Goal: Information Seeking & Learning: Learn about a topic

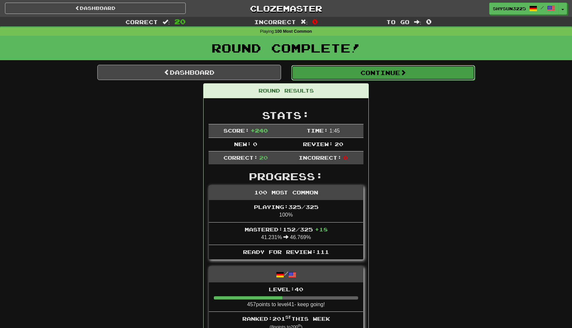
click at [353, 70] on button "Continue" at bounding box center [383, 72] width 184 height 15
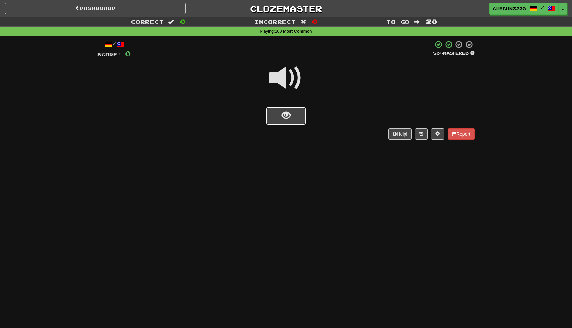
click at [289, 115] on span "show sentence" at bounding box center [286, 115] width 9 height 9
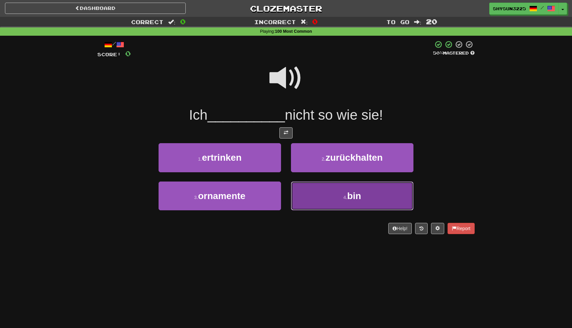
click at [336, 198] on button "4 . bin" at bounding box center [352, 196] width 123 height 29
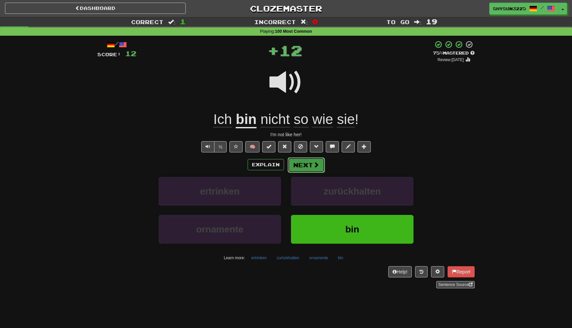
click at [312, 167] on button "Next" at bounding box center [306, 165] width 37 height 15
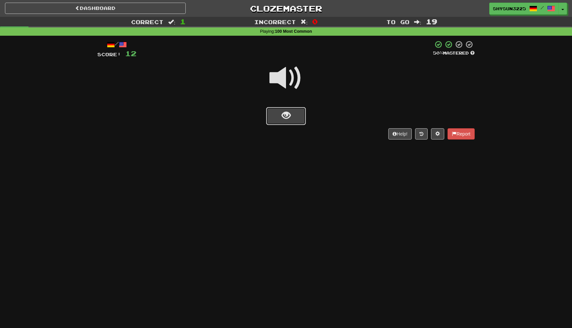
click at [291, 120] on button "show sentence" at bounding box center [286, 116] width 40 height 18
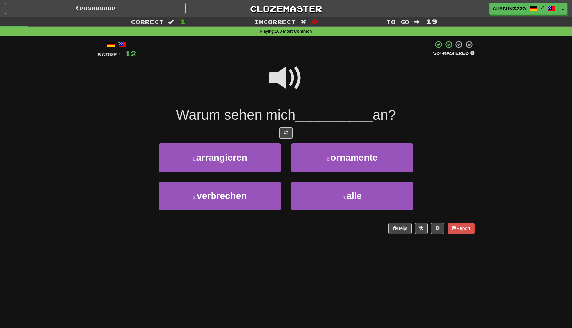
click at [288, 78] on span at bounding box center [286, 78] width 33 height 33
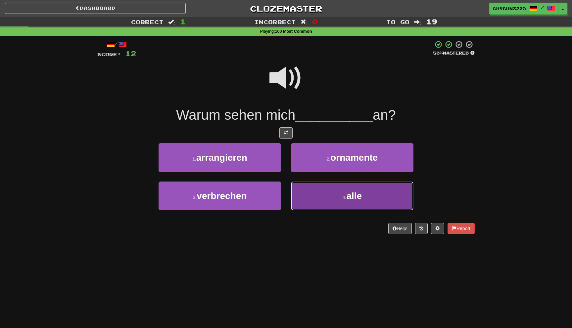
click at [361, 201] on span "alle" at bounding box center [354, 196] width 16 height 10
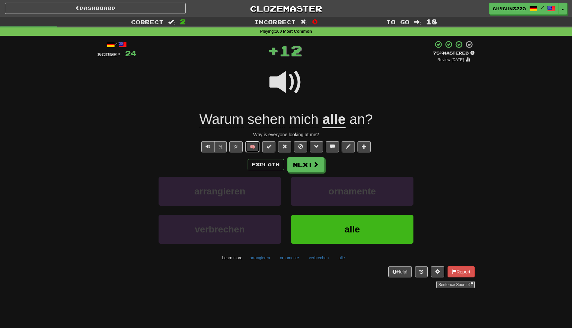
click at [256, 148] on button "🧠" at bounding box center [252, 146] width 14 height 11
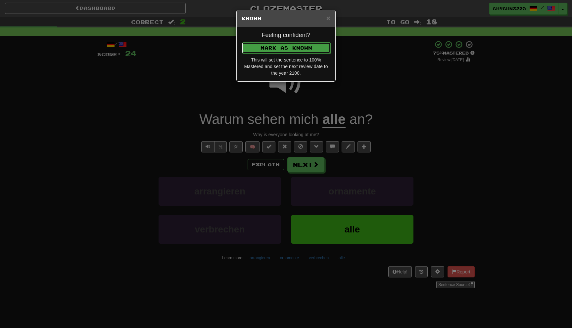
click at [283, 50] on button "Mark as Known" at bounding box center [286, 47] width 89 height 11
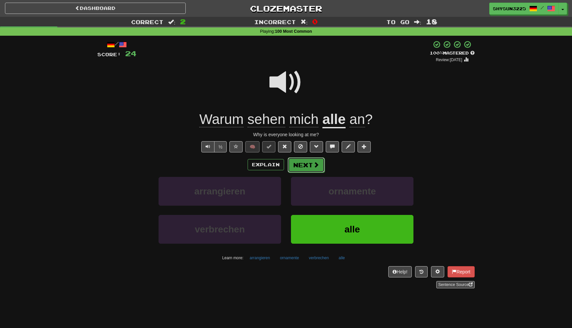
click at [307, 166] on button "Next" at bounding box center [306, 165] width 37 height 15
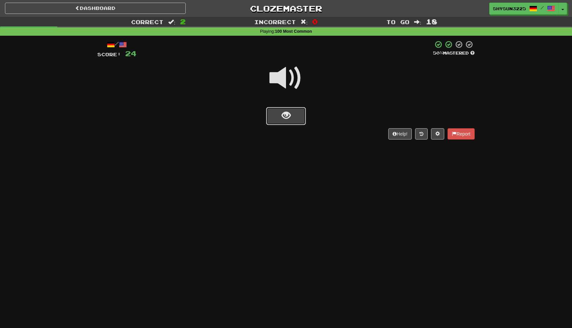
click at [294, 115] on button "show sentence" at bounding box center [286, 116] width 40 height 18
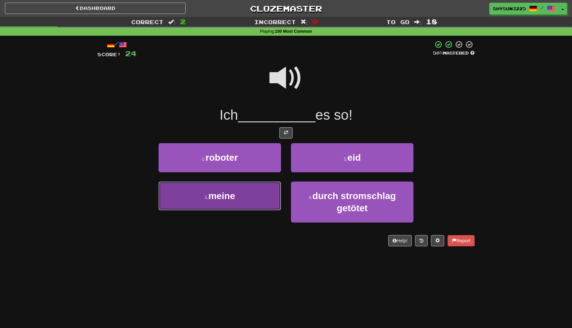
click at [236, 195] on button "3 . meine" at bounding box center [220, 196] width 123 height 29
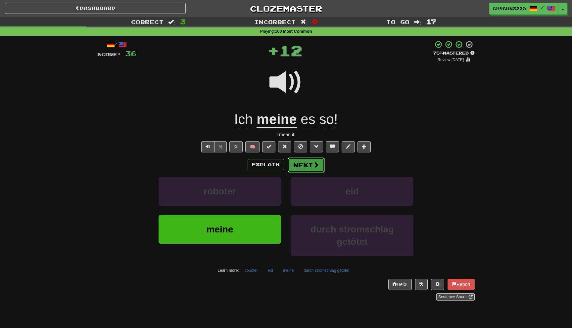
click at [302, 166] on button "Next" at bounding box center [306, 165] width 37 height 15
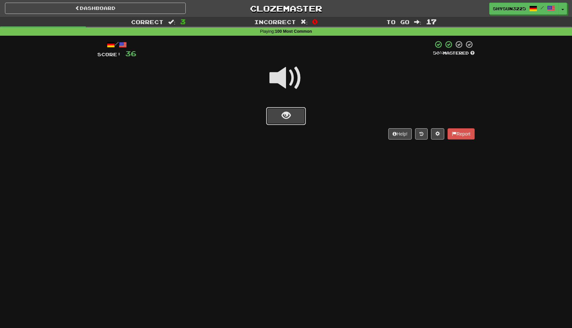
click at [278, 123] on button "show sentence" at bounding box center [286, 116] width 40 height 18
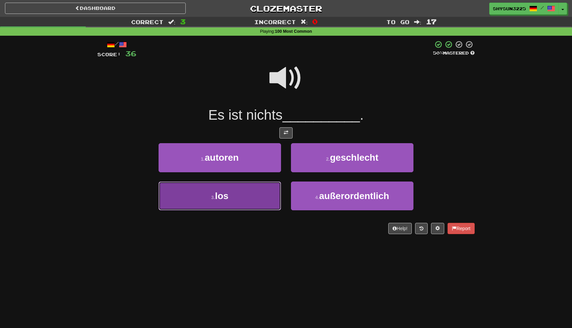
click at [228, 203] on button "3 . los" at bounding box center [220, 196] width 123 height 29
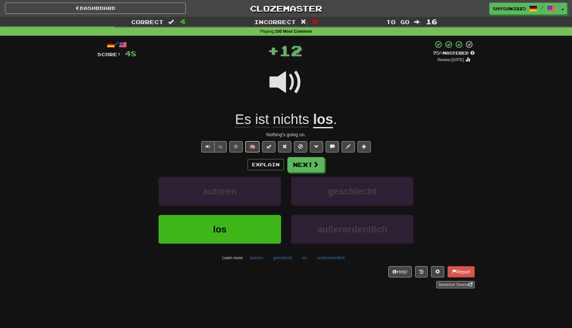
click at [255, 148] on button "🧠" at bounding box center [252, 146] width 14 height 11
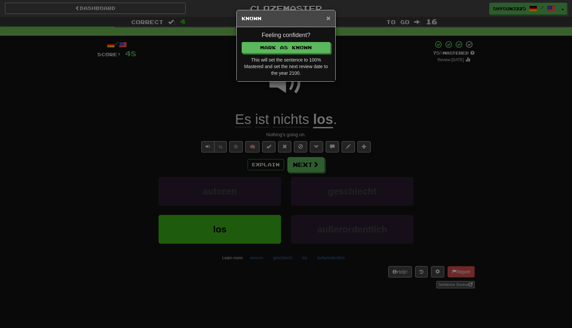
click at [329, 21] on span "×" at bounding box center [328, 18] width 4 height 8
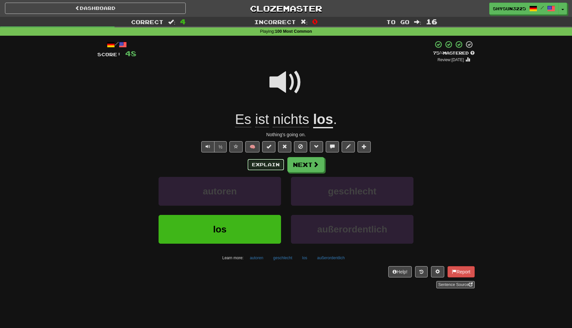
click at [272, 168] on button "Explain" at bounding box center [266, 164] width 36 height 11
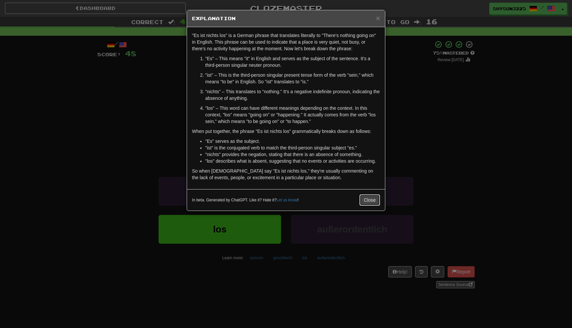
click at [370, 201] on button "Close" at bounding box center [370, 200] width 21 height 11
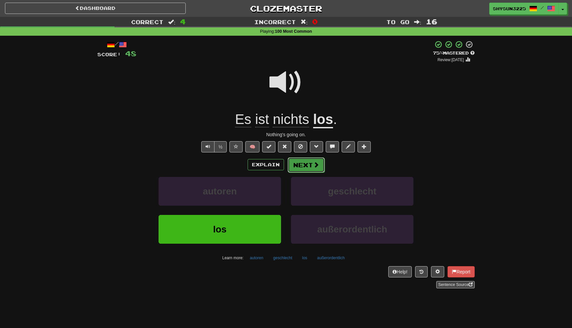
click at [312, 164] on button "Next" at bounding box center [306, 165] width 37 height 15
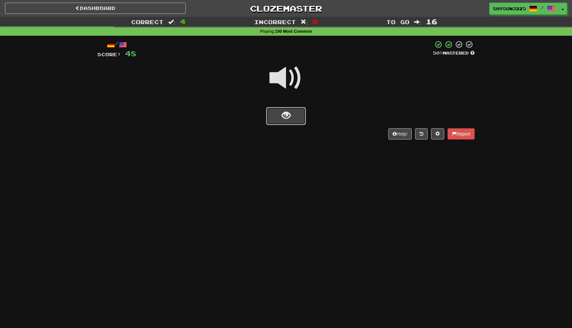
click at [299, 117] on button "show sentence" at bounding box center [286, 116] width 40 height 18
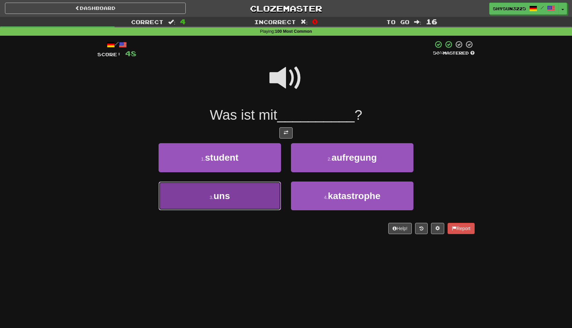
click at [237, 198] on button "3 . uns" at bounding box center [220, 196] width 123 height 29
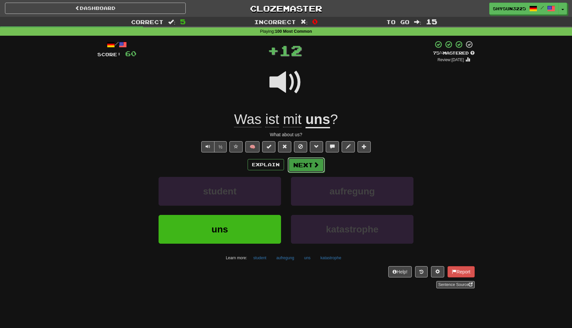
click at [313, 171] on button "Next" at bounding box center [306, 165] width 37 height 15
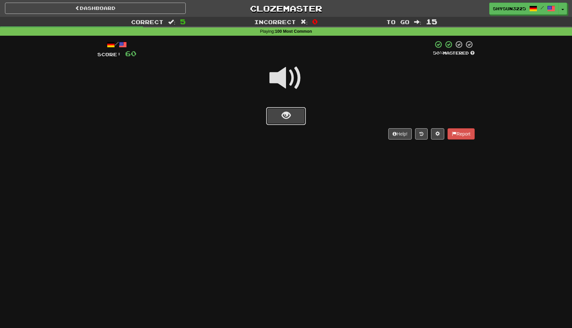
click at [300, 122] on button "show sentence" at bounding box center [286, 116] width 40 height 18
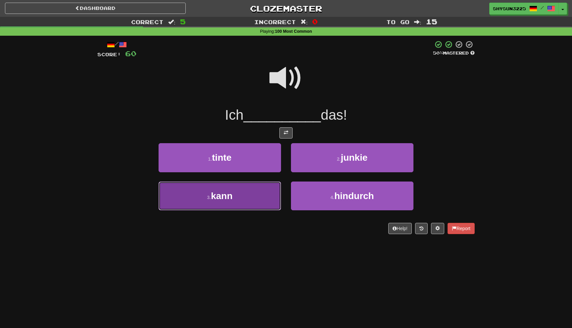
click at [227, 195] on span "kann" at bounding box center [222, 196] width 22 height 10
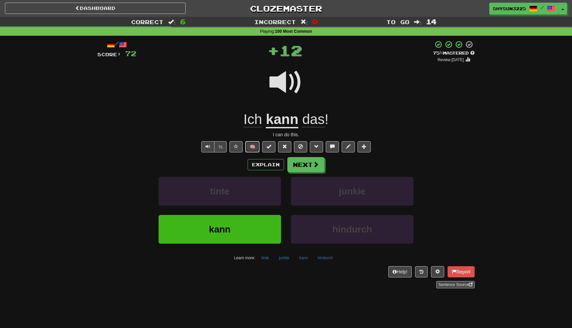
click at [254, 150] on button "🧠" at bounding box center [252, 146] width 14 height 11
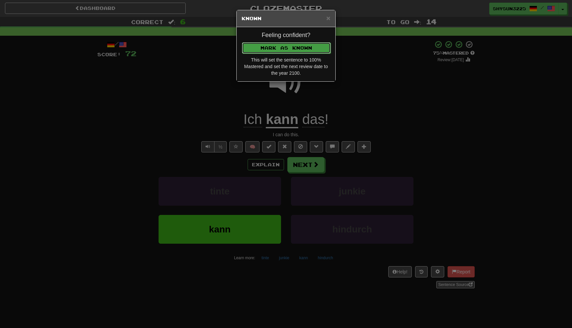
click at [304, 47] on button "Mark as Known" at bounding box center [286, 47] width 89 height 11
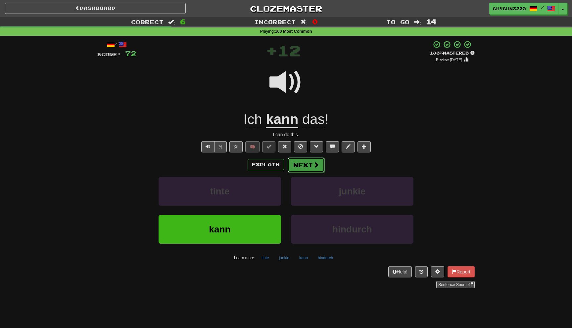
click at [302, 166] on button "Next" at bounding box center [306, 165] width 37 height 15
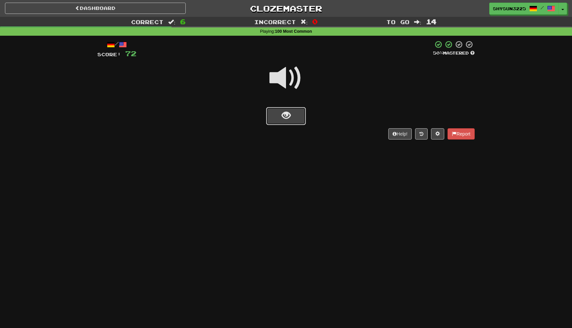
click at [297, 115] on button "show sentence" at bounding box center [286, 116] width 40 height 18
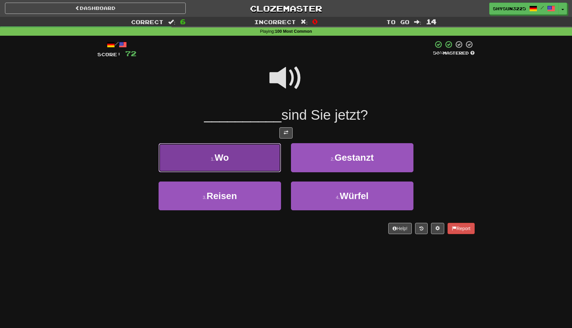
click at [247, 164] on button "1 . Wo" at bounding box center [220, 157] width 123 height 29
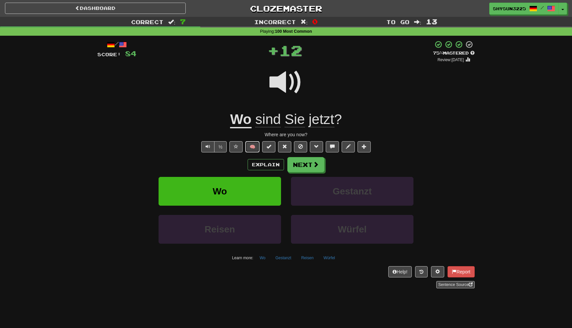
click at [249, 143] on button "🧠" at bounding box center [252, 146] width 14 height 11
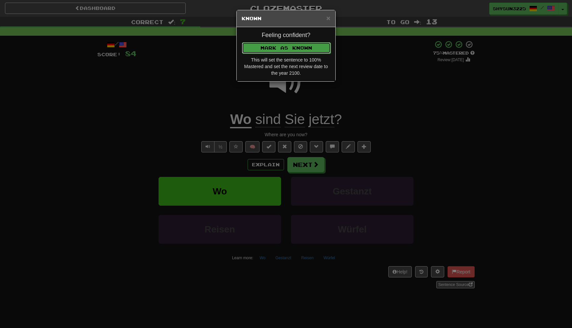
click at [301, 48] on button "Mark as Known" at bounding box center [286, 47] width 89 height 11
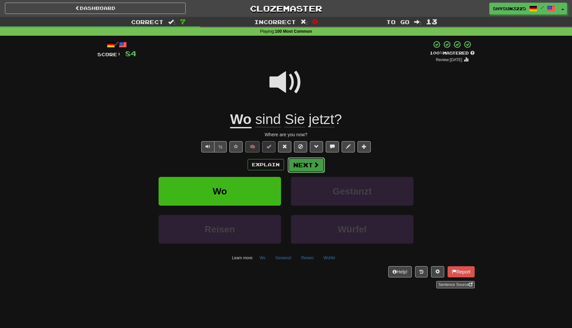
click at [304, 162] on button "Next" at bounding box center [306, 165] width 37 height 15
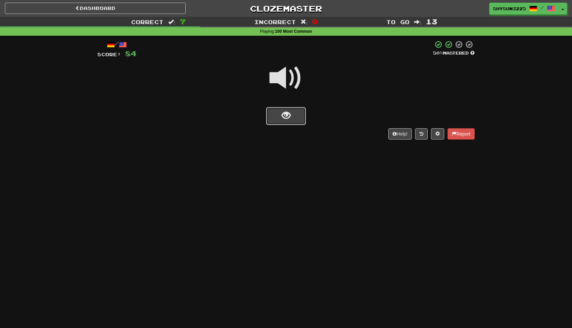
click at [275, 121] on button "show sentence" at bounding box center [286, 116] width 40 height 18
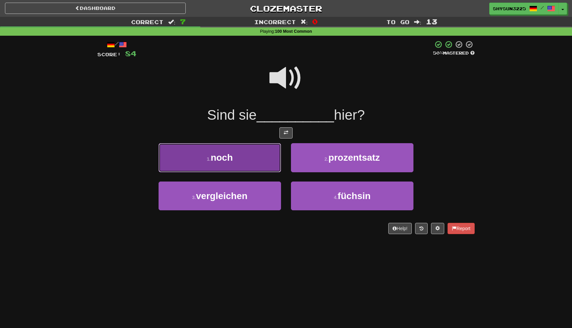
click at [253, 159] on button "1 . noch" at bounding box center [220, 157] width 123 height 29
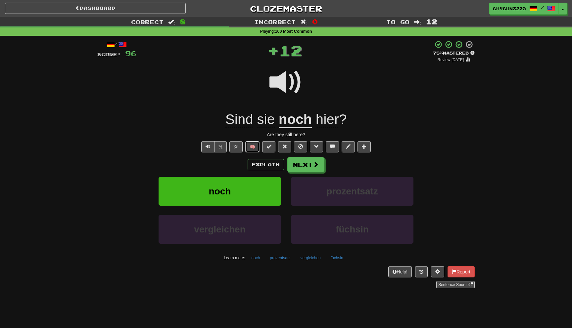
click at [255, 149] on button "🧠" at bounding box center [252, 146] width 14 height 11
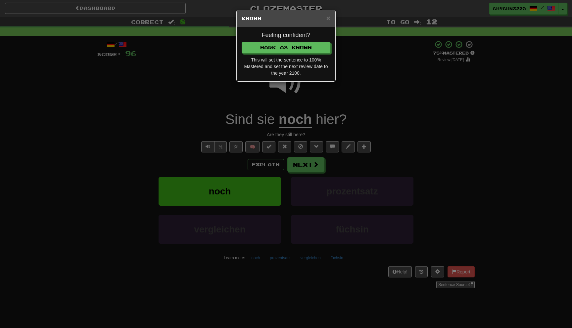
click at [308, 39] on h4 "Feeling confident?" at bounding box center [286, 35] width 89 height 7
click at [304, 53] on button "Mark as Known" at bounding box center [286, 47] width 89 height 11
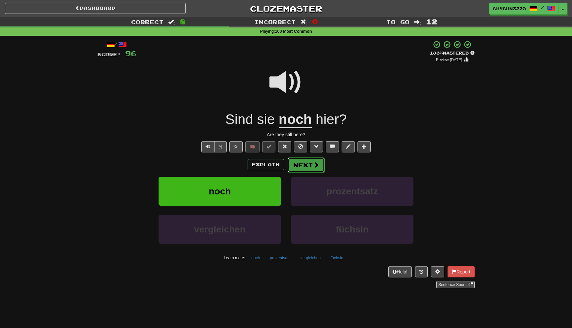
click at [312, 165] on button "Next" at bounding box center [306, 165] width 37 height 15
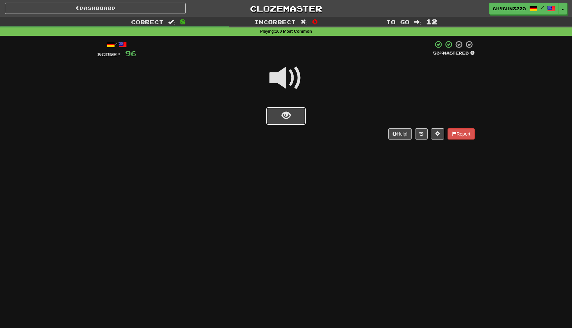
click at [297, 123] on button "show sentence" at bounding box center [286, 116] width 40 height 18
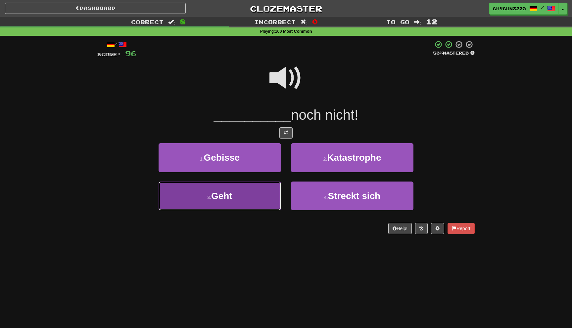
click at [249, 194] on button "3 . Geht" at bounding box center [220, 196] width 123 height 29
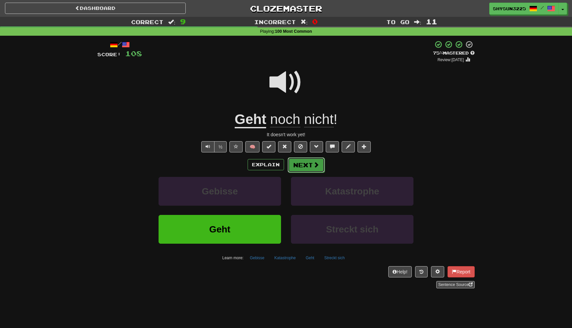
click at [313, 167] on span at bounding box center [316, 165] width 6 height 6
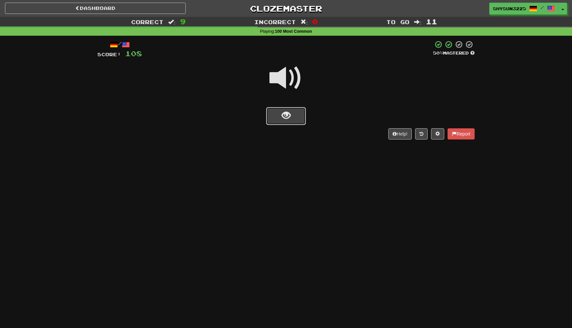
click at [276, 124] on button "show sentence" at bounding box center [286, 116] width 40 height 18
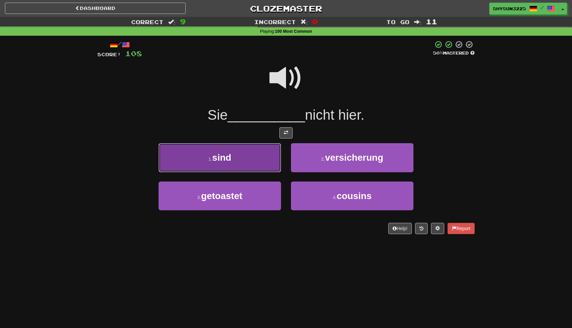
click at [250, 151] on button "1 . sind" at bounding box center [220, 157] width 123 height 29
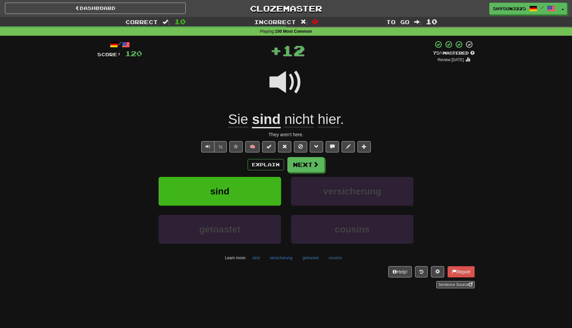
click at [253, 154] on div "/ Score: 120 + 12 75 % Mastered Review: 2025-09-18 Sie sind nicht hier . They a…" at bounding box center [285, 164] width 377 height 248
click at [253, 152] on button "🧠" at bounding box center [252, 146] width 14 height 11
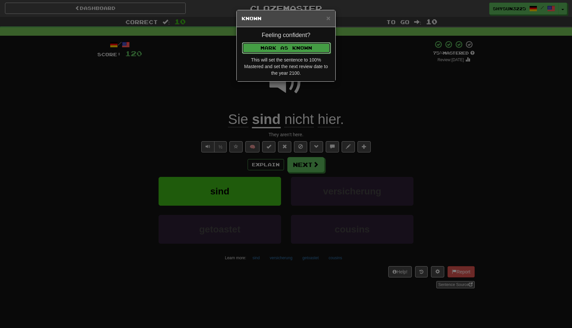
click at [321, 50] on button "Mark as Known" at bounding box center [286, 47] width 89 height 11
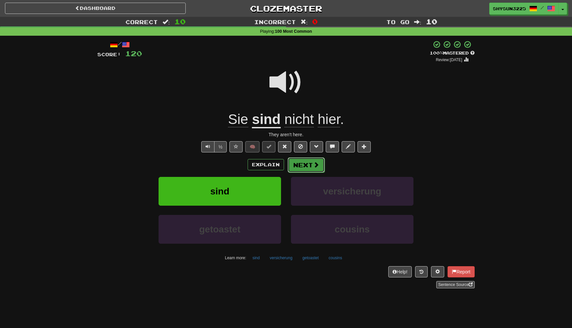
click at [312, 167] on button "Next" at bounding box center [306, 165] width 37 height 15
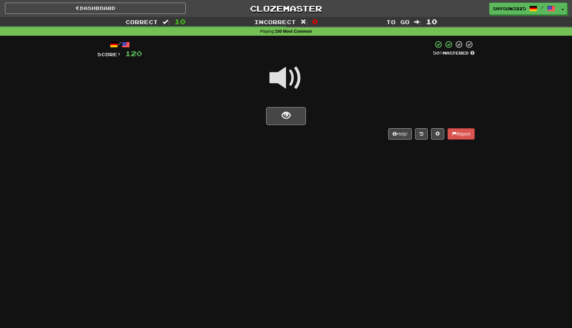
click at [277, 126] on div "/ Score: 120 50 % Mastered Help! Report" at bounding box center [285, 89] width 377 height 99
click at [277, 123] on button "show sentence" at bounding box center [286, 116] width 40 height 18
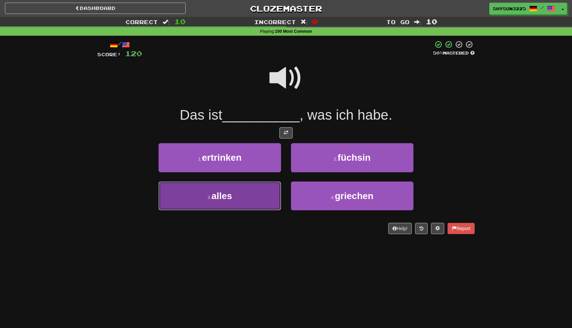
click at [249, 191] on button "3 . alles" at bounding box center [220, 196] width 123 height 29
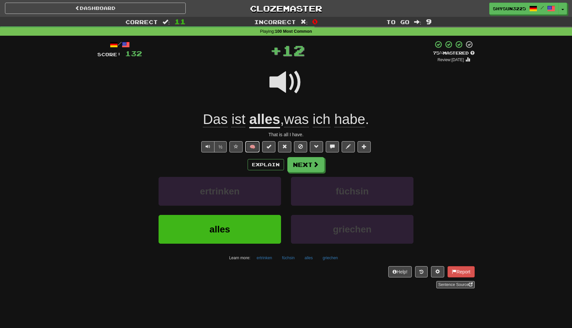
click at [251, 146] on button "🧠" at bounding box center [252, 146] width 14 height 11
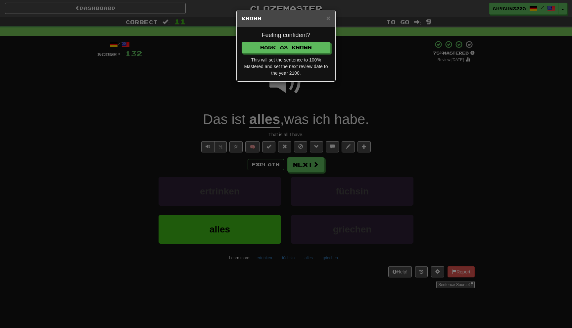
click at [318, 36] on h4 "Feeling confident?" at bounding box center [286, 35] width 89 height 7
click at [318, 48] on button "Mark as Known" at bounding box center [286, 47] width 89 height 11
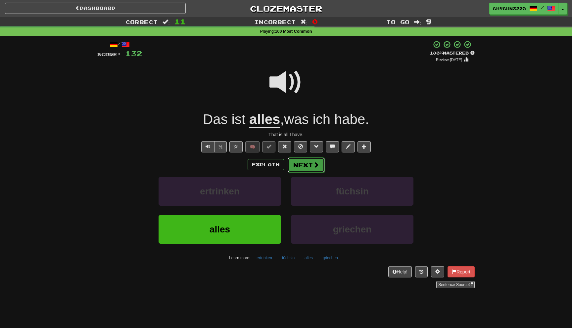
click at [303, 163] on button "Next" at bounding box center [306, 165] width 37 height 15
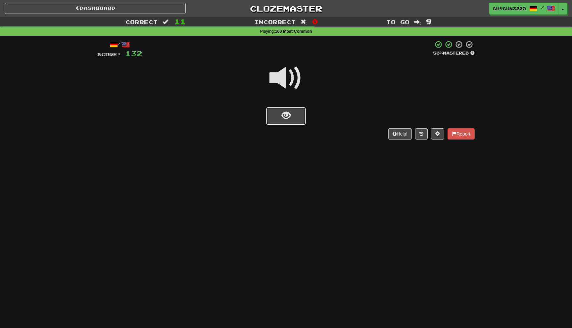
click at [297, 113] on button "show sentence" at bounding box center [286, 116] width 40 height 18
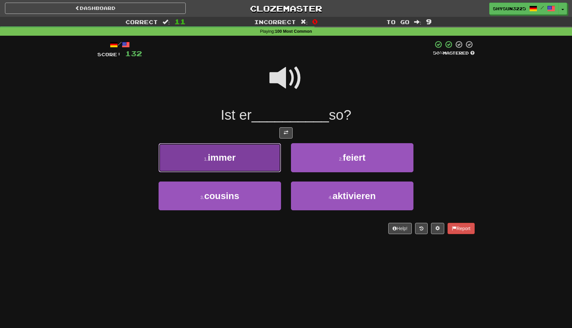
click at [243, 165] on button "1 . immer" at bounding box center [220, 157] width 123 height 29
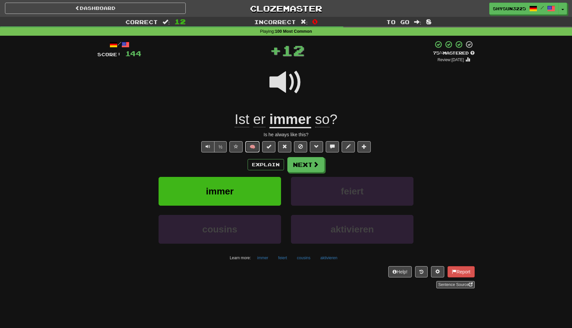
click at [252, 150] on button "🧠" at bounding box center [252, 146] width 14 height 11
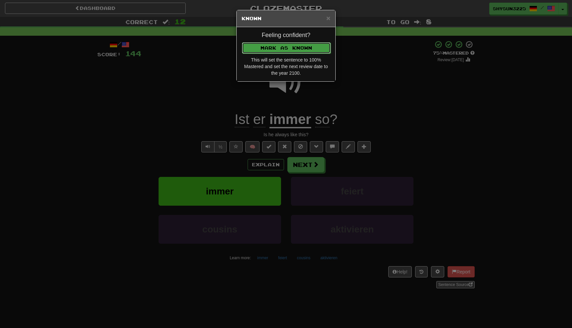
click at [310, 47] on button "Mark as Known" at bounding box center [286, 47] width 89 height 11
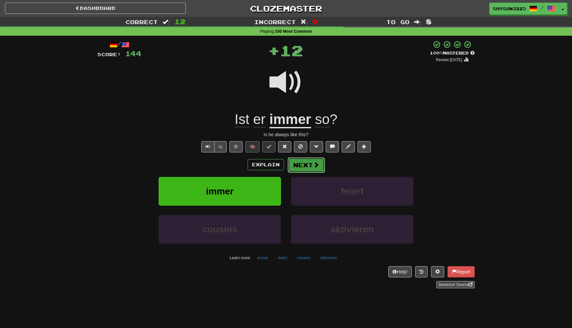
click at [303, 167] on button "Next" at bounding box center [306, 165] width 37 height 15
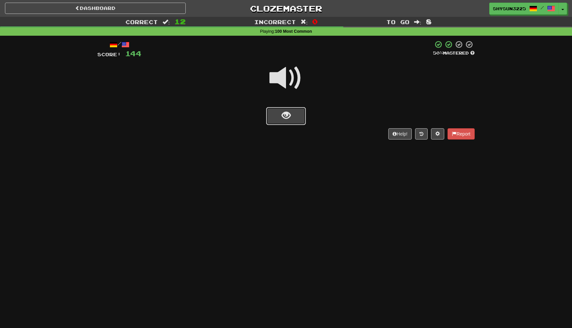
click at [297, 118] on button "show sentence" at bounding box center [286, 116] width 40 height 18
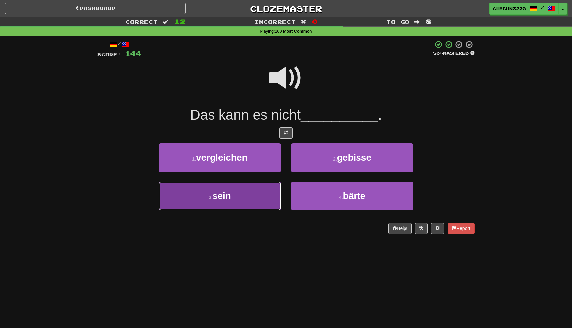
click at [250, 203] on button "3 . sein" at bounding box center [220, 196] width 123 height 29
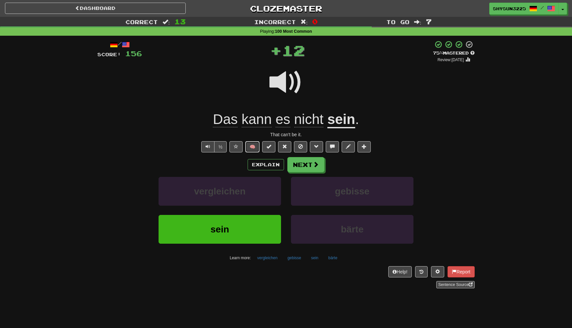
click at [252, 152] on button "🧠" at bounding box center [252, 146] width 14 height 11
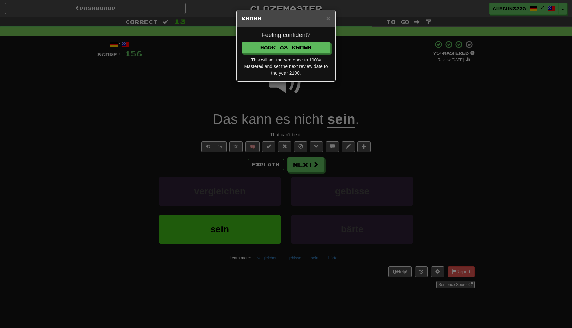
click at [308, 41] on div "Feeling confident? Mark as Known This will set the sentence to 100% Mastered an…" at bounding box center [286, 54] width 99 height 54
click at [307, 48] on button "Mark as Known" at bounding box center [286, 47] width 89 height 11
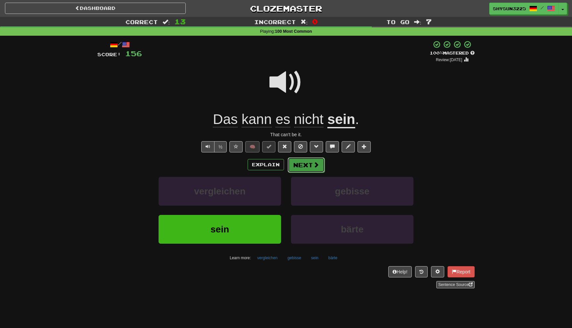
click at [300, 159] on button "Next" at bounding box center [306, 165] width 37 height 15
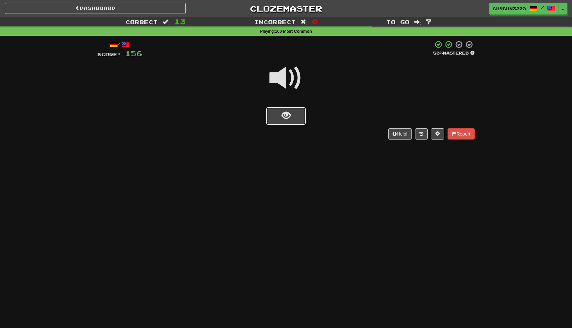
click at [279, 123] on button "show sentence" at bounding box center [286, 116] width 40 height 18
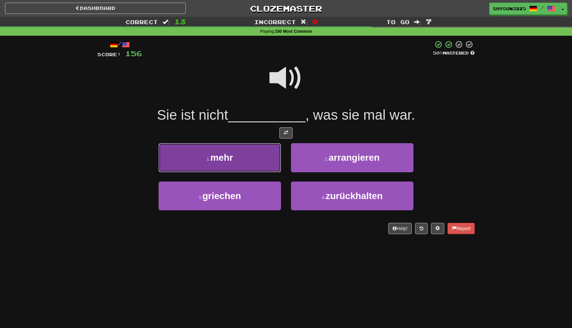
click at [250, 161] on button "1 . mehr" at bounding box center [220, 157] width 123 height 29
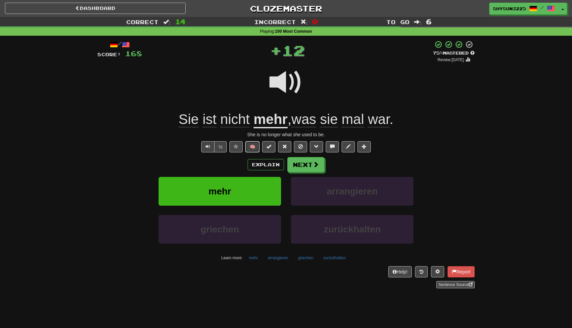
click at [256, 150] on button "🧠" at bounding box center [252, 146] width 14 height 11
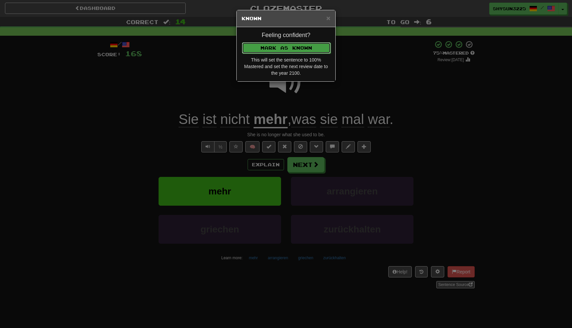
click at [306, 51] on button "Mark as Known" at bounding box center [286, 47] width 89 height 11
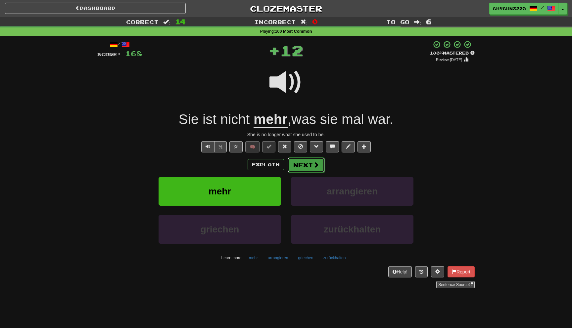
click at [301, 166] on button "Next" at bounding box center [306, 165] width 37 height 15
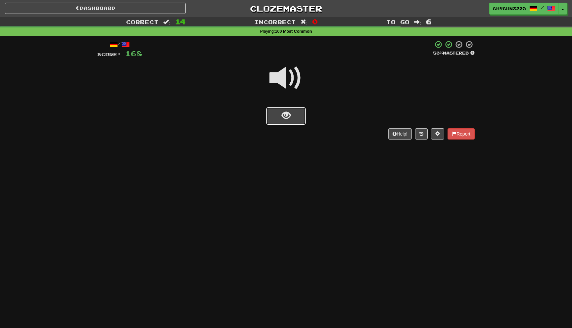
click at [296, 120] on button "show sentence" at bounding box center [286, 116] width 40 height 18
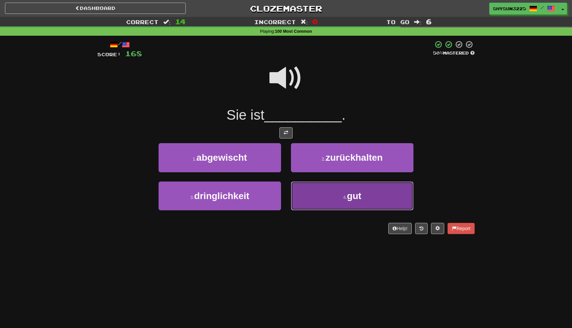
click at [315, 199] on button "4 . gut" at bounding box center [352, 196] width 123 height 29
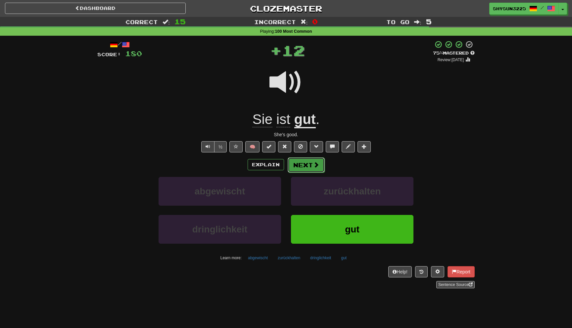
click at [301, 170] on button "Next" at bounding box center [306, 165] width 37 height 15
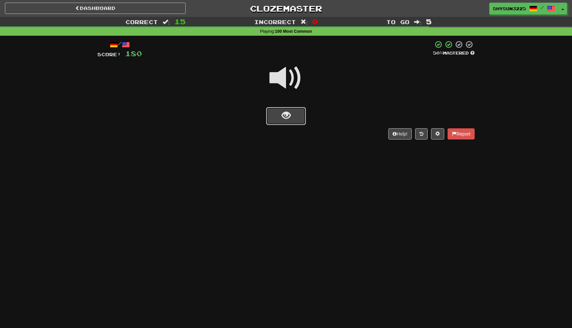
click at [296, 115] on button "show sentence" at bounding box center [286, 116] width 40 height 18
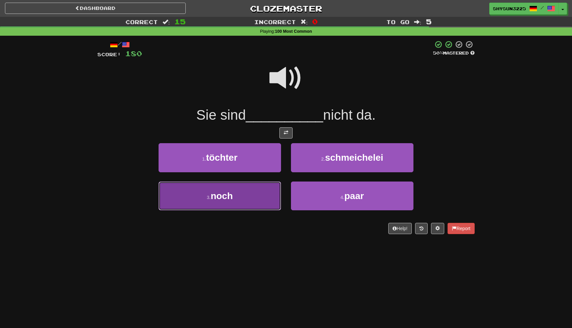
click at [259, 201] on button "3 . noch" at bounding box center [220, 196] width 123 height 29
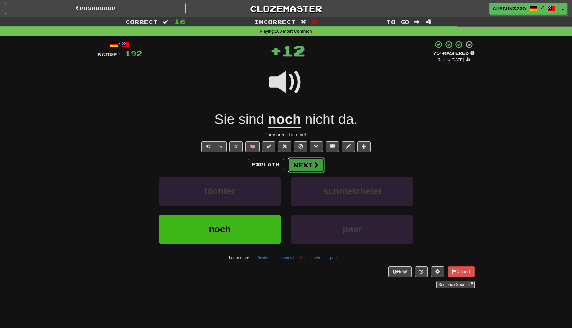
click at [306, 169] on button "Next" at bounding box center [306, 165] width 37 height 15
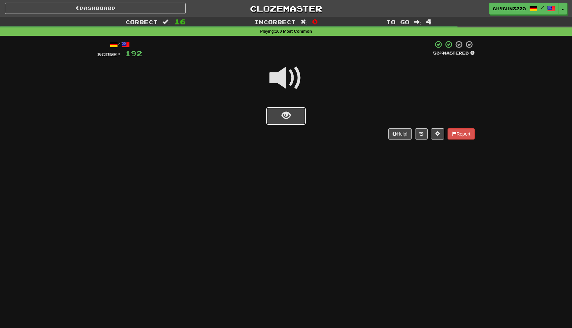
click at [296, 118] on button "show sentence" at bounding box center [286, 116] width 40 height 18
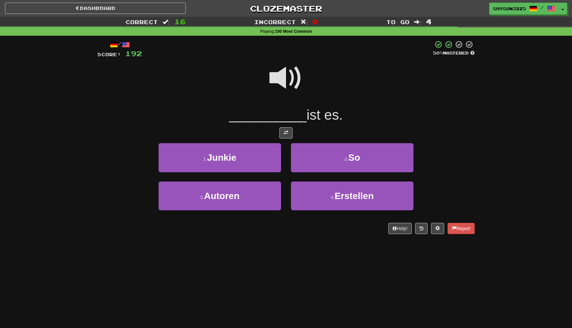
click at [285, 86] on span at bounding box center [286, 78] width 33 height 33
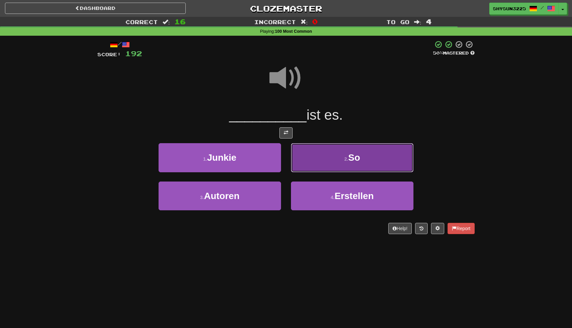
click at [306, 145] on button "2 . So" at bounding box center [352, 157] width 123 height 29
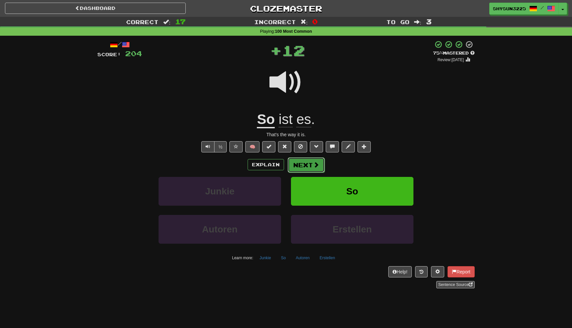
click at [297, 166] on button "Next" at bounding box center [306, 165] width 37 height 15
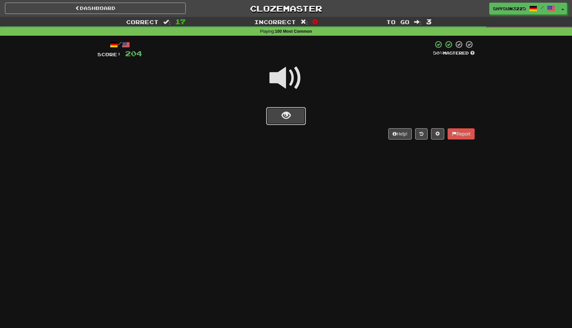
click at [288, 119] on span "show sentence" at bounding box center [286, 115] width 9 height 9
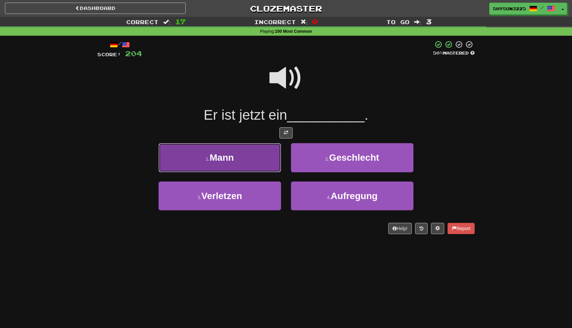
click at [254, 164] on button "1 . Mann" at bounding box center [220, 157] width 123 height 29
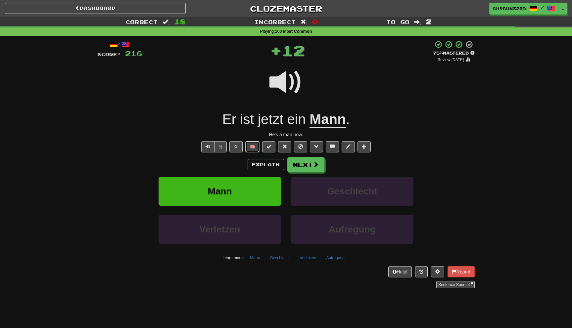
click at [254, 151] on button "🧠" at bounding box center [252, 146] width 14 height 11
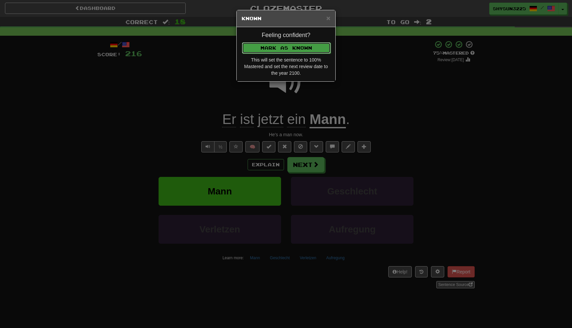
click at [316, 53] on button "Mark as Known" at bounding box center [286, 47] width 89 height 11
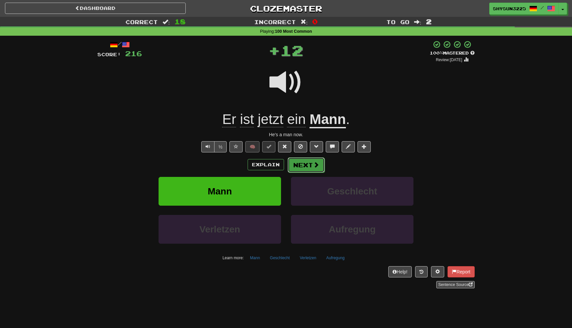
click at [304, 166] on button "Next" at bounding box center [306, 165] width 37 height 15
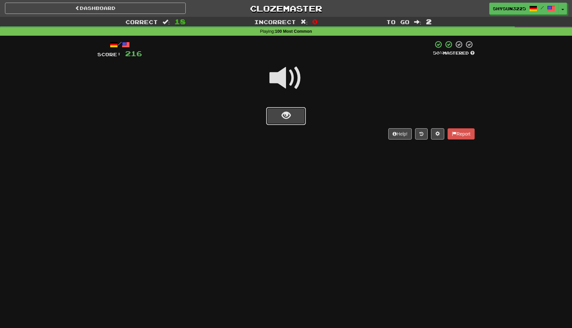
click at [276, 117] on button "show sentence" at bounding box center [286, 116] width 40 height 18
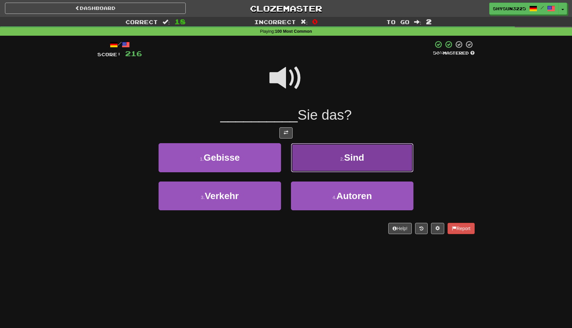
click at [306, 160] on button "2 . Sind" at bounding box center [352, 157] width 123 height 29
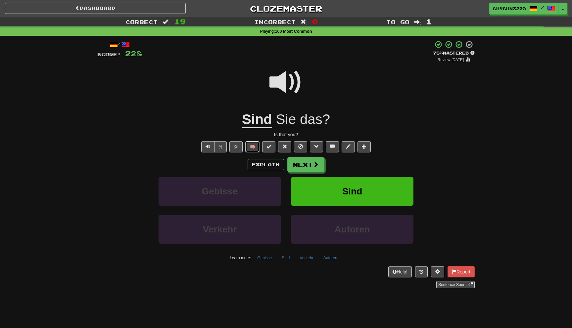
click at [250, 149] on button "🧠" at bounding box center [252, 146] width 14 height 11
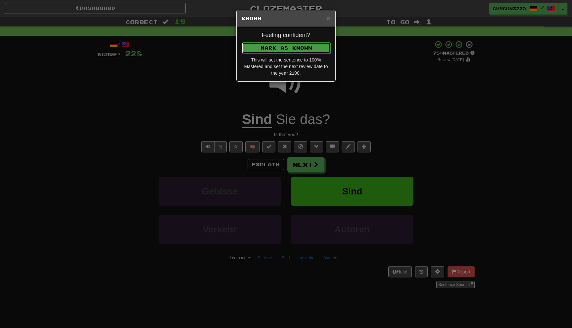
click at [280, 53] on button "Mark as Known" at bounding box center [286, 47] width 89 height 11
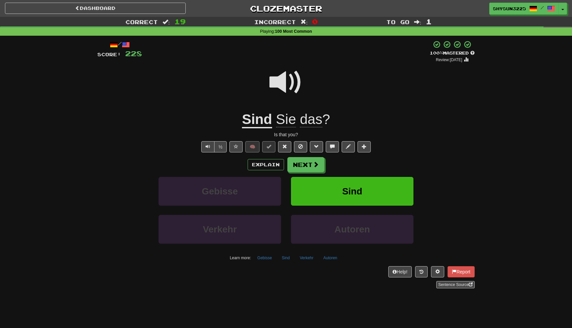
click at [297, 174] on div "Explain Next Gebisse Sind Verkehr Autoren Learn more: Gebisse Sind Verkehr Auto…" at bounding box center [285, 210] width 377 height 106
click at [298, 168] on button "Next" at bounding box center [306, 165] width 37 height 15
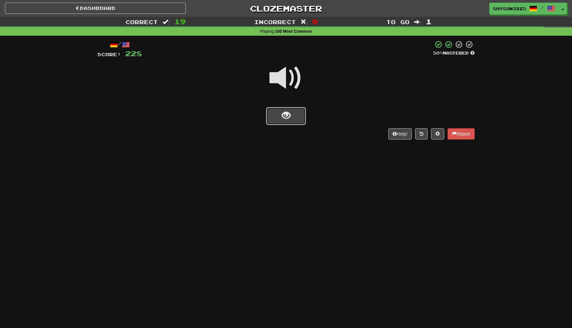
click at [294, 115] on button "show sentence" at bounding box center [286, 116] width 40 height 18
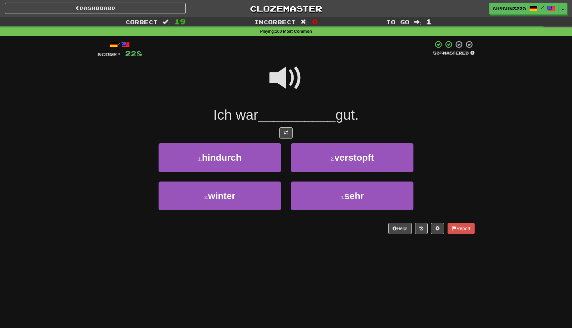
click at [340, 213] on div "4 . sehr" at bounding box center [352, 201] width 132 height 38
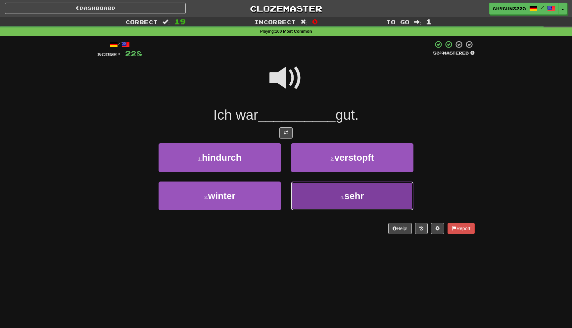
click at [338, 206] on button "4 . sehr" at bounding box center [352, 196] width 123 height 29
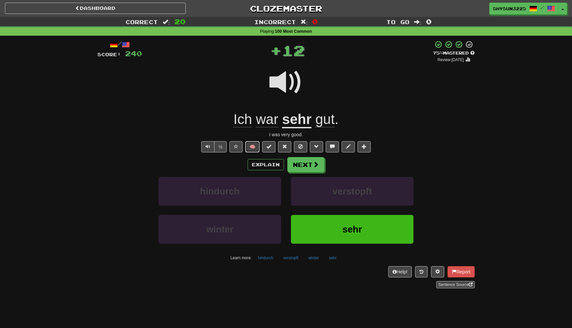
click at [253, 147] on button "🧠" at bounding box center [252, 146] width 14 height 11
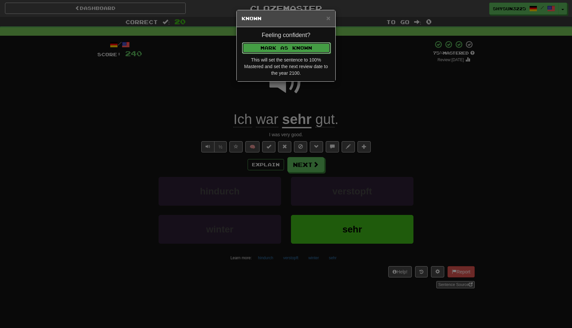
click at [298, 42] on button "Mark as Known" at bounding box center [286, 47] width 89 height 11
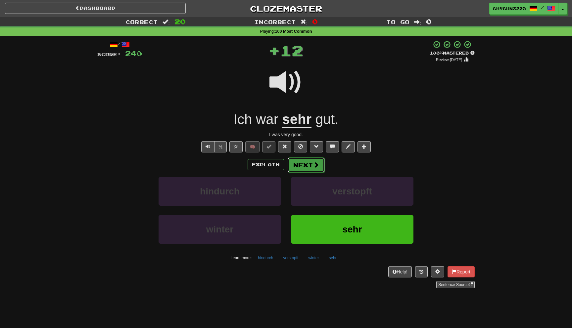
click at [305, 167] on button "Next" at bounding box center [306, 165] width 37 height 15
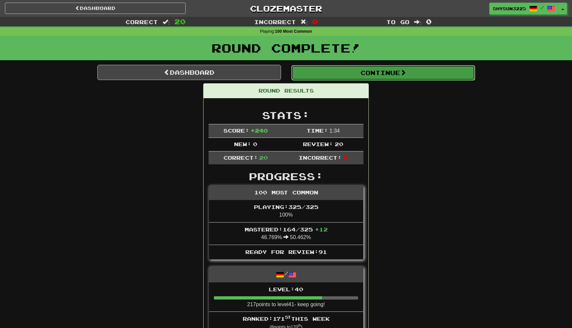
click at [342, 69] on button "Continue" at bounding box center [383, 72] width 184 height 15
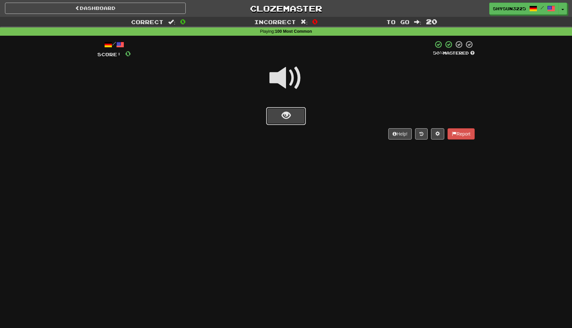
click at [289, 115] on span "show sentence" at bounding box center [286, 115] width 9 height 9
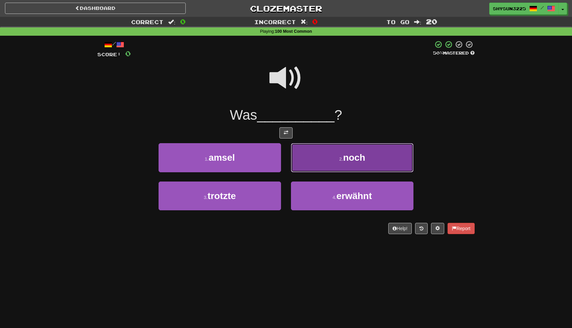
click at [296, 164] on button "2 . noch" at bounding box center [352, 157] width 123 height 29
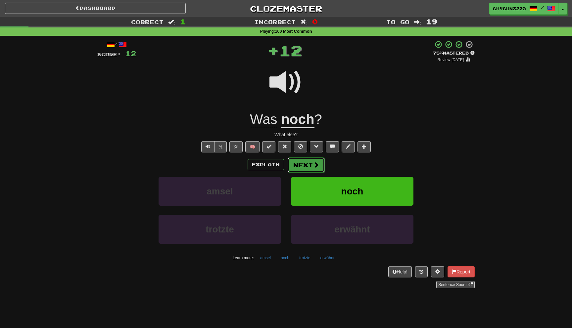
click at [296, 166] on button "Next" at bounding box center [306, 165] width 37 height 15
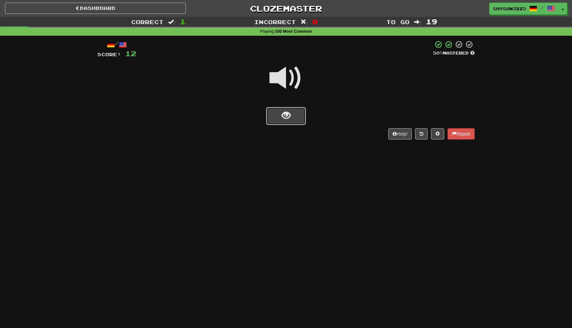
click at [292, 124] on button "show sentence" at bounding box center [286, 116] width 40 height 18
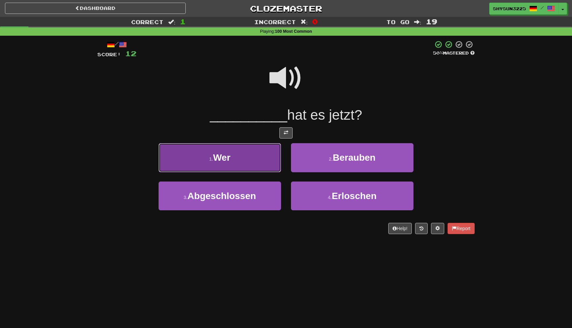
click at [268, 158] on button "1 . Wer" at bounding box center [220, 157] width 123 height 29
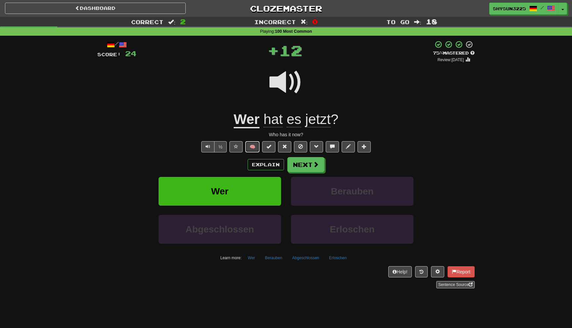
click at [251, 151] on button "🧠" at bounding box center [252, 146] width 14 height 11
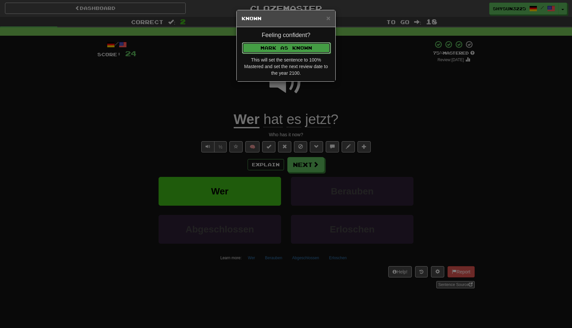
click at [317, 48] on button "Mark as Known" at bounding box center [286, 47] width 89 height 11
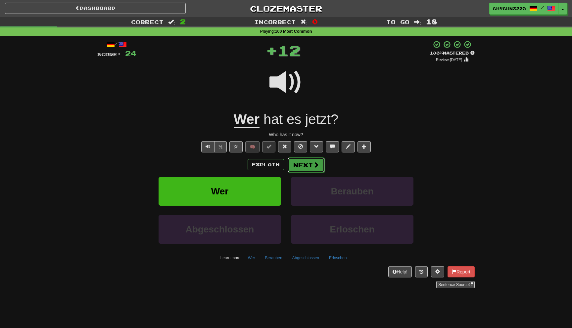
click at [305, 166] on button "Next" at bounding box center [306, 165] width 37 height 15
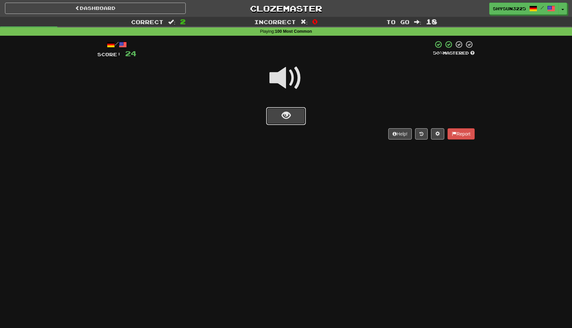
click at [294, 114] on button "show sentence" at bounding box center [286, 116] width 40 height 18
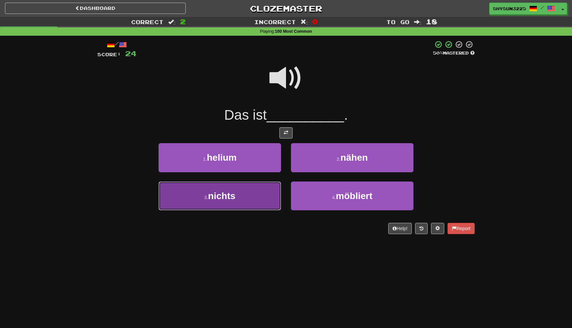
click at [256, 190] on button "3 . nichts" at bounding box center [220, 196] width 123 height 29
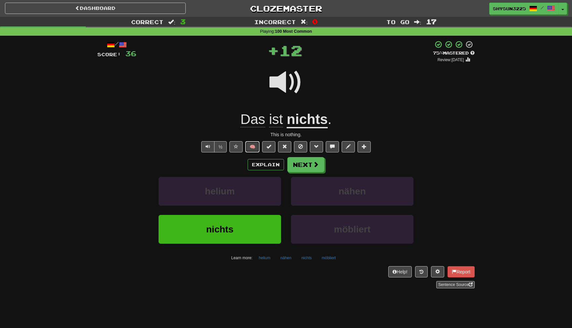
click at [255, 147] on button "🧠" at bounding box center [252, 146] width 14 height 11
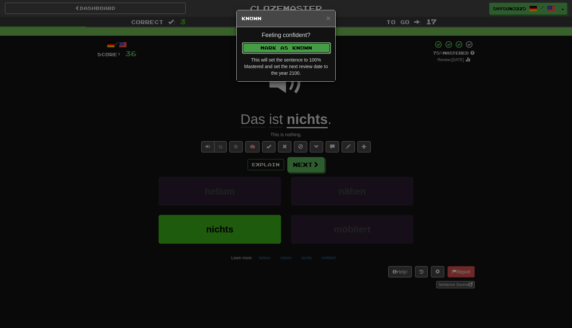
click at [322, 48] on button "Mark as Known" at bounding box center [286, 47] width 89 height 11
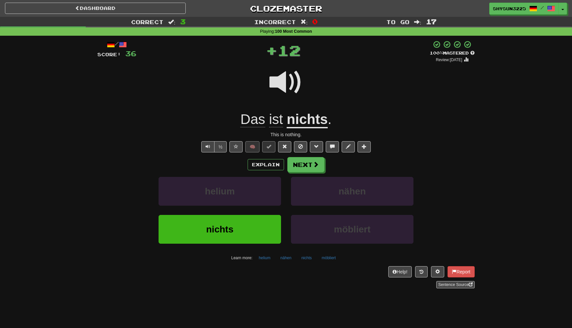
click at [315, 173] on div "Explain Next helium nähen nichts möbliert Learn more: helium nähen nichts möbli…" at bounding box center [285, 210] width 377 height 106
click at [316, 169] on button "Next" at bounding box center [306, 165] width 37 height 15
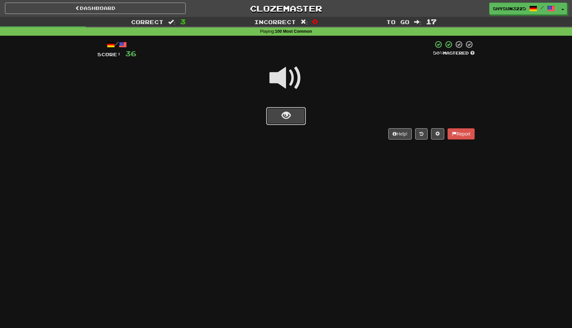
click at [294, 119] on button "show sentence" at bounding box center [286, 116] width 40 height 18
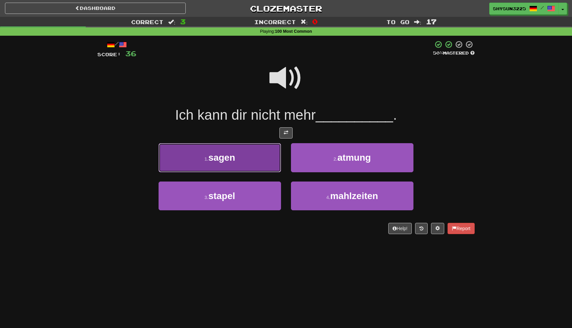
click at [257, 163] on button "1 . sagen" at bounding box center [220, 157] width 123 height 29
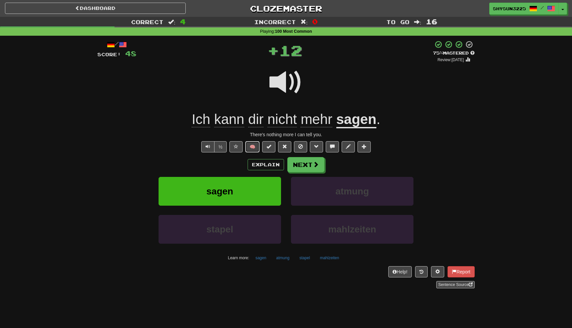
click at [255, 149] on button "🧠" at bounding box center [252, 146] width 14 height 11
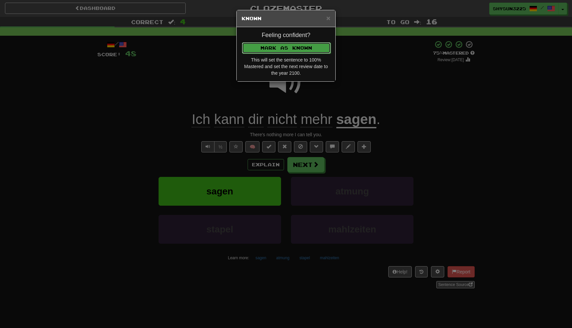
click at [294, 52] on button "Mark as Known" at bounding box center [286, 47] width 89 height 11
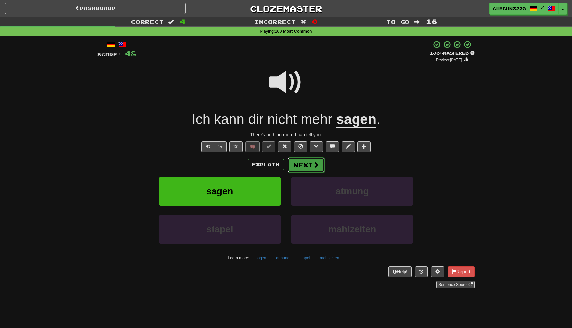
click at [296, 172] on button "Next" at bounding box center [306, 165] width 37 height 15
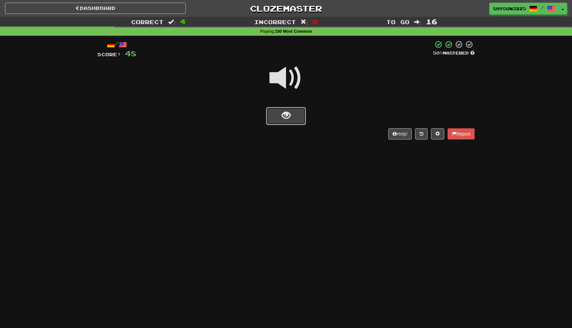
click at [291, 111] on button "show sentence" at bounding box center [286, 116] width 40 height 18
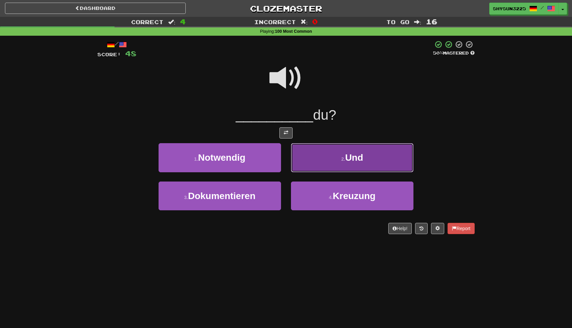
click at [330, 154] on button "2 . Und" at bounding box center [352, 157] width 123 height 29
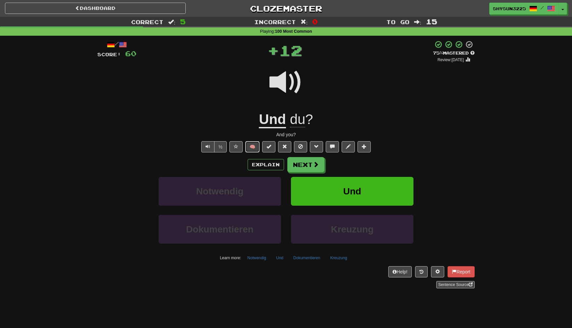
click at [256, 149] on button "🧠" at bounding box center [252, 146] width 14 height 11
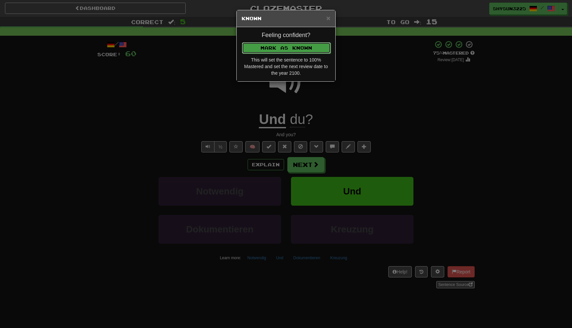
click at [309, 50] on button "Mark as Known" at bounding box center [286, 47] width 89 height 11
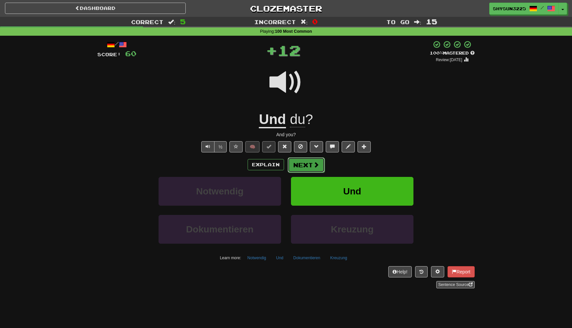
click at [303, 171] on button "Next" at bounding box center [306, 165] width 37 height 15
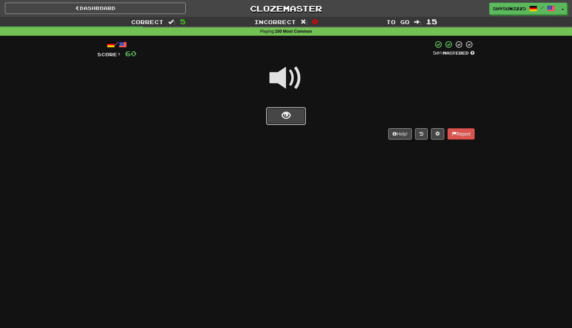
click at [295, 123] on button "show sentence" at bounding box center [286, 116] width 40 height 18
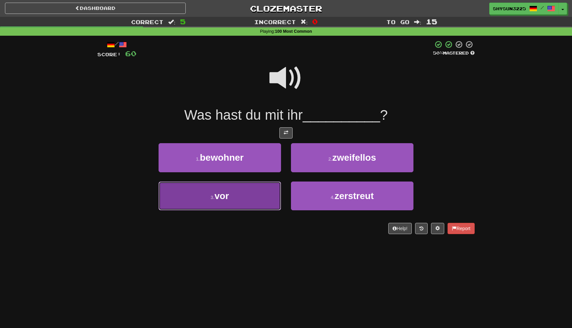
click at [245, 198] on button "3 . vor" at bounding box center [220, 196] width 123 height 29
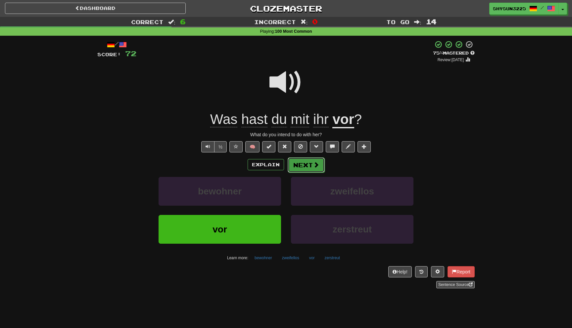
click at [299, 168] on button "Next" at bounding box center [306, 165] width 37 height 15
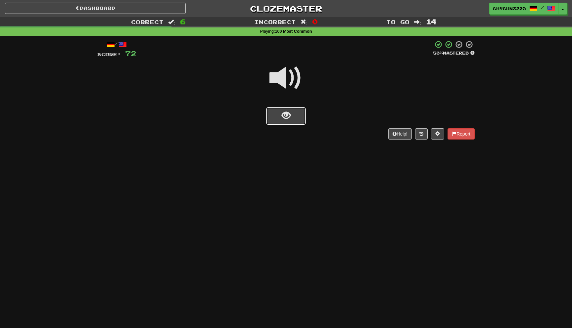
click at [288, 124] on button "show sentence" at bounding box center [286, 116] width 40 height 18
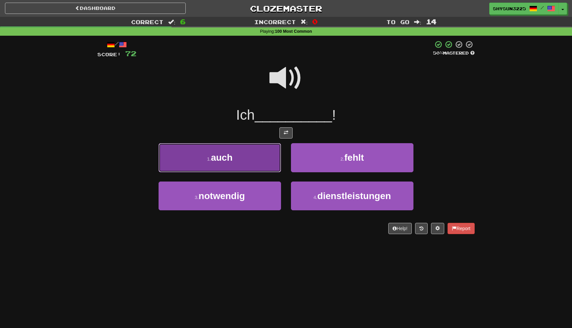
click at [260, 151] on button "1 . auch" at bounding box center [220, 157] width 123 height 29
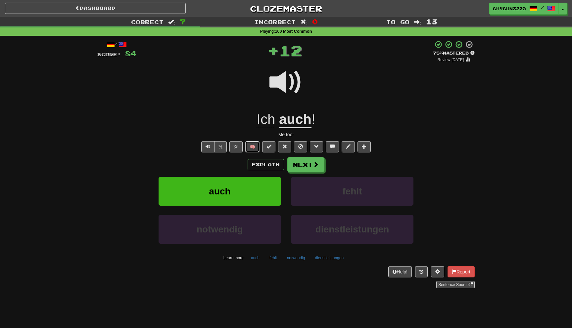
click at [251, 151] on button "🧠" at bounding box center [252, 146] width 14 height 11
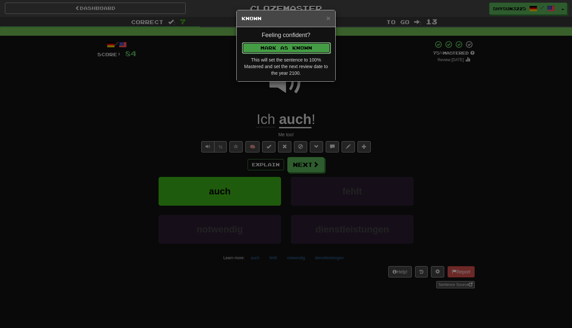
click at [293, 49] on button "Mark as Known" at bounding box center [286, 47] width 89 height 11
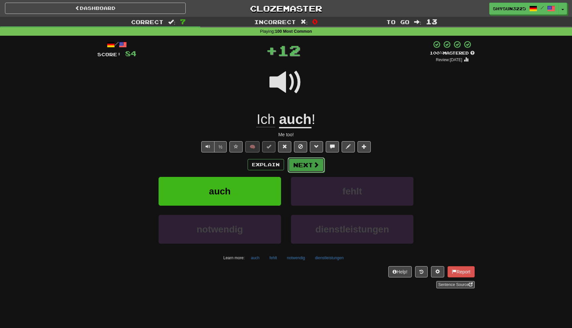
click at [304, 166] on button "Next" at bounding box center [306, 165] width 37 height 15
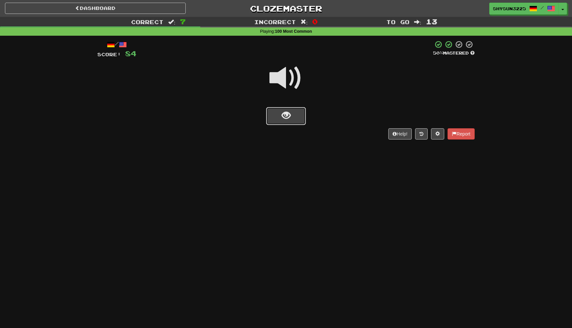
click at [292, 119] on button "show sentence" at bounding box center [286, 116] width 40 height 18
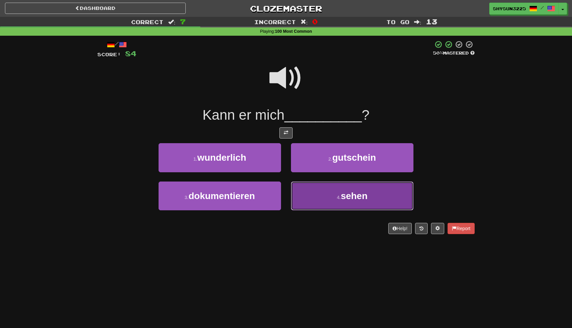
click at [320, 192] on button "4 . sehen" at bounding box center [352, 196] width 123 height 29
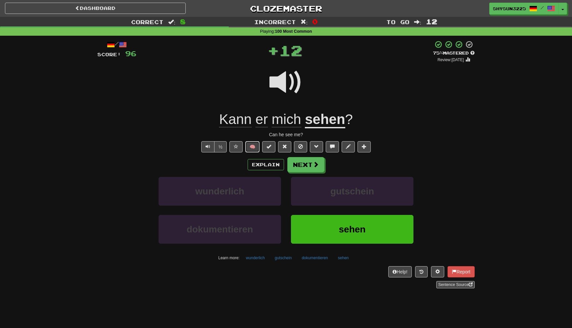
click at [251, 153] on button "🧠" at bounding box center [252, 146] width 14 height 11
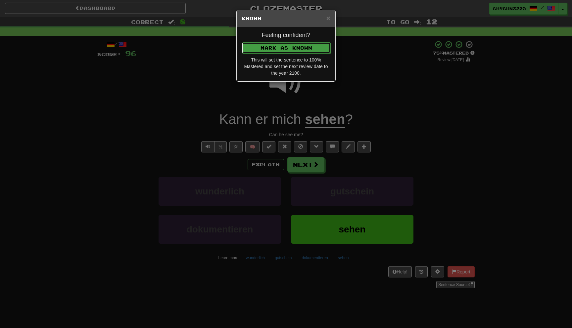
click at [295, 53] on button "Mark as Known" at bounding box center [286, 47] width 89 height 11
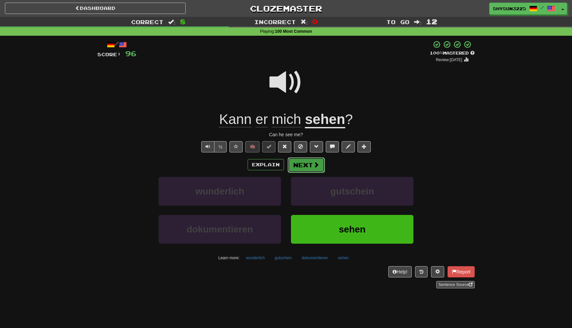
click at [305, 163] on button "Next" at bounding box center [306, 165] width 37 height 15
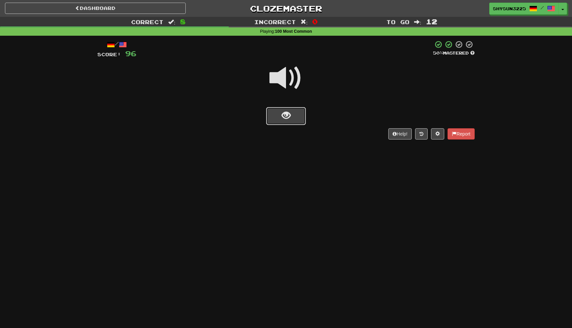
click at [290, 114] on span "show sentence" at bounding box center [286, 115] width 9 height 9
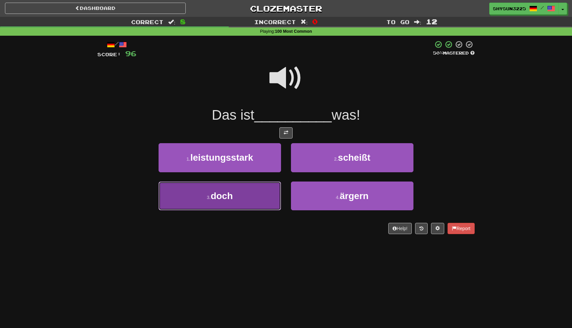
click at [241, 195] on button "3 . doch" at bounding box center [220, 196] width 123 height 29
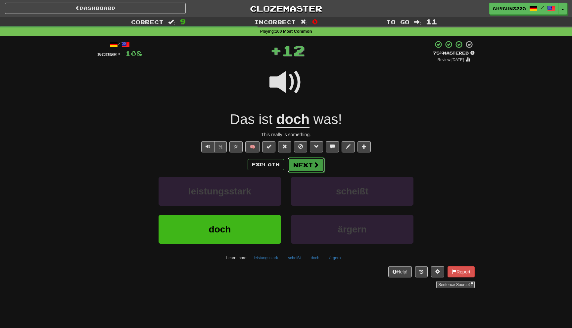
click at [296, 165] on button "Next" at bounding box center [306, 165] width 37 height 15
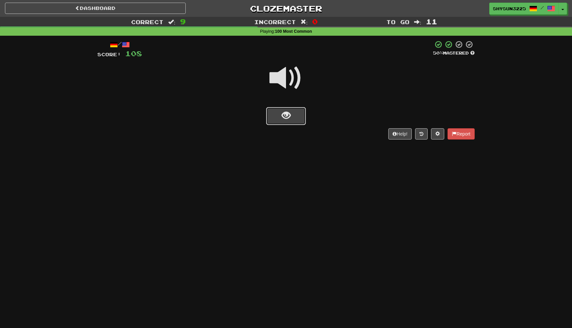
click at [287, 116] on span "show sentence" at bounding box center [286, 115] width 9 height 9
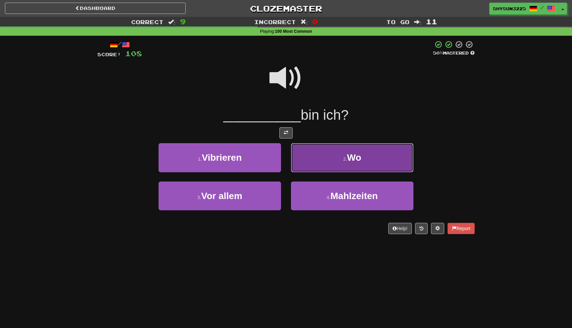
click at [320, 154] on button "2 . Wo" at bounding box center [352, 157] width 123 height 29
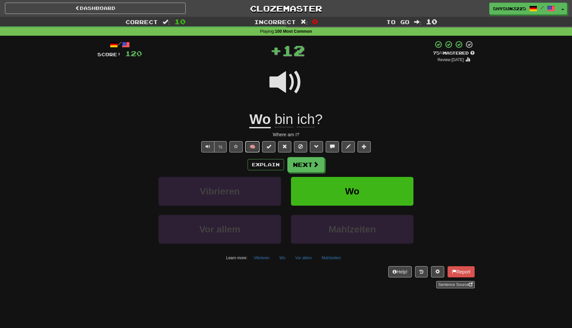
click at [250, 149] on button "🧠" at bounding box center [252, 146] width 14 height 11
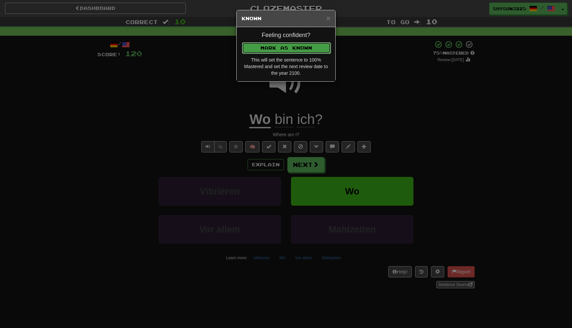
click at [296, 52] on button "Mark as Known" at bounding box center [286, 47] width 89 height 11
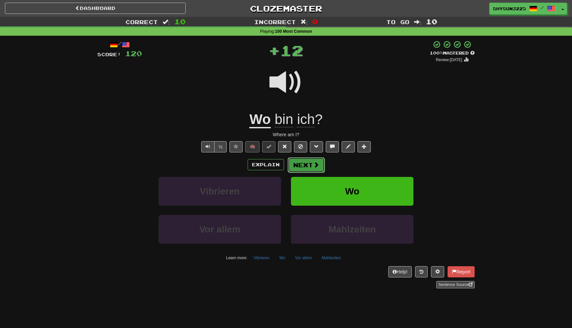
click at [298, 167] on button "Next" at bounding box center [306, 165] width 37 height 15
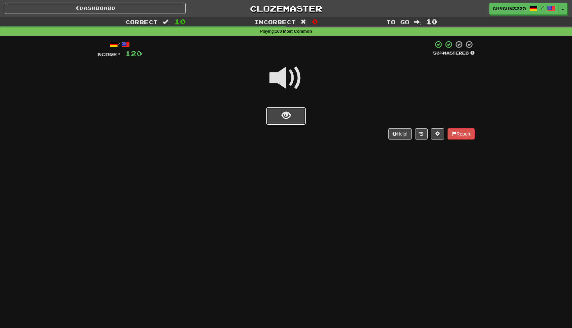
click at [279, 113] on button "show sentence" at bounding box center [286, 116] width 40 height 18
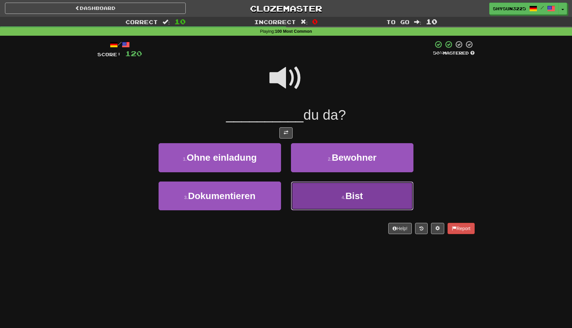
click at [325, 203] on button "4 . Bist" at bounding box center [352, 196] width 123 height 29
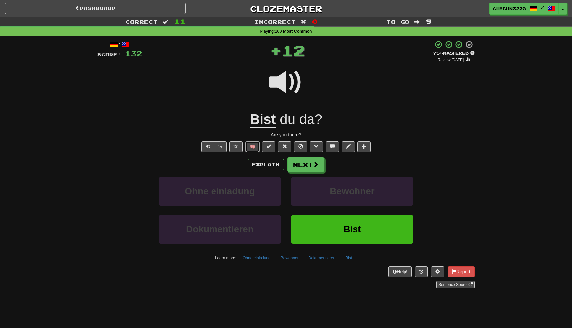
click at [255, 145] on button "🧠" at bounding box center [252, 146] width 14 height 11
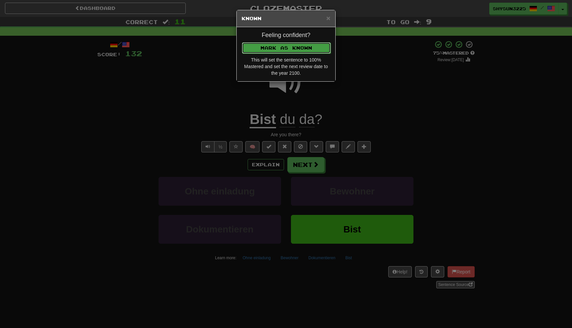
click at [310, 46] on button "Mark as Known" at bounding box center [286, 47] width 89 height 11
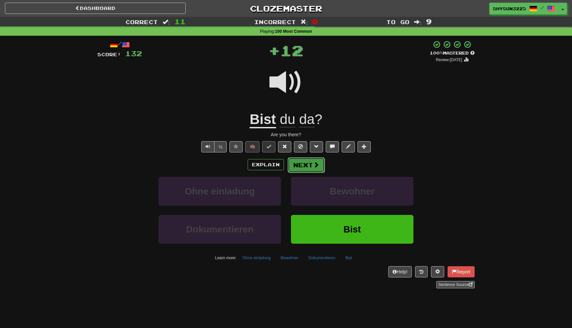
click at [310, 165] on button "Next" at bounding box center [306, 165] width 37 height 15
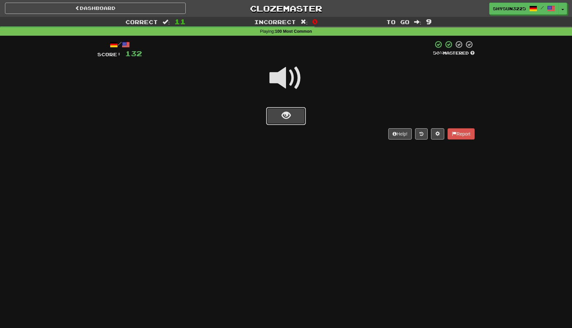
click at [285, 118] on span "show sentence" at bounding box center [286, 115] width 9 height 9
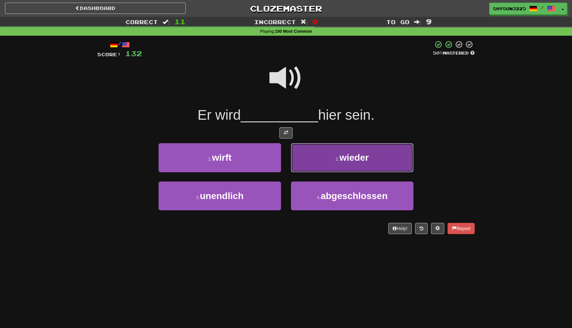
click at [315, 151] on button "2 . wieder" at bounding box center [352, 157] width 123 height 29
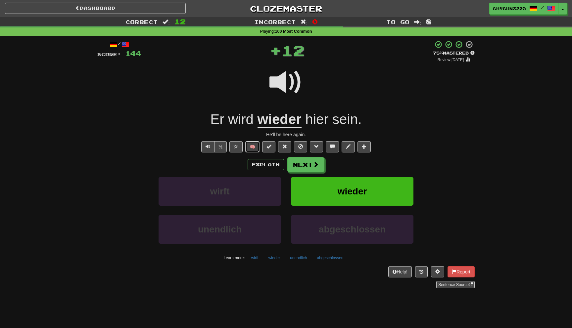
click at [253, 149] on button "🧠" at bounding box center [252, 146] width 14 height 11
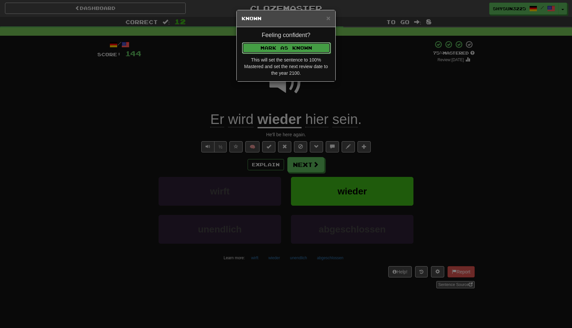
click at [312, 50] on button "Mark as Known" at bounding box center [286, 47] width 89 height 11
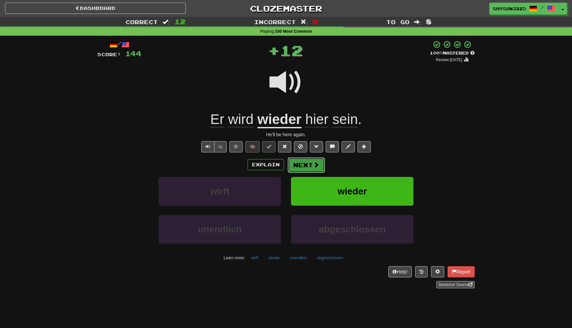
click at [309, 166] on button "Next" at bounding box center [306, 165] width 37 height 15
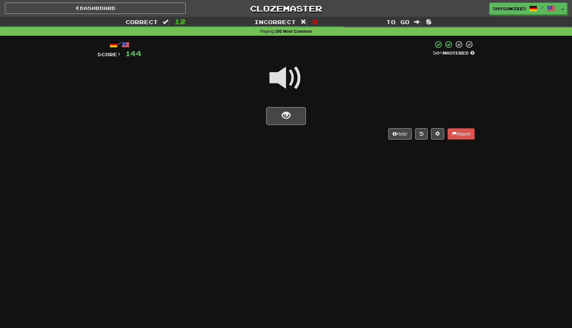
click at [290, 128] on div "/ Score: 144 50 % Mastered Help! Report" at bounding box center [285, 89] width 377 height 99
click at [292, 117] on button "show sentence" at bounding box center [286, 116] width 40 height 18
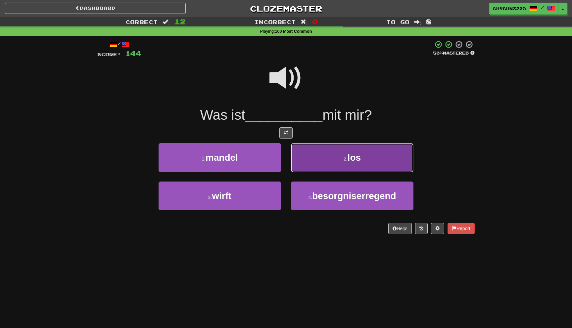
click at [315, 169] on button "2 . los" at bounding box center [352, 157] width 123 height 29
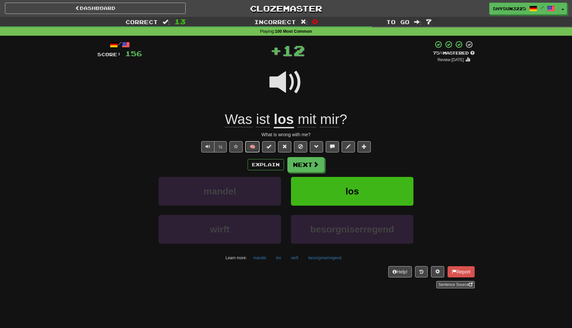
click at [257, 151] on button "🧠" at bounding box center [252, 146] width 14 height 11
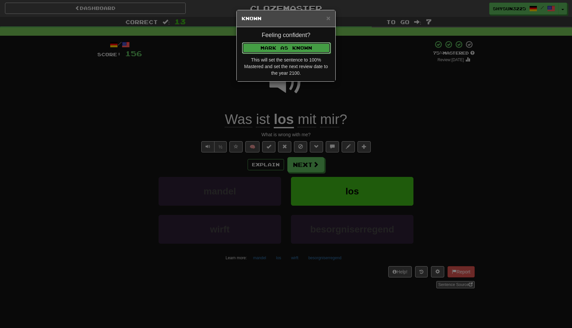
click at [320, 51] on button "Mark as Known" at bounding box center [286, 47] width 89 height 11
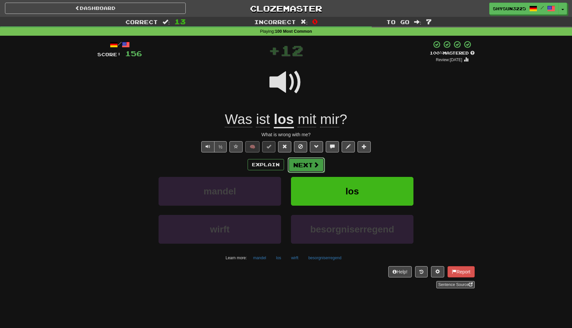
click at [311, 162] on button "Next" at bounding box center [306, 165] width 37 height 15
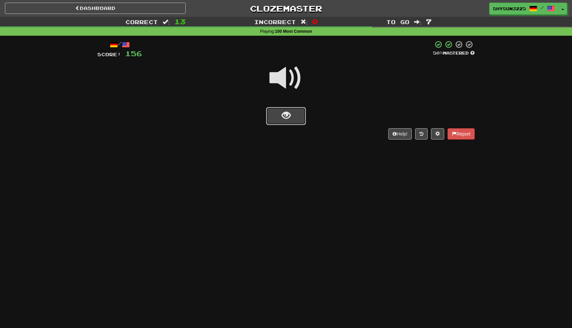
click at [292, 116] on button "show sentence" at bounding box center [286, 116] width 40 height 18
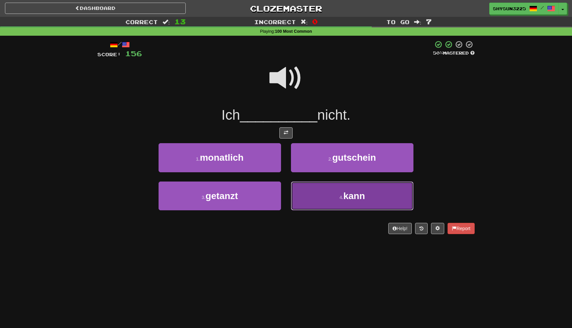
click at [318, 200] on button "4 . kann" at bounding box center [352, 196] width 123 height 29
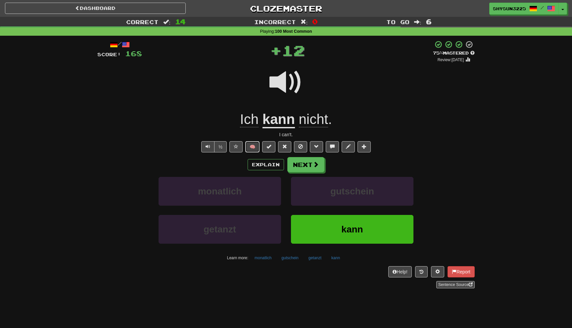
click at [256, 148] on button "🧠" at bounding box center [252, 146] width 14 height 11
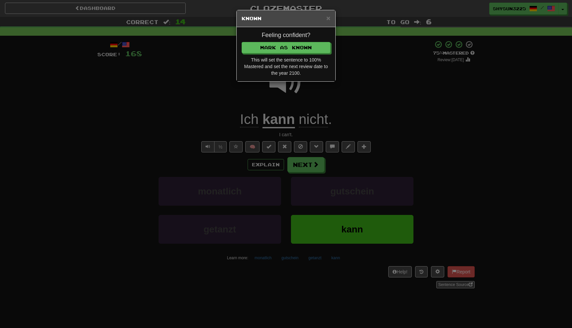
click at [301, 55] on div "Feeling confident? Mark as Known This will set the sentence to 100% Mastered an…" at bounding box center [286, 54] width 99 height 54
click at [303, 48] on button "Mark as Known" at bounding box center [286, 47] width 89 height 11
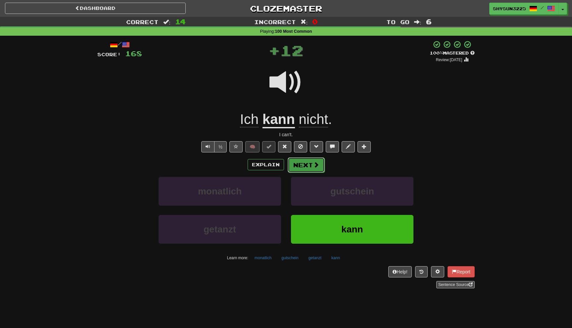
click at [305, 166] on button "Next" at bounding box center [306, 165] width 37 height 15
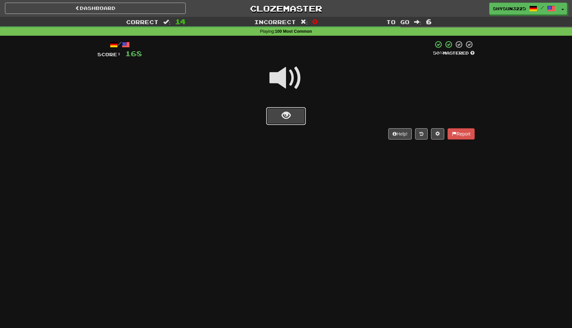
click at [281, 116] on button "show sentence" at bounding box center [286, 116] width 40 height 18
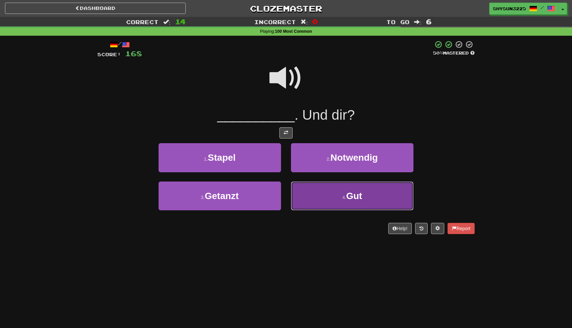
click at [310, 197] on button "4 . Gut" at bounding box center [352, 196] width 123 height 29
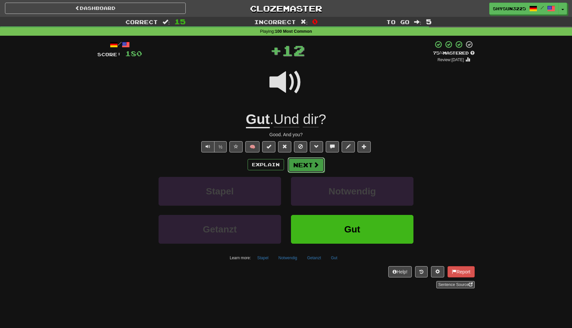
click at [305, 165] on button "Next" at bounding box center [306, 165] width 37 height 15
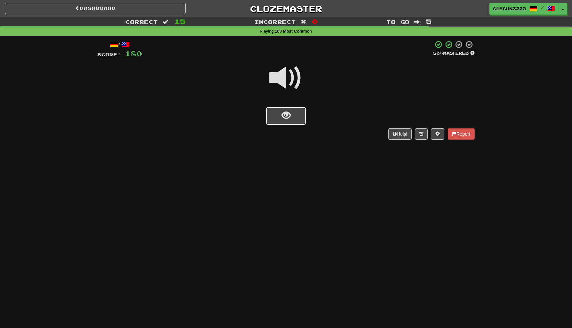
click at [300, 116] on button "show sentence" at bounding box center [286, 116] width 40 height 18
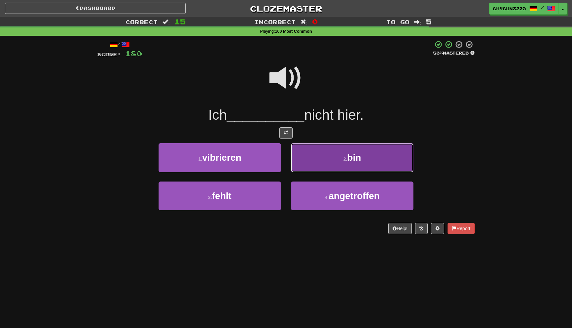
click at [325, 148] on button "2 . bin" at bounding box center [352, 157] width 123 height 29
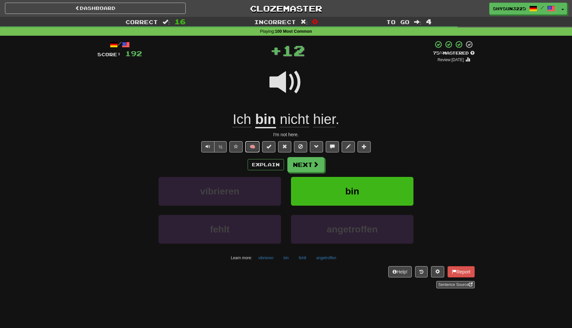
click at [251, 147] on button "🧠" at bounding box center [252, 146] width 14 height 11
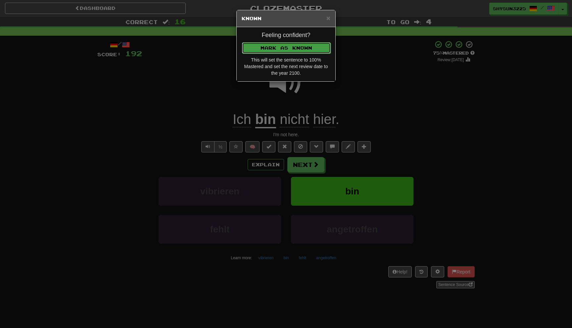
click at [306, 49] on button "Mark as Known" at bounding box center [286, 47] width 89 height 11
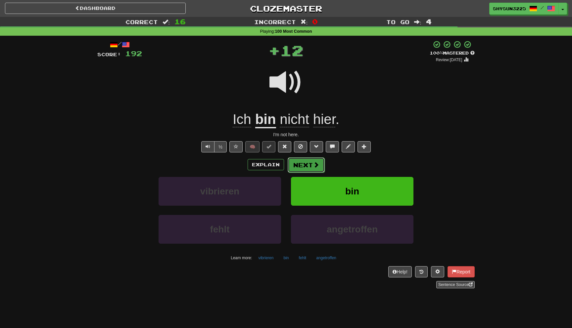
click at [307, 166] on button "Next" at bounding box center [306, 165] width 37 height 15
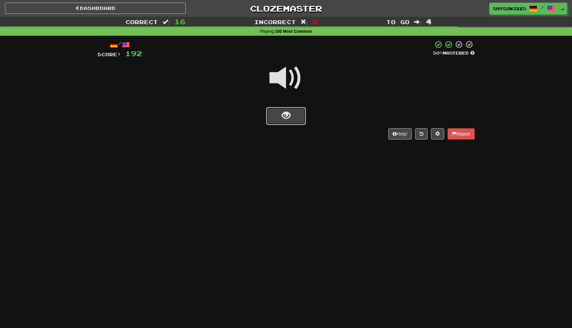
click at [300, 115] on button "show sentence" at bounding box center [286, 116] width 40 height 18
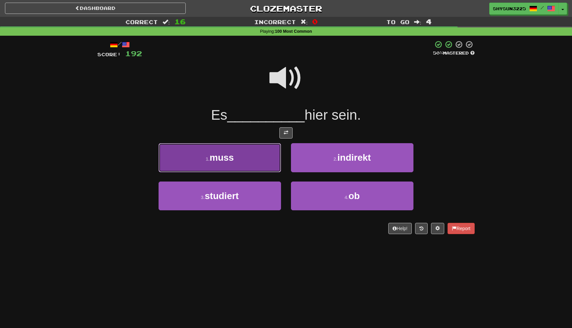
click at [267, 157] on button "1 . muss" at bounding box center [220, 157] width 123 height 29
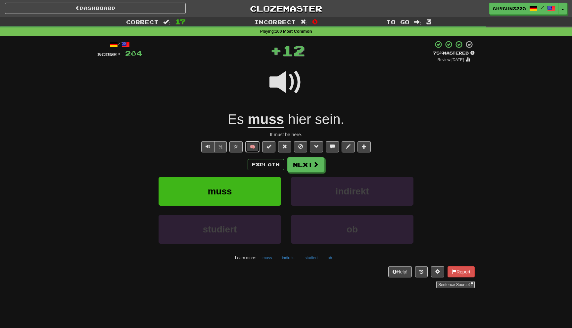
click at [254, 151] on button "🧠" at bounding box center [252, 146] width 14 height 11
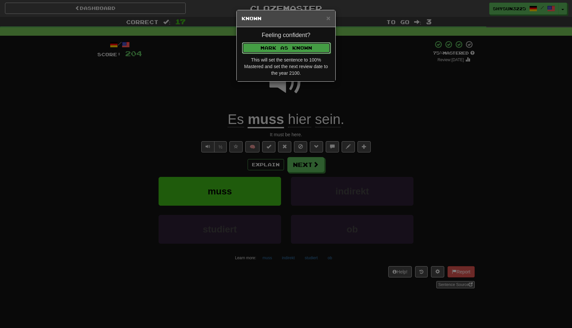
click at [298, 47] on button "Mark as Known" at bounding box center [286, 47] width 89 height 11
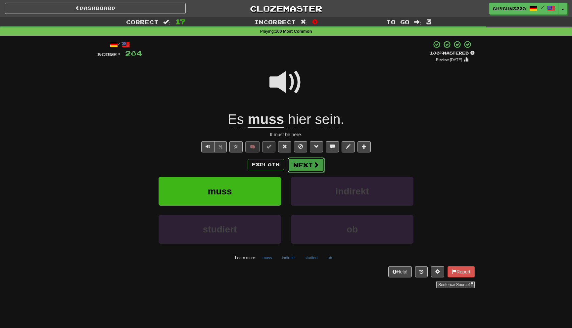
click at [299, 171] on button "Next" at bounding box center [306, 165] width 37 height 15
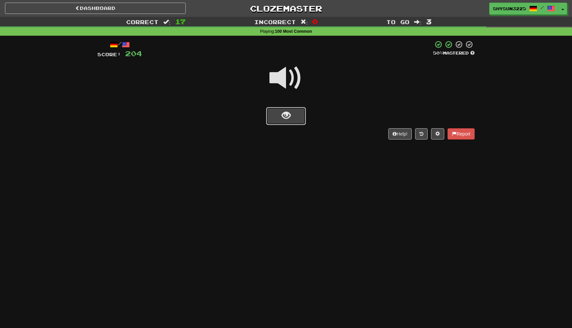
click at [303, 116] on button "show sentence" at bounding box center [286, 116] width 40 height 18
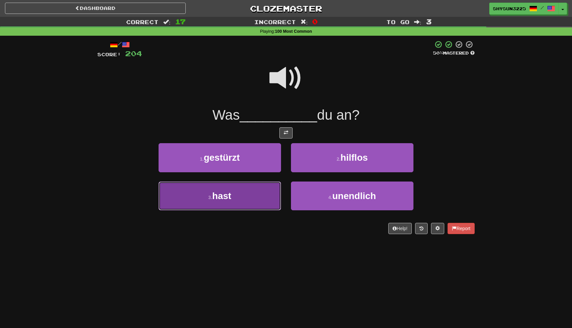
click at [258, 189] on button "3 . hast" at bounding box center [220, 196] width 123 height 29
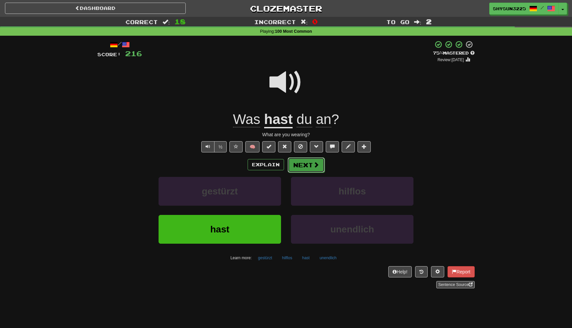
click at [306, 165] on button "Next" at bounding box center [306, 165] width 37 height 15
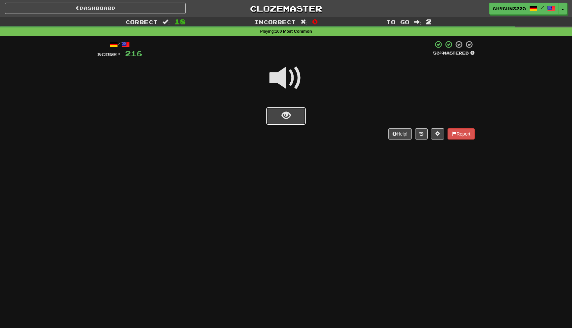
click at [286, 118] on span "show sentence" at bounding box center [286, 115] width 9 height 9
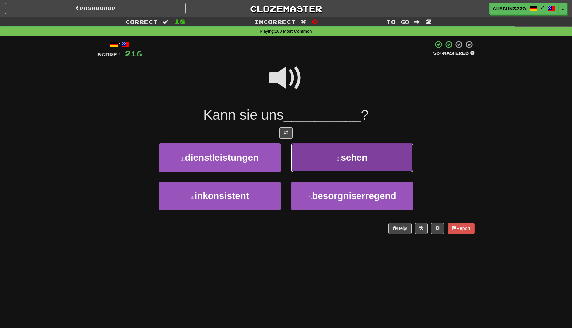
click at [336, 154] on button "2 . sehen" at bounding box center [352, 157] width 123 height 29
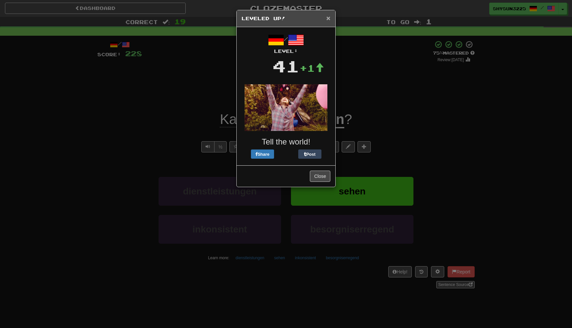
click at [329, 19] on span "×" at bounding box center [328, 18] width 4 height 8
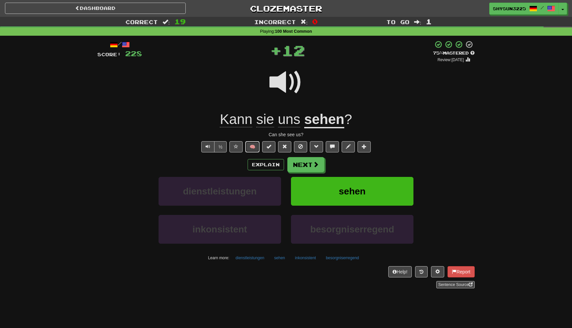
click at [253, 147] on button "🧠" at bounding box center [252, 146] width 14 height 11
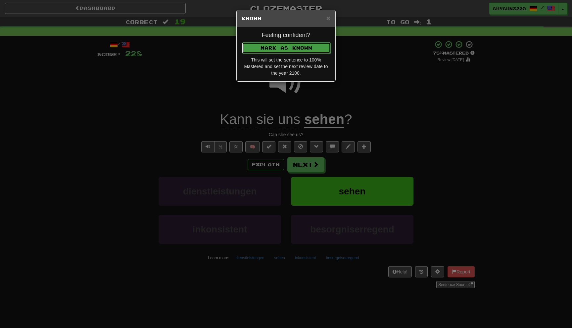
click at [307, 49] on button "Mark as Known" at bounding box center [286, 47] width 89 height 11
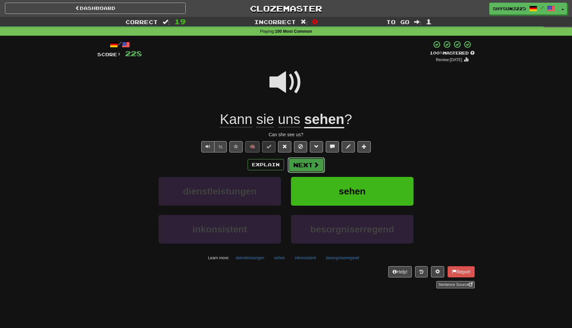
click at [303, 164] on button "Next" at bounding box center [306, 165] width 37 height 15
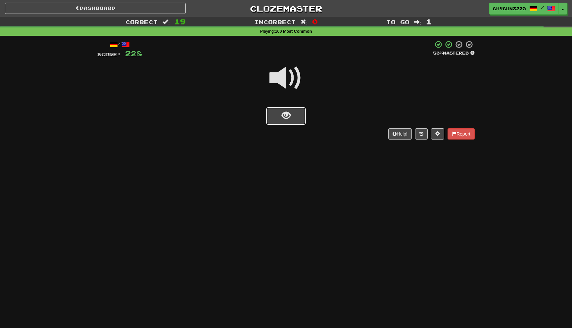
click at [297, 121] on button "show sentence" at bounding box center [286, 116] width 40 height 18
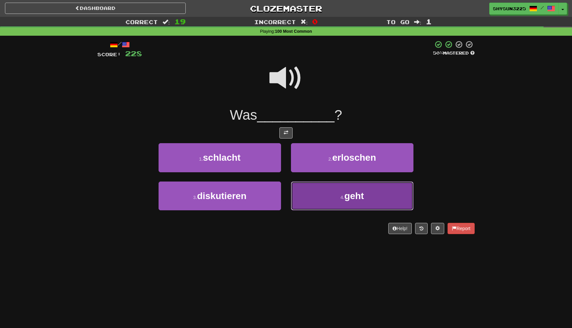
click at [330, 201] on button "4 . geht" at bounding box center [352, 196] width 123 height 29
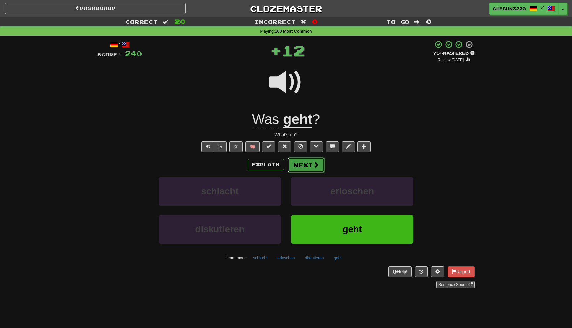
click at [309, 164] on button "Next" at bounding box center [306, 165] width 37 height 15
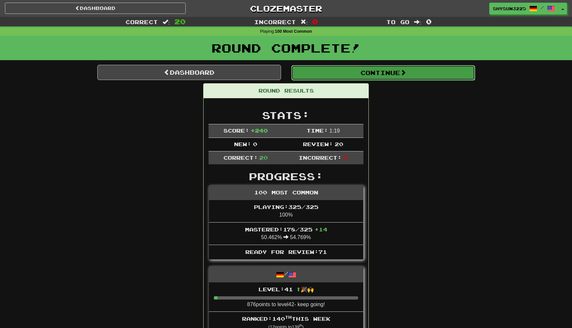
click at [327, 71] on button "Continue" at bounding box center [383, 72] width 184 height 15
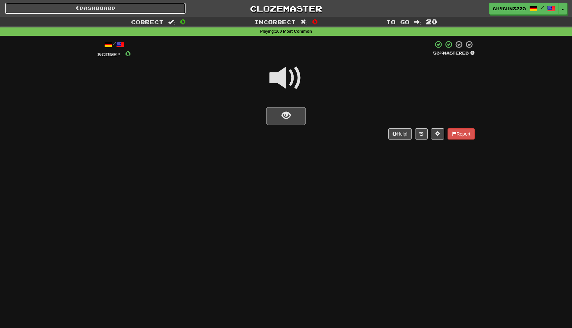
click at [153, 14] on link "Dashboard" at bounding box center [95, 8] width 181 height 11
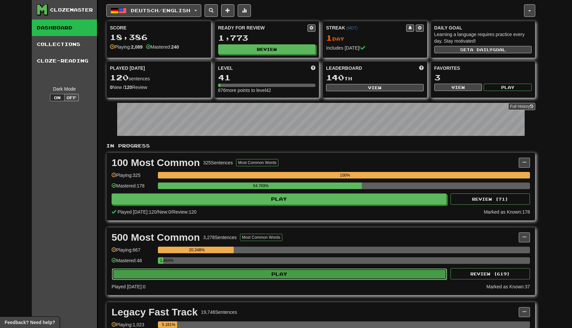
click at [356, 273] on button "Play" at bounding box center [279, 274] width 335 height 11
select select "**"
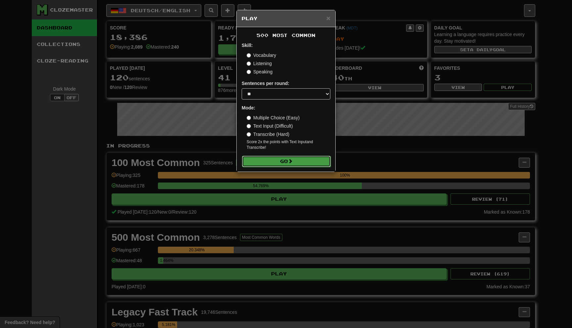
click at [310, 167] on button "Go" at bounding box center [286, 161] width 89 height 11
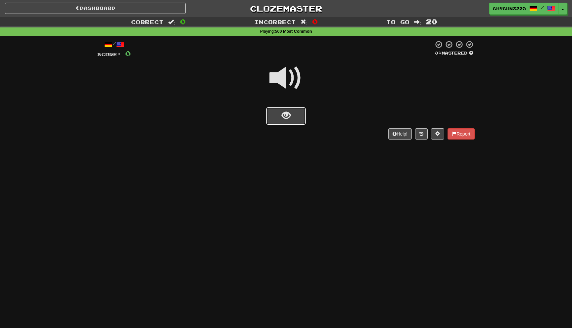
click at [295, 116] on button "show sentence" at bounding box center [286, 116] width 40 height 18
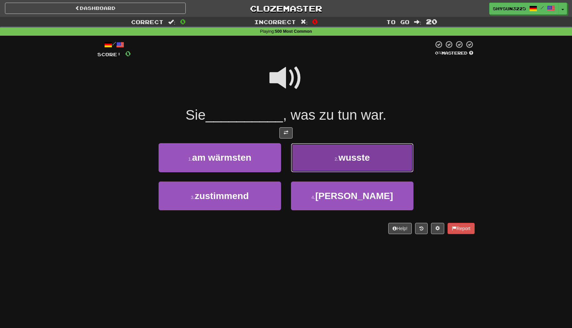
click at [335, 164] on button "2 . wusste" at bounding box center [352, 157] width 123 height 29
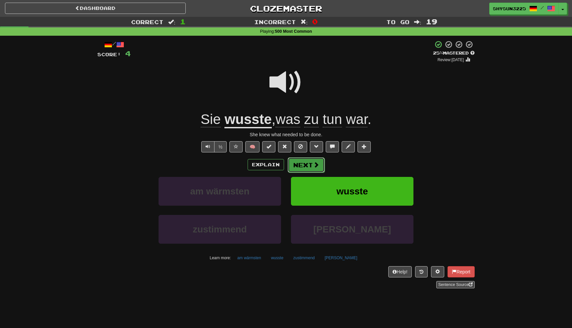
click at [308, 171] on button "Next" at bounding box center [306, 165] width 37 height 15
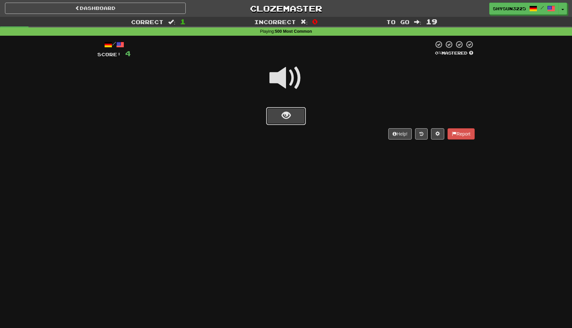
click at [286, 121] on button "show sentence" at bounding box center [286, 116] width 40 height 18
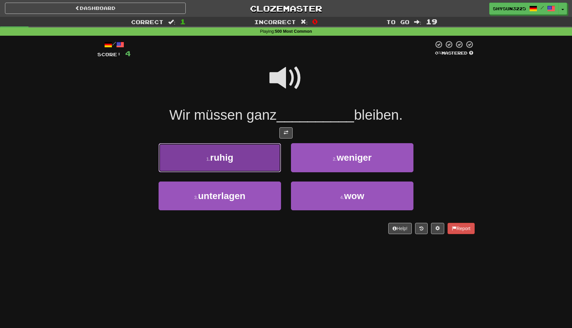
click at [252, 162] on button "1 . ruhig" at bounding box center [220, 157] width 123 height 29
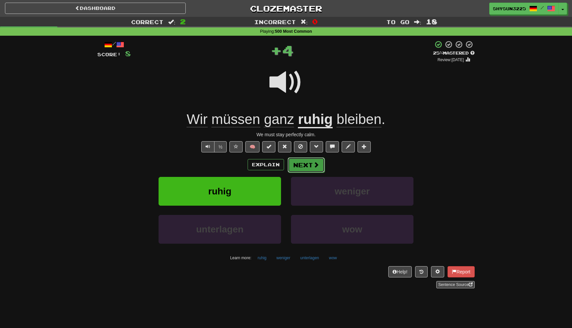
click at [312, 167] on button "Next" at bounding box center [306, 165] width 37 height 15
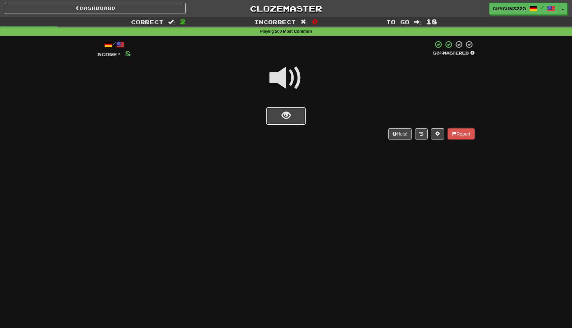
click at [291, 114] on button "show sentence" at bounding box center [286, 116] width 40 height 18
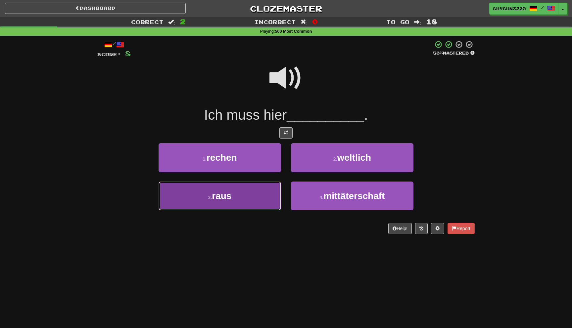
click at [255, 195] on button "3 . raus" at bounding box center [220, 196] width 123 height 29
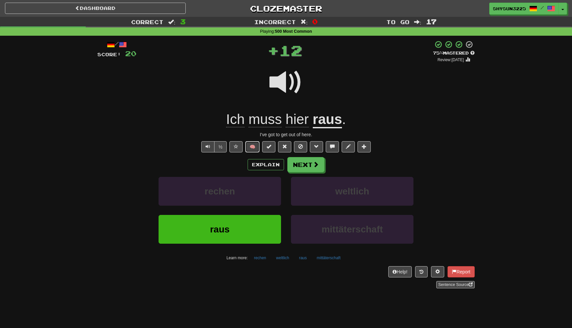
click at [251, 146] on button "🧠" at bounding box center [252, 146] width 14 height 11
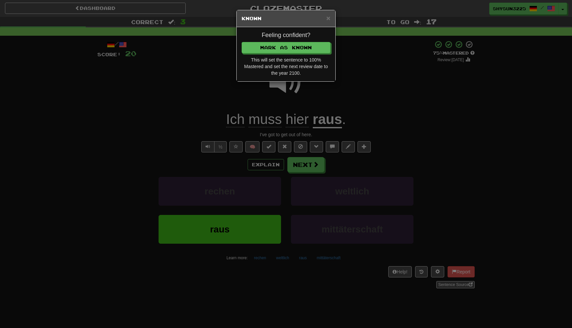
click at [314, 41] on div "Feeling confident? Mark as Known This will set the sentence to 100% Mastered an…" at bounding box center [286, 54] width 99 height 54
click at [313, 54] on div "Feeling confident? Mark as Known This will set the sentence to 100% Mastered an…" at bounding box center [286, 54] width 99 height 54
click at [315, 48] on button "Mark as Known" at bounding box center [286, 47] width 89 height 11
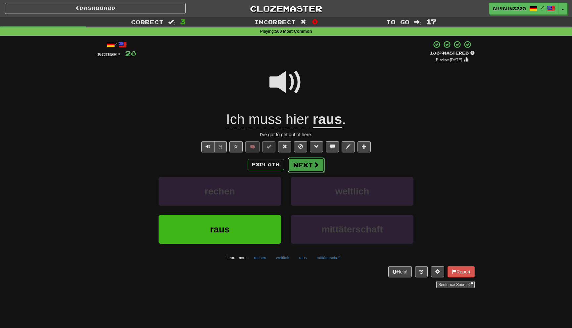
click at [318, 169] on button "Next" at bounding box center [306, 165] width 37 height 15
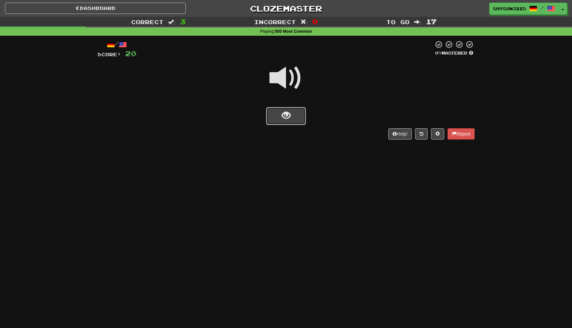
click at [296, 120] on button "show sentence" at bounding box center [286, 116] width 40 height 18
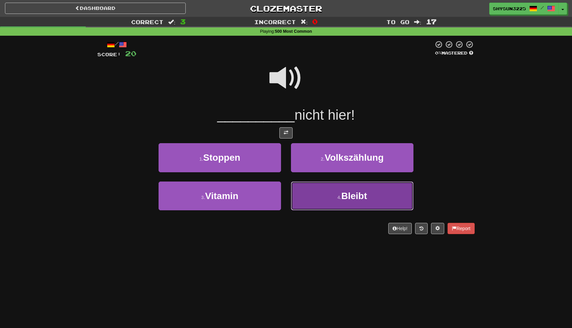
click at [348, 207] on button "4 . Bleibt" at bounding box center [352, 196] width 123 height 29
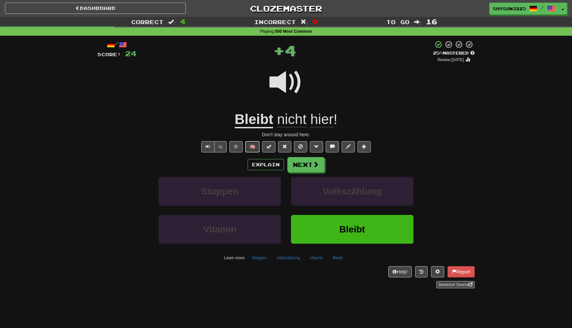
click at [254, 148] on button "🧠" at bounding box center [252, 146] width 14 height 11
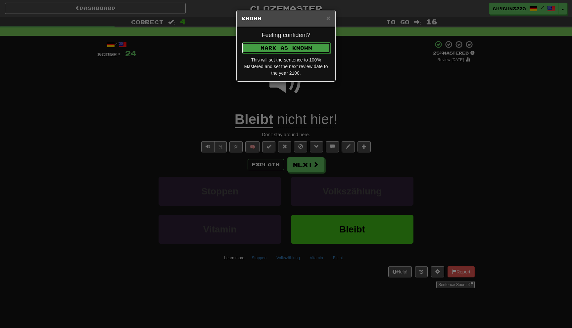
click at [317, 44] on button "Mark as Known" at bounding box center [286, 47] width 89 height 11
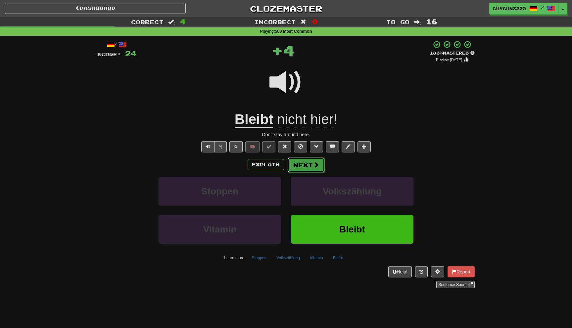
click at [316, 164] on span at bounding box center [316, 165] width 6 height 6
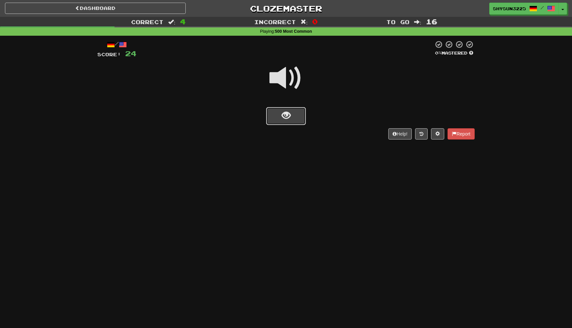
click at [299, 117] on button "show sentence" at bounding box center [286, 116] width 40 height 18
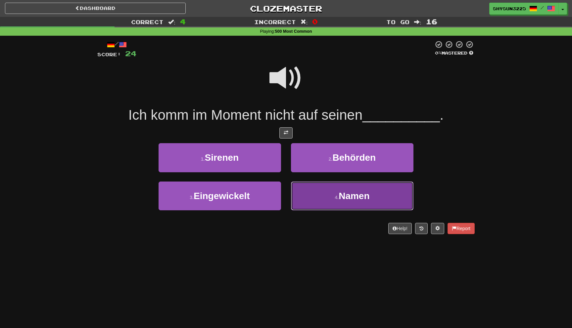
click at [354, 193] on span "Namen" at bounding box center [354, 196] width 31 height 10
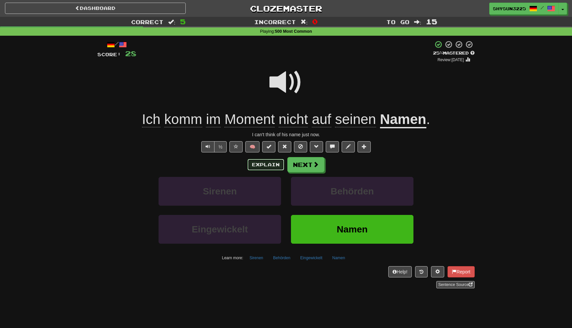
click at [264, 162] on button "Explain" at bounding box center [266, 164] width 36 height 11
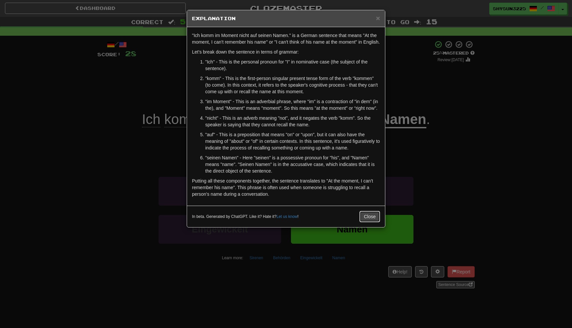
click at [367, 223] on button "Close" at bounding box center [370, 216] width 21 height 11
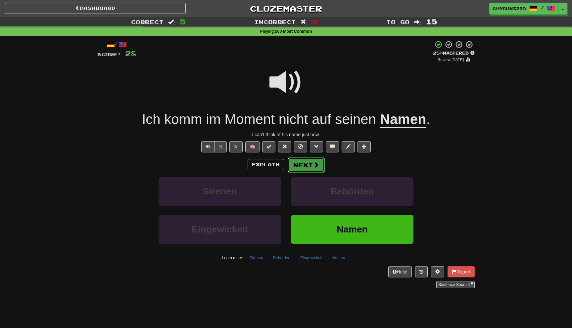
click at [305, 168] on button "Next" at bounding box center [306, 165] width 37 height 15
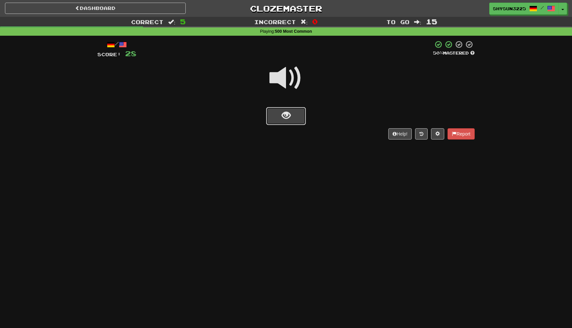
click at [294, 121] on button "show sentence" at bounding box center [286, 116] width 40 height 18
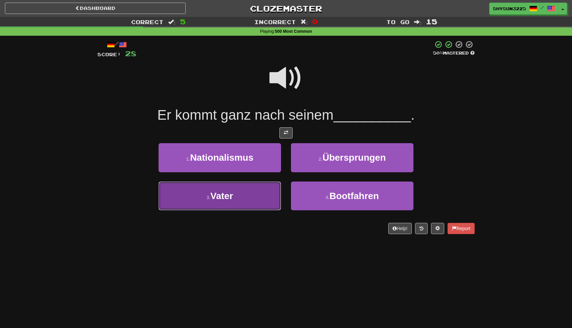
click at [239, 190] on button "3 . Vater" at bounding box center [220, 196] width 123 height 29
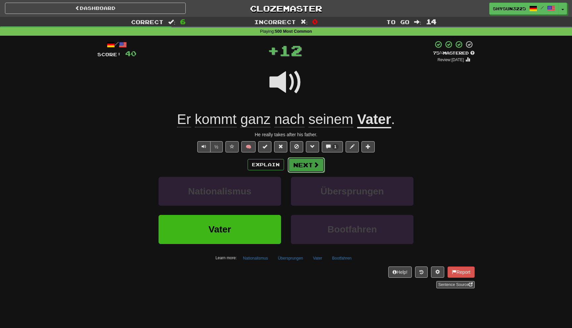
click at [317, 169] on button "Next" at bounding box center [306, 165] width 37 height 15
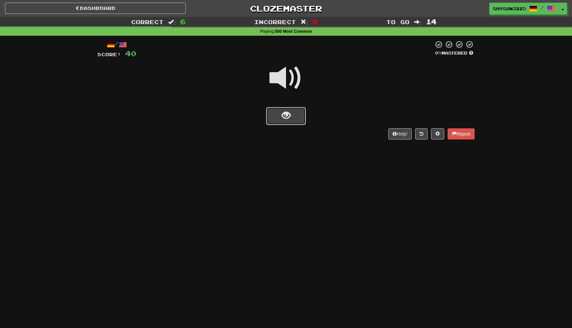
click at [298, 122] on button "show sentence" at bounding box center [286, 116] width 40 height 18
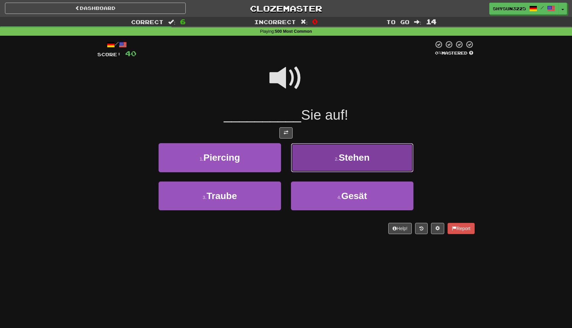
click at [335, 166] on button "2 . Stehen" at bounding box center [352, 157] width 123 height 29
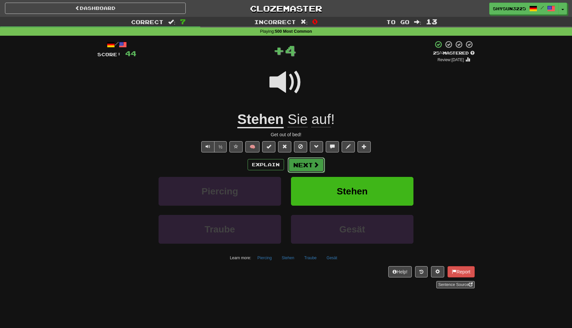
click at [300, 168] on button "Next" at bounding box center [306, 165] width 37 height 15
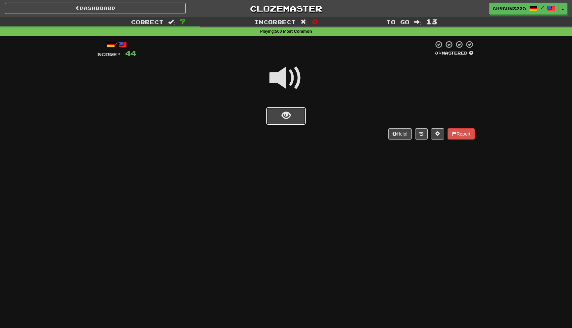
click at [270, 117] on button "show sentence" at bounding box center [286, 116] width 40 height 18
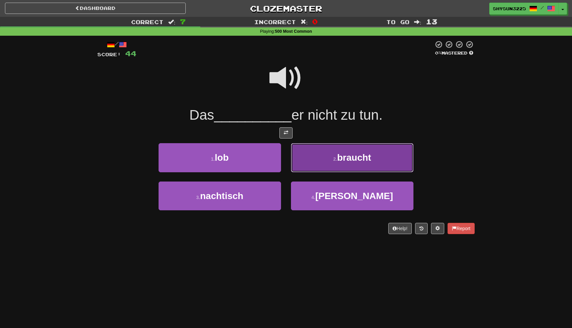
click at [336, 162] on small "2 ." at bounding box center [335, 159] width 4 height 5
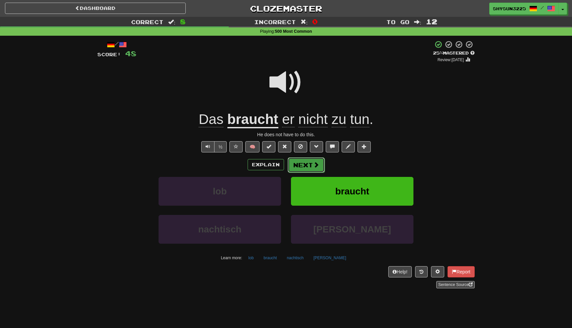
click at [302, 171] on button "Next" at bounding box center [306, 165] width 37 height 15
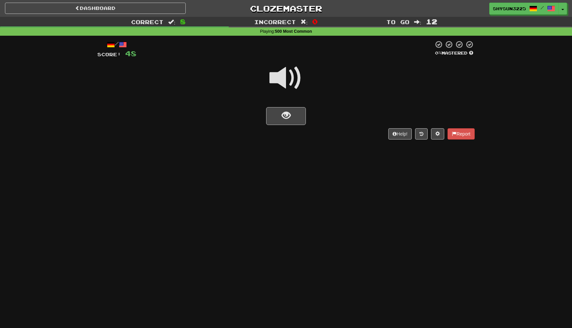
click at [302, 171] on div "Dashboard Clozemaster ShySun3225 / Toggle Dropdown Dashboard Leaderboard Activi…" at bounding box center [286, 164] width 572 height 328
drag, startPoint x: 294, startPoint y: 121, endPoint x: 298, endPoint y: 77, distance: 43.5
click at [298, 77] on div "/ Score: 48 0 % Mastered Help! Report" at bounding box center [285, 89] width 377 height 99
click at [292, 77] on span at bounding box center [286, 78] width 33 height 33
click at [291, 119] on button "show sentence" at bounding box center [286, 116] width 40 height 18
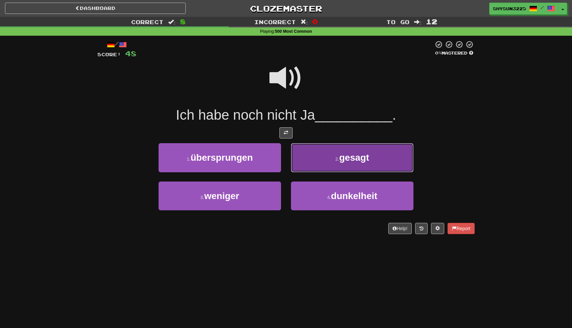
click at [330, 160] on button "2 . gesagt" at bounding box center [352, 157] width 123 height 29
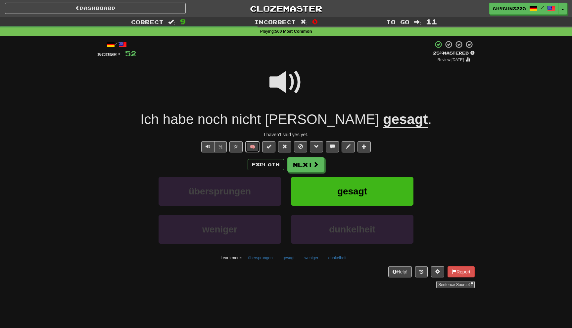
click at [255, 151] on button "🧠" at bounding box center [252, 146] width 14 height 11
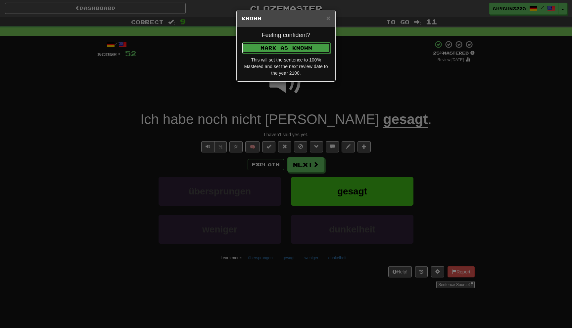
click at [287, 48] on button "Mark as Known" at bounding box center [286, 47] width 89 height 11
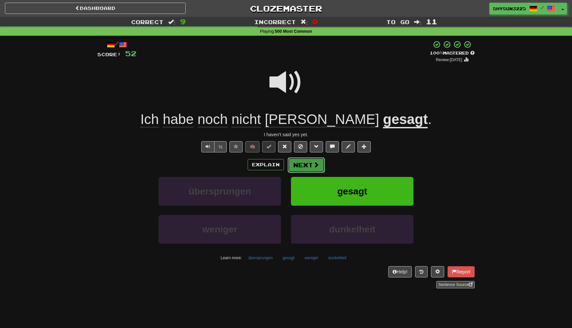
click at [293, 162] on button "Next" at bounding box center [306, 165] width 37 height 15
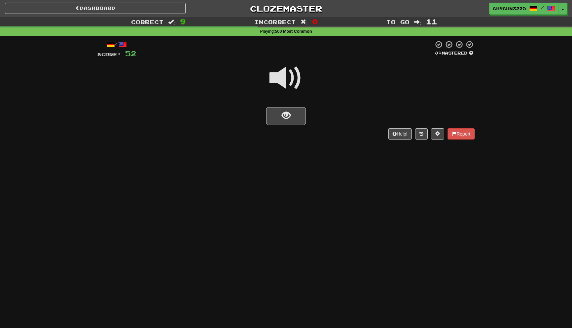
click at [279, 126] on div "/ Score: 52 0 % Mastered Help! Report" at bounding box center [285, 89] width 377 height 99
click at [280, 117] on button "show sentence" at bounding box center [286, 116] width 40 height 18
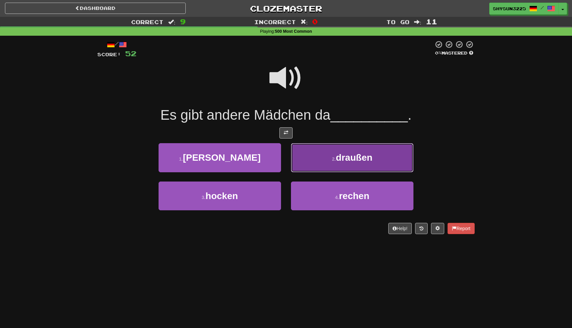
click at [320, 160] on button "2 . draußen" at bounding box center [352, 157] width 123 height 29
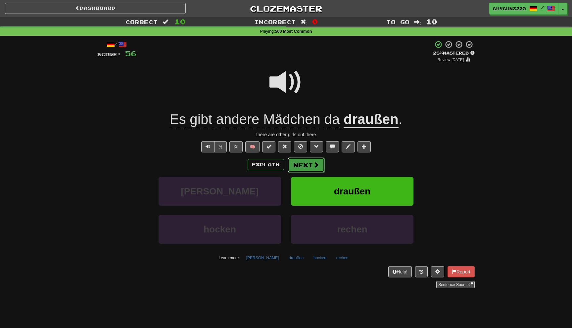
click at [307, 163] on button "Next" at bounding box center [306, 165] width 37 height 15
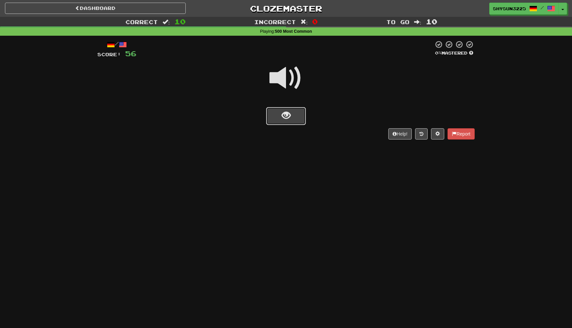
click at [276, 124] on button "show sentence" at bounding box center [286, 116] width 40 height 18
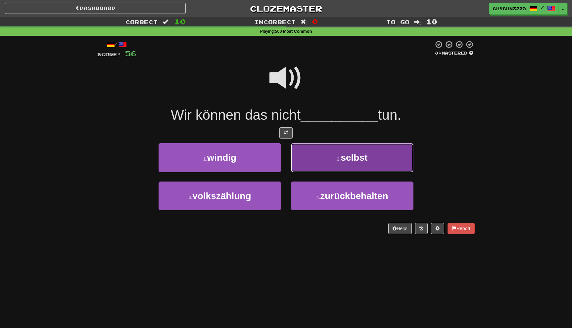
click at [317, 164] on button "2 . selbst" at bounding box center [352, 157] width 123 height 29
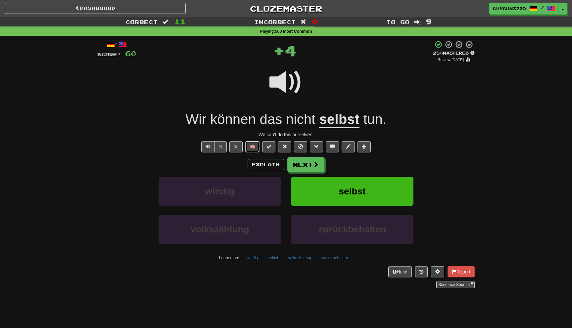
click at [253, 145] on button "🧠" at bounding box center [252, 146] width 14 height 11
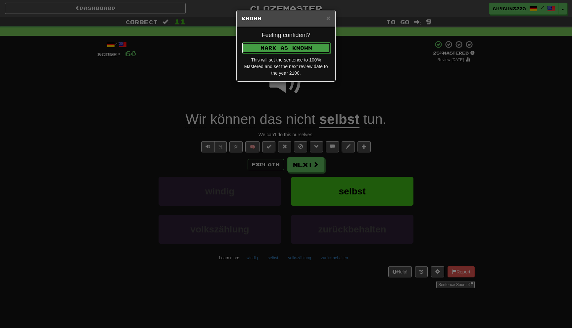
click at [318, 49] on button "Mark as Known" at bounding box center [286, 47] width 89 height 11
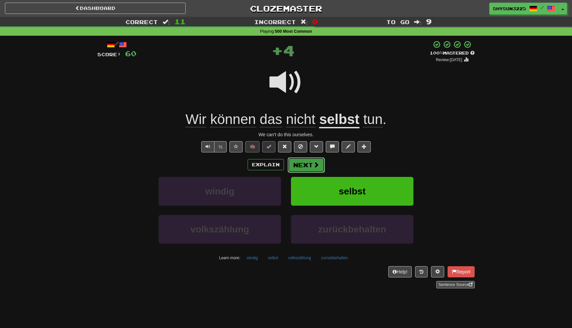
click at [310, 166] on button "Next" at bounding box center [306, 165] width 37 height 15
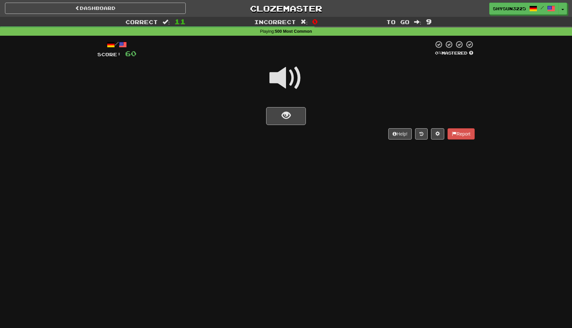
click at [289, 82] on span at bounding box center [286, 78] width 33 height 33
click at [285, 119] on span "show sentence" at bounding box center [286, 115] width 9 height 9
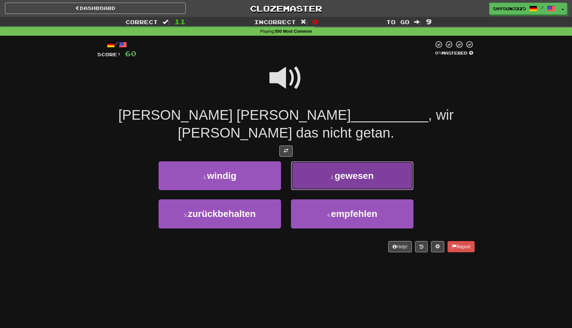
click at [331, 175] on small "2 ." at bounding box center [333, 177] width 4 height 5
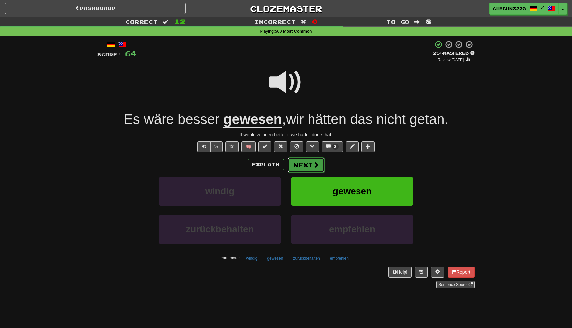
click at [316, 169] on button "Next" at bounding box center [306, 165] width 37 height 15
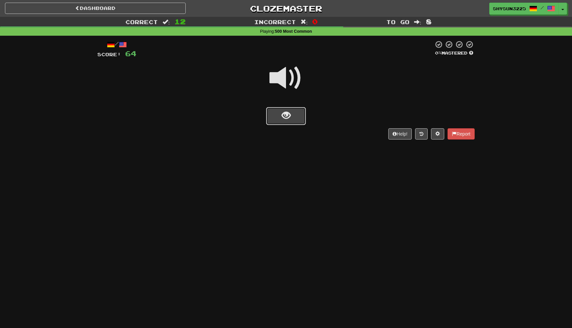
click at [285, 124] on button "show sentence" at bounding box center [286, 116] width 40 height 18
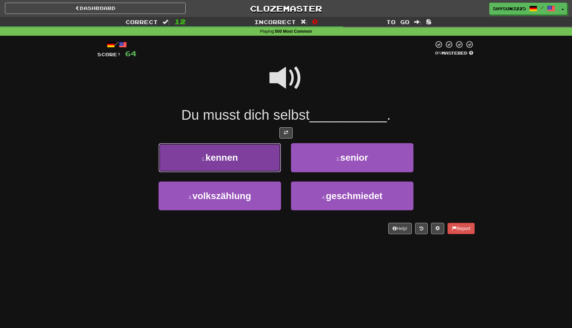
click at [256, 160] on button "1 . kennen" at bounding box center [220, 157] width 123 height 29
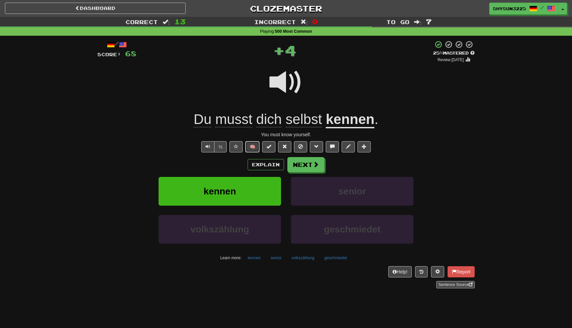
click at [254, 150] on button "🧠" at bounding box center [252, 146] width 14 height 11
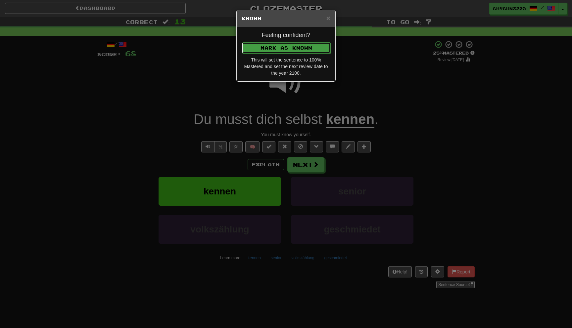
click at [300, 51] on button "Mark as Known" at bounding box center [286, 47] width 89 height 11
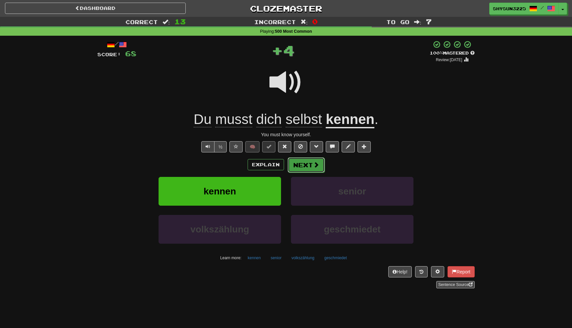
click at [295, 164] on button "Next" at bounding box center [306, 165] width 37 height 15
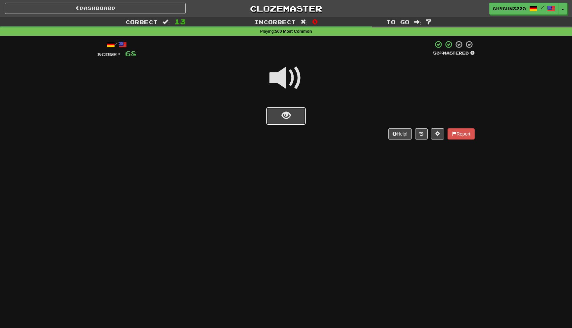
click at [286, 120] on span "show sentence" at bounding box center [286, 115] width 9 height 9
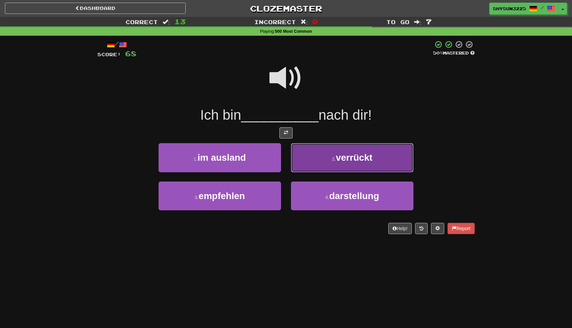
click at [332, 157] on small "2 ." at bounding box center [334, 159] width 4 height 5
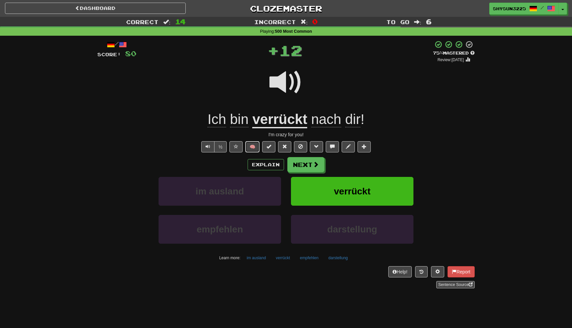
click at [252, 149] on button "🧠" at bounding box center [252, 146] width 14 height 11
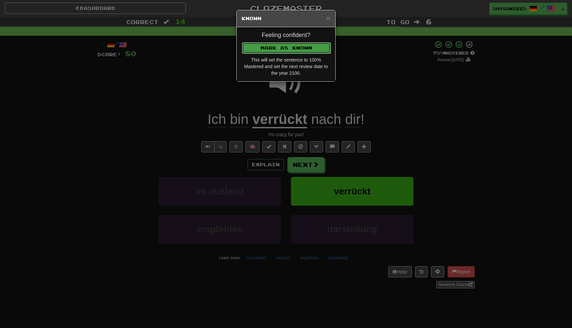
click at [306, 51] on button "Mark as Known" at bounding box center [286, 47] width 89 height 11
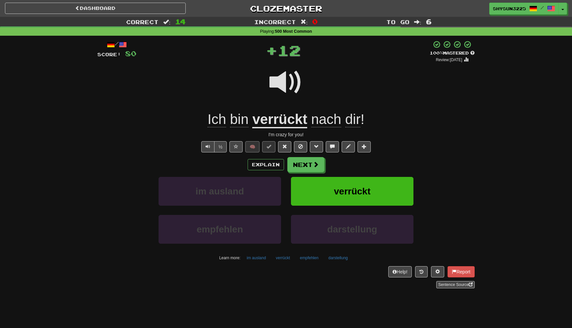
click at [302, 156] on div "/ Score: 80 + 12 100 % Mastered Review: 2100-01-01 Ich bin verrückt nach dir ! …" at bounding box center [285, 164] width 377 height 248
click at [302, 163] on button "Next" at bounding box center [306, 165] width 37 height 15
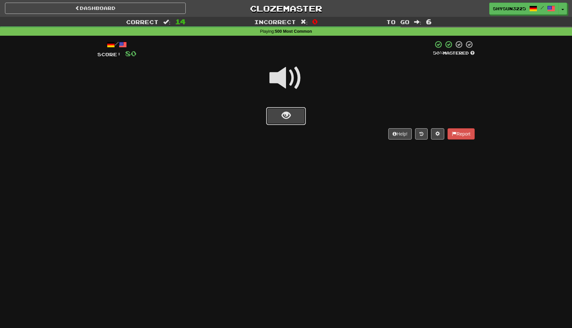
click at [282, 124] on button "show sentence" at bounding box center [286, 116] width 40 height 18
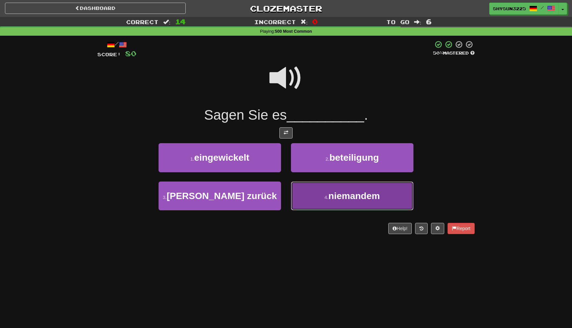
click at [313, 192] on button "4 . niemandem" at bounding box center [352, 196] width 123 height 29
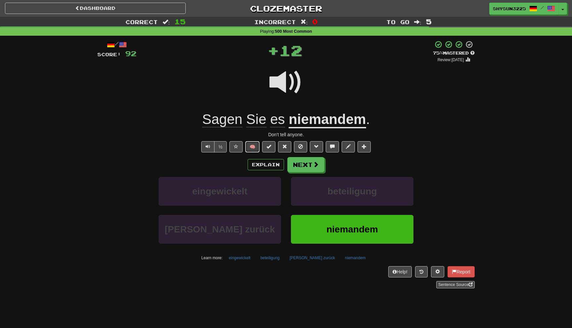
click at [255, 146] on button "🧠" at bounding box center [252, 146] width 14 height 11
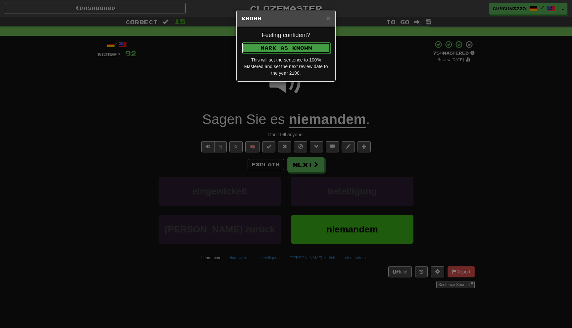
click at [307, 47] on button "Mark as Known" at bounding box center [286, 47] width 89 height 11
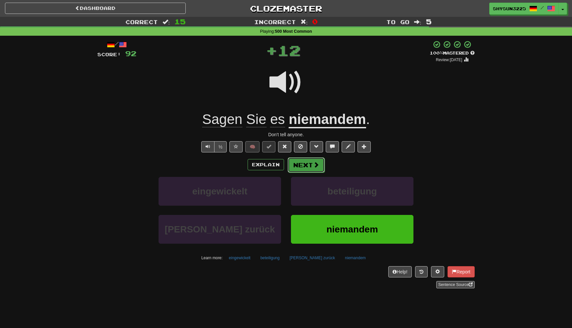
click at [305, 167] on button "Next" at bounding box center [306, 165] width 37 height 15
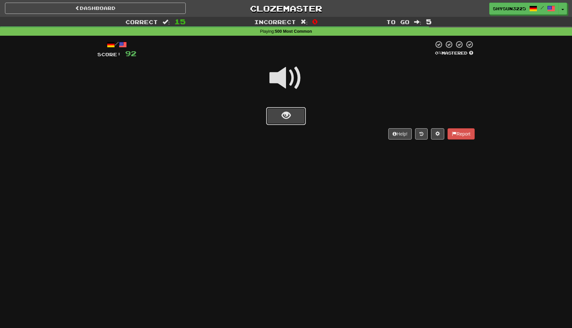
click at [300, 111] on button "show sentence" at bounding box center [286, 116] width 40 height 18
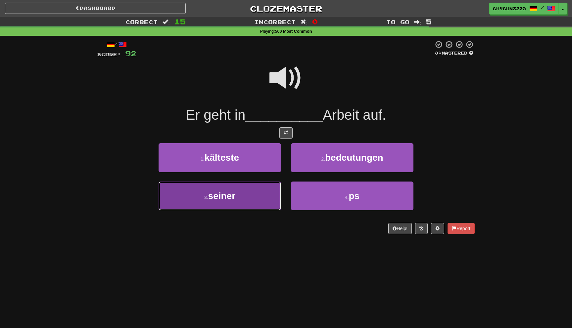
click at [246, 194] on button "3 . seiner" at bounding box center [220, 196] width 123 height 29
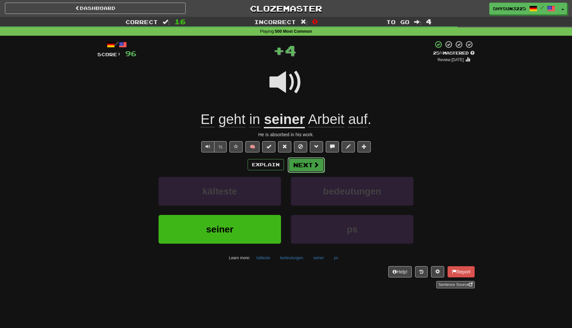
click at [309, 168] on button "Next" at bounding box center [306, 165] width 37 height 15
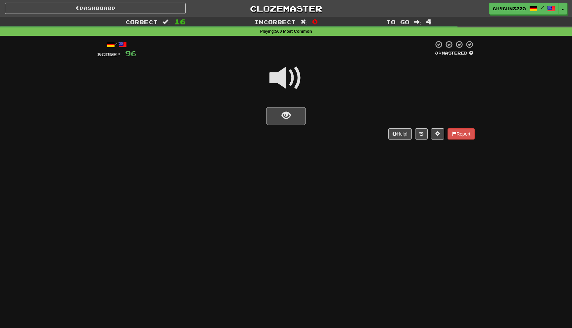
click at [288, 85] on span at bounding box center [286, 78] width 33 height 33
click at [287, 117] on span "show sentence" at bounding box center [286, 115] width 9 height 9
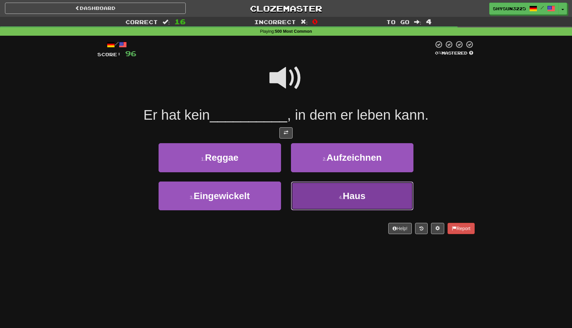
click at [314, 196] on button "4 . Haus" at bounding box center [352, 196] width 123 height 29
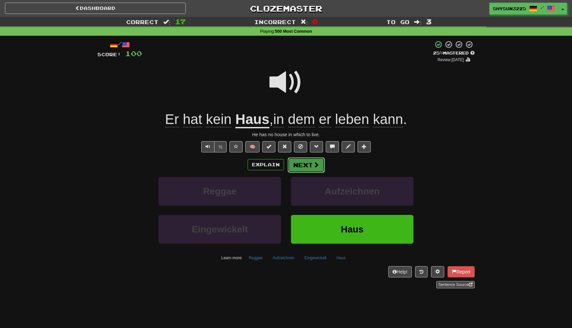
click at [301, 166] on button "Next" at bounding box center [306, 165] width 37 height 15
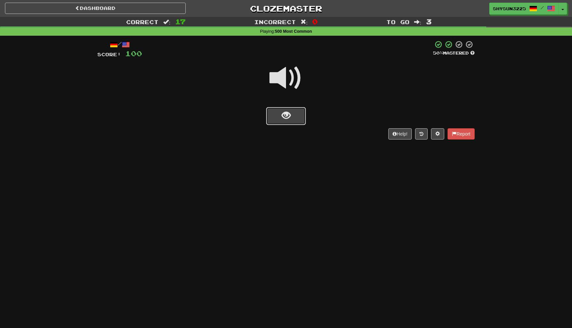
click at [289, 112] on span "show sentence" at bounding box center [286, 115] width 9 height 9
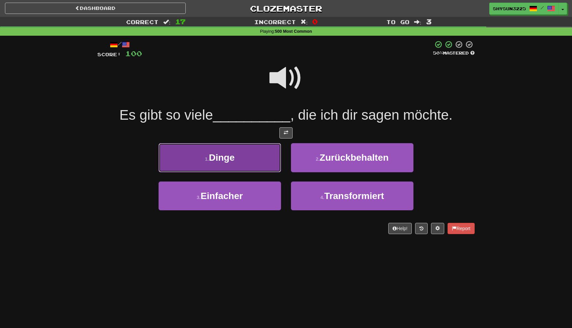
click at [247, 156] on button "1 . Dinge" at bounding box center [220, 157] width 123 height 29
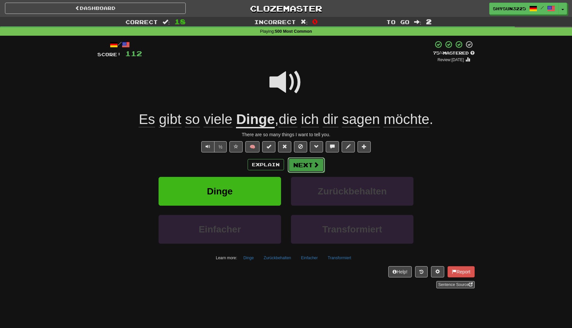
click at [315, 167] on span at bounding box center [316, 165] width 6 height 6
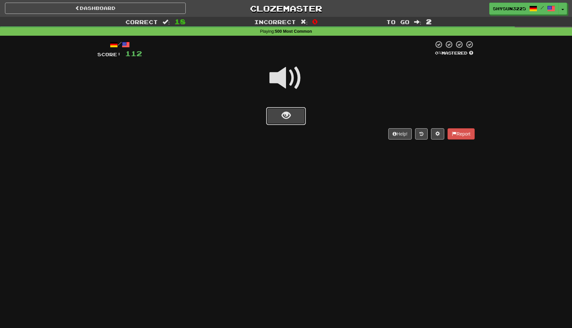
click at [277, 118] on button "show sentence" at bounding box center [286, 116] width 40 height 18
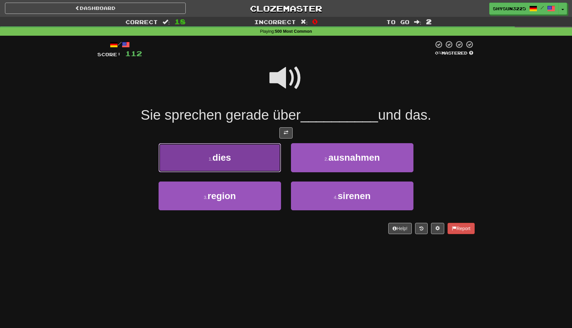
click at [251, 165] on button "1 . dies" at bounding box center [220, 157] width 123 height 29
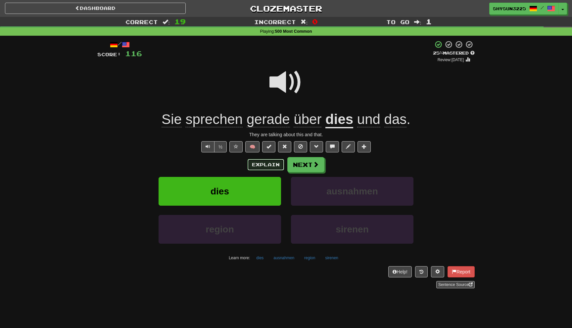
click at [280, 166] on button "Explain" at bounding box center [266, 164] width 36 height 11
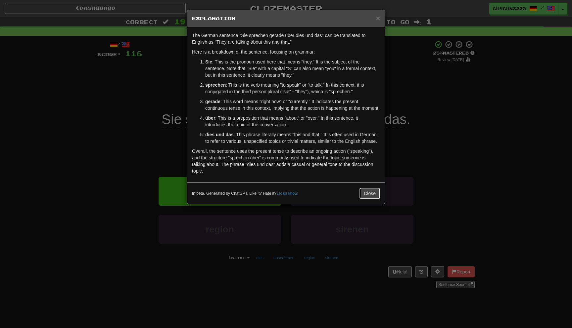
click at [372, 198] on button "Close" at bounding box center [370, 193] width 21 height 11
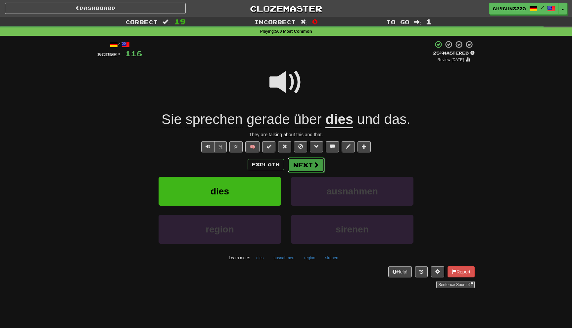
click at [317, 170] on button "Next" at bounding box center [306, 165] width 37 height 15
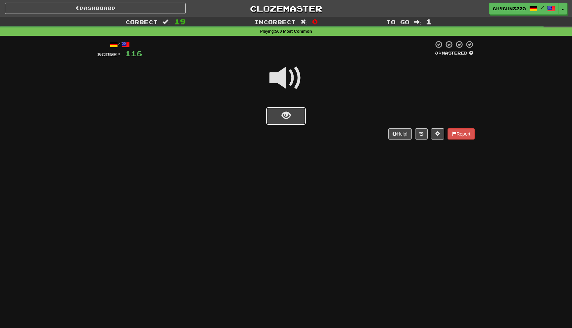
click at [283, 124] on button "show sentence" at bounding box center [286, 116] width 40 height 18
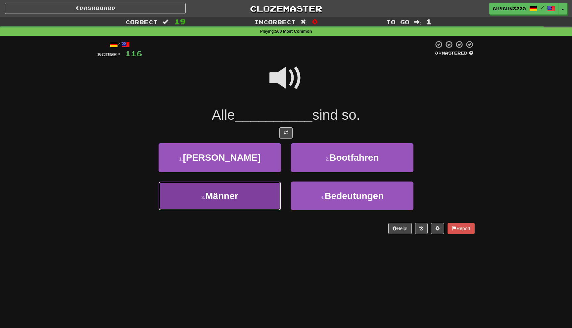
click at [252, 209] on button "3 . Männer" at bounding box center [220, 196] width 123 height 29
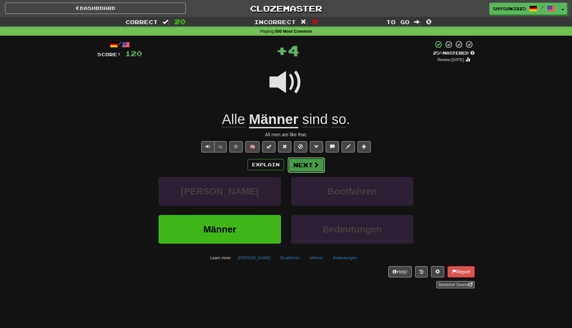
click at [313, 165] on span at bounding box center [316, 165] width 6 height 6
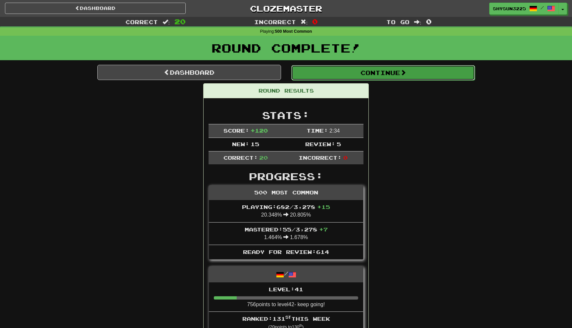
click at [371, 71] on button "Continue" at bounding box center [383, 72] width 184 height 15
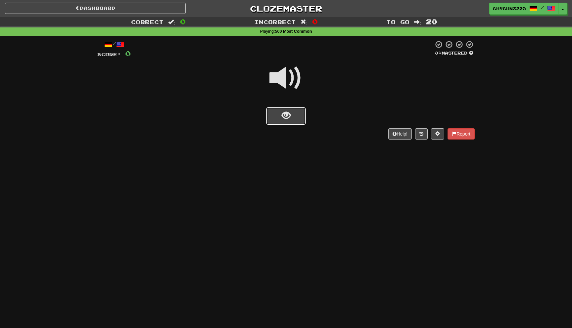
click at [288, 110] on button "show sentence" at bounding box center [286, 116] width 40 height 18
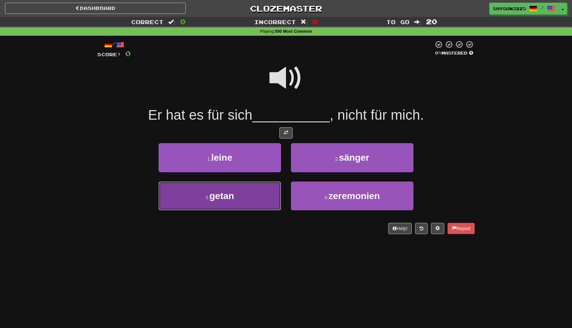
click at [247, 192] on button "3 . getan" at bounding box center [220, 196] width 123 height 29
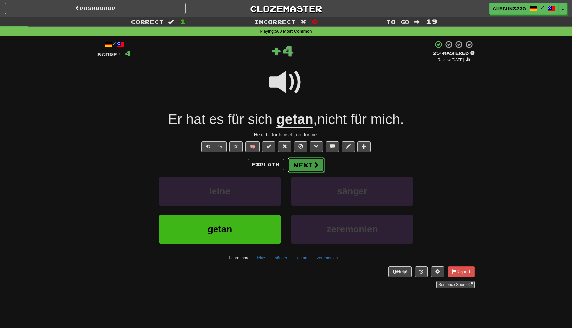
click at [311, 168] on button "Next" at bounding box center [306, 165] width 37 height 15
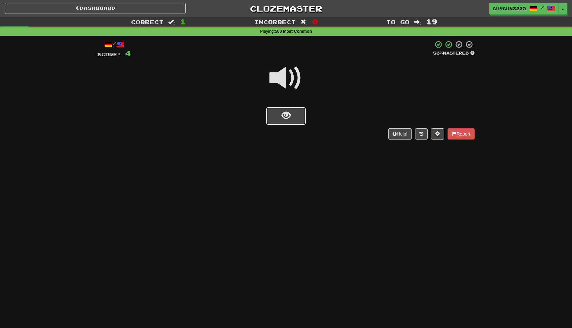
click at [297, 124] on button "show sentence" at bounding box center [286, 116] width 40 height 18
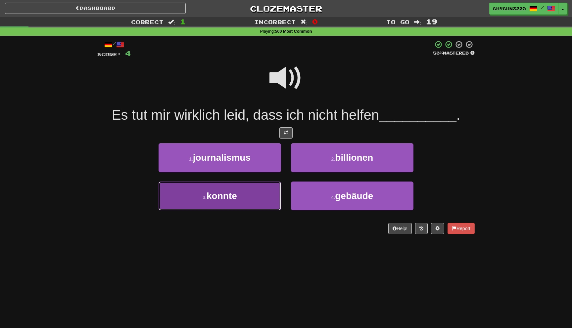
click at [261, 198] on button "3 . konnte" at bounding box center [220, 196] width 123 height 29
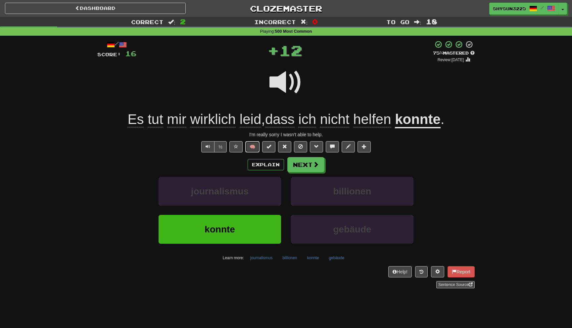
click at [254, 151] on button "🧠" at bounding box center [252, 146] width 14 height 11
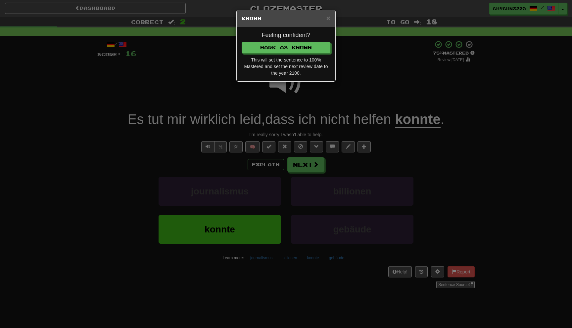
click at [309, 54] on div "Feeling confident? Mark as Known This will set the sentence to 100% Mastered an…" at bounding box center [286, 54] width 99 height 54
click at [305, 46] on button "Mark as Known" at bounding box center [286, 47] width 89 height 11
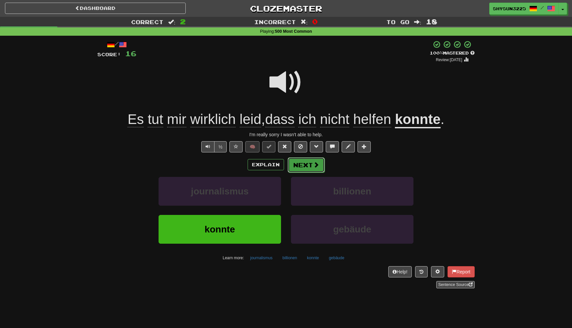
click at [317, 159] on button "Next" at bounding box center [306, 165] width 37 height 15
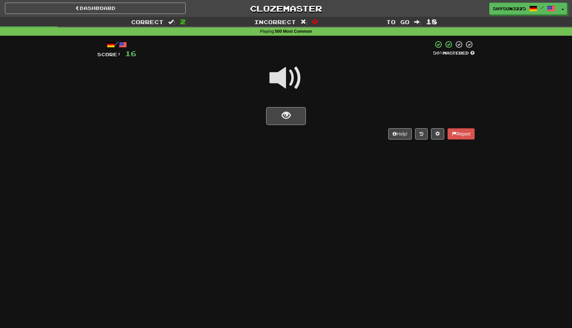
click at [277, 76] on span at bounding box center [286, 78] width 33 height 33
click at [277, 115] on button "show sentence" at bounding box center [286, 116] width 40 height 18
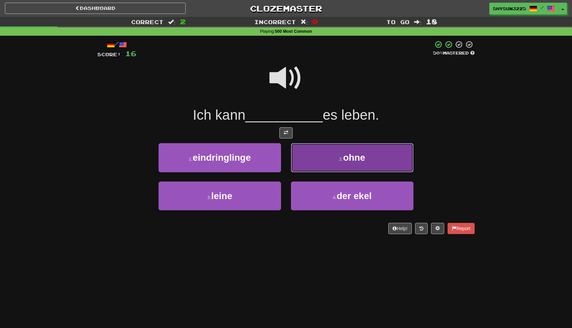
click at [319, 158] on button "2 . ohne" at bounding box center [352, 157] width 123 height 29
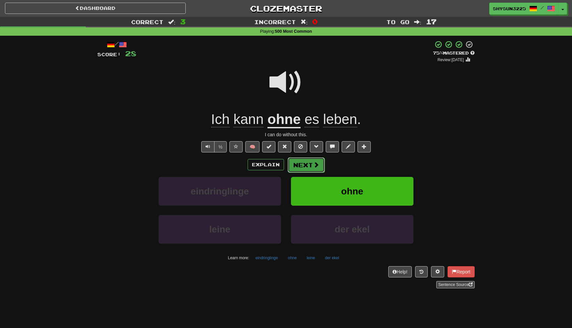
click at [307, 166] on button "Next" at bounding box center [306, 165] width 37 height 15
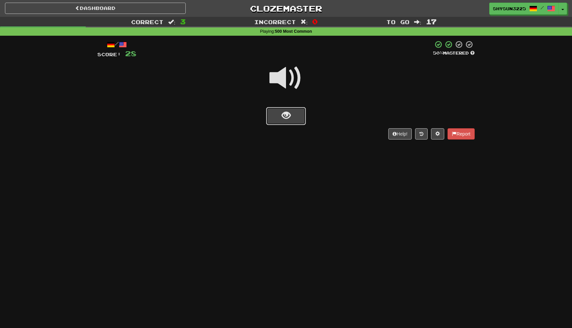
click at [292, 111] on button "show sentence" at bounding box center [286, 116] width 40 height 18
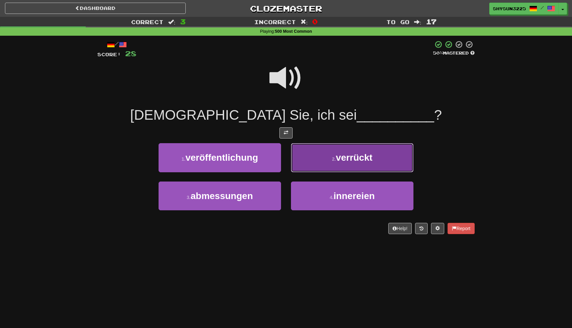
click at [337, 161] on span "verrückt" at bounding box center [354, 158] width 37 height 10
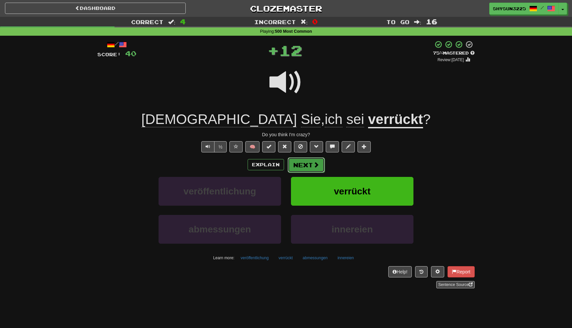
click at [313, 168] on span at bounding box center [316, 165] width 6 height 6
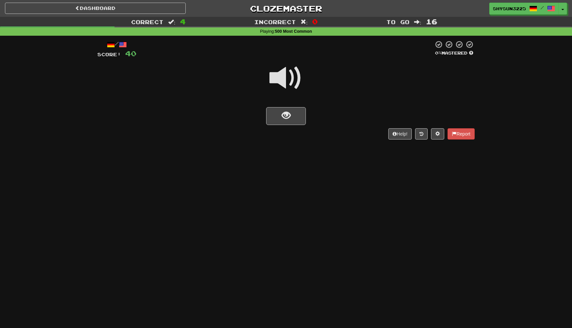
click at [284, 79] on span at bounding box center [286, 78] width 33 height 33
click at [288, 109] on button "show sentence" at bounding box center [286, 116] width 40 height 18
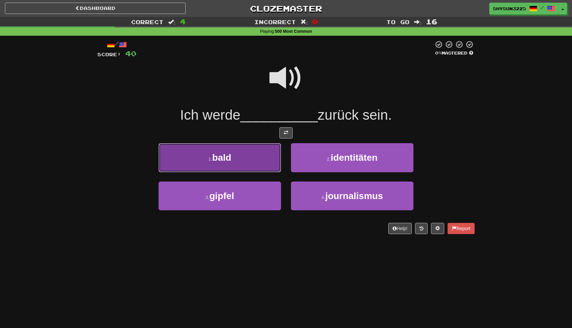
click at [237, 153] on button "1 . bald" at bounding box center [220, 157] width 123 height 29
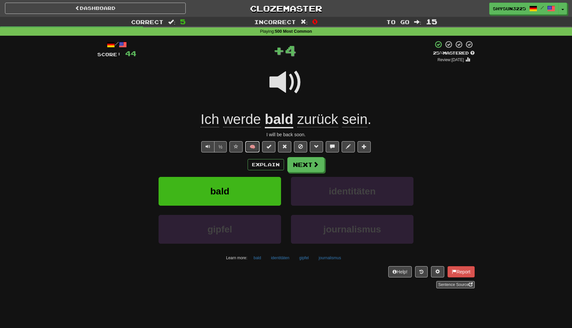
click at [252, 145] on button "🧠" at bounding box center [252, 146] width 14 height 11
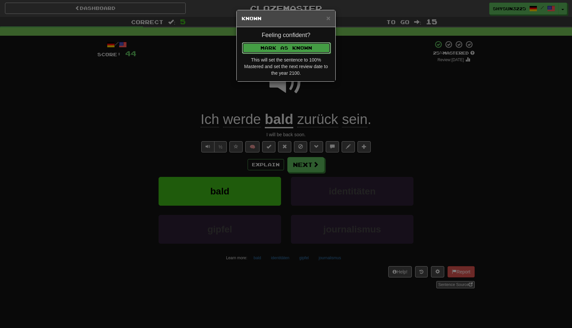
click at [302, 44] on button "Mark as Known" at bounding box center [286, 47] width 89 height 11
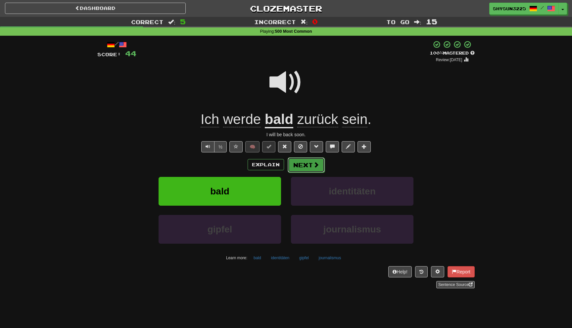
click at [312, 170] on button "Next" at bounding box center [306, 165] width 37 height 15
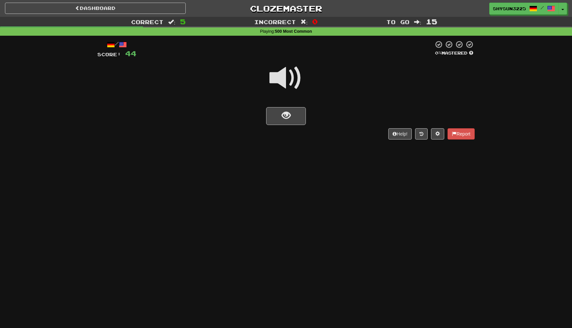
click at [273, 75] on span at bounding box center [286, 78] width 33 height 33
click at [290, 120] on span "show sentence" at bounding box center [286, 115] width 9 height 9
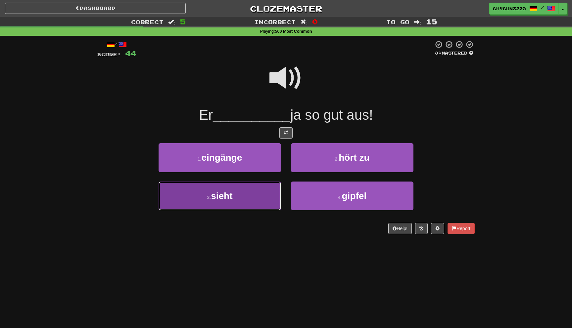
click at [263, 198] on button "3 . sieht" at bounding box center [220, 196] width 123 height 29
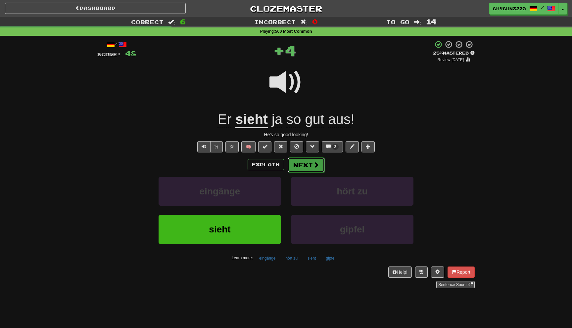
click at [312, 173] on button "Next" at bounding box center [306, 165] width 37 height 15
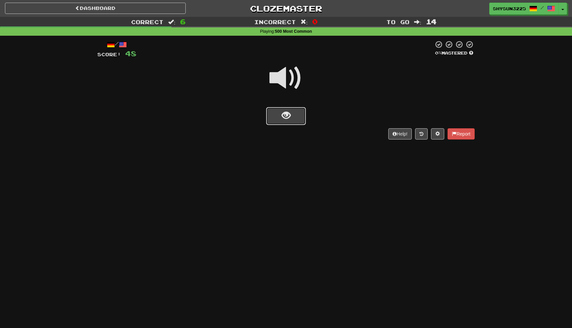
click at [284, 122] on button "show sentence" at bounding box center [286, 116] width 40 height 18
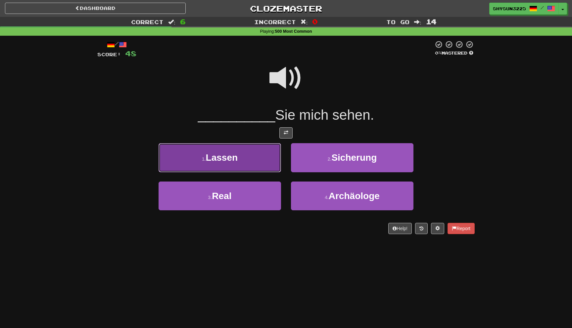
click at [247, 167] on button "1 . Lassen" at bounding box center [220, 157] width 123 height 29
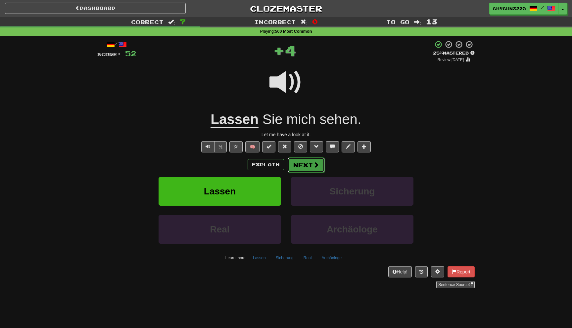
click at [316, 168] on span at bounding box center [316, 165] width 6 height 6
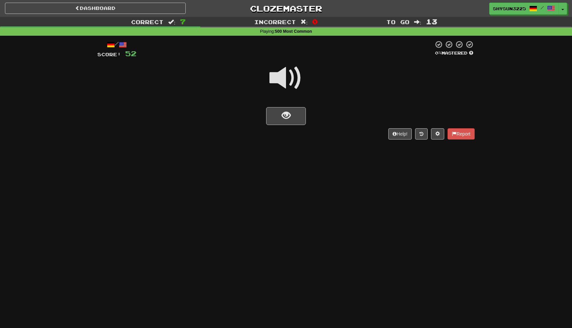
click at [288, 83] on span at bounding box center [286, 78] width 33 height 33
click at [291, 115] on button "show sentence" at bounding box center [286, 116] width 40 height 18
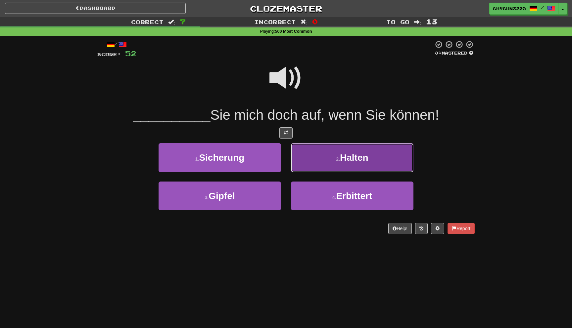
click at [339, 152] on button "2 . Halten" at bounding box center [352, 157] width 123 height 29
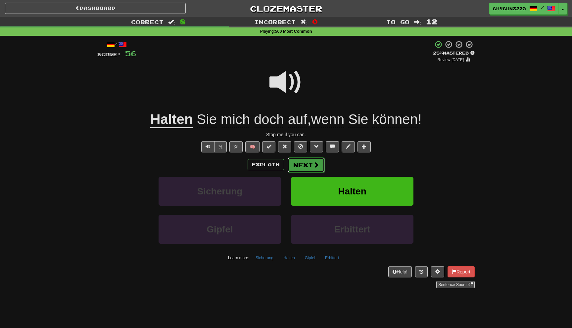
click at [311, 166] on button "Next" at bounding box center [306, 165] width 37 height 15
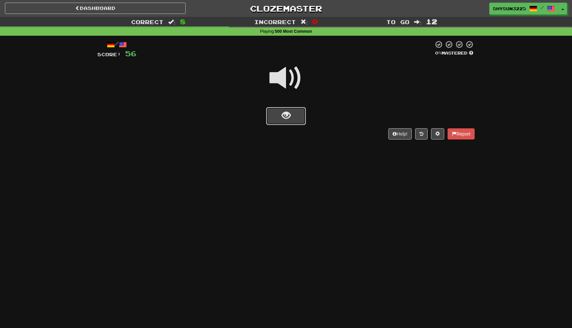
click at [296, 114] on button "show sentence" at bounding box center [286, 116] width 40 height 18
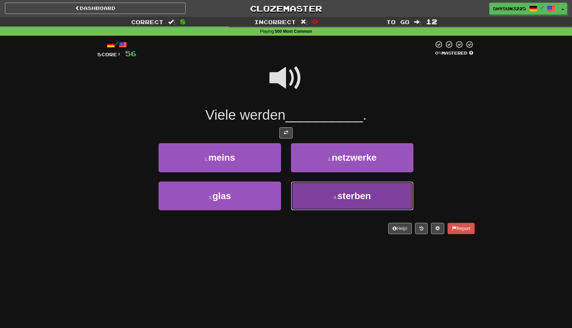
click at [326, 203] on button "4 . sterben" at bounding box center [352, 196] width 123 height 29
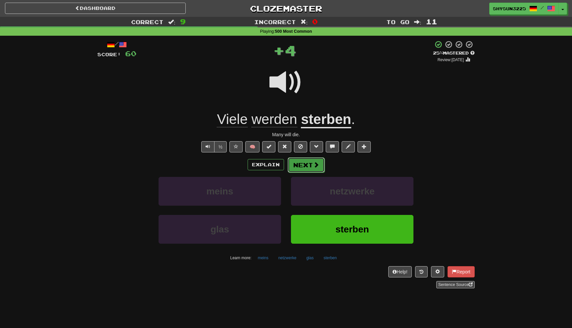
click at [296, 169] on button "Next" at bounding box center [306, 165] width 37 height 15
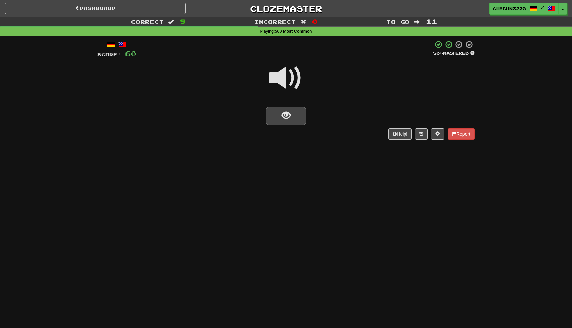
click at [284, 81] on span at bounding box center [286, 78] width 33 height 33
click at [300, 113] on button "show sentence" at bounding box center [286, 116] width 40 height 18
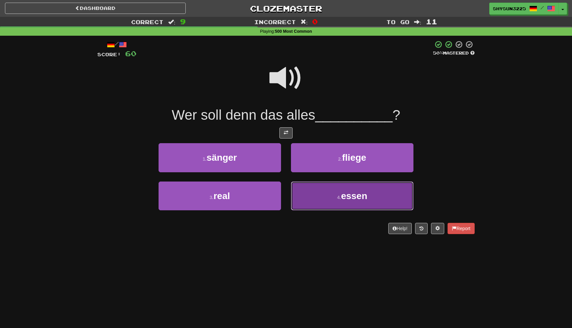
click at [335, 204] on button "4 . essen" at bounding box center [352, 196] width 123 height 29
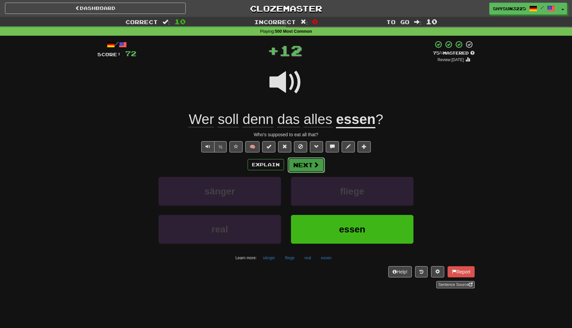
click at [304, 167] on button "Next" at bounding box center [306, 165] width 37 height 15
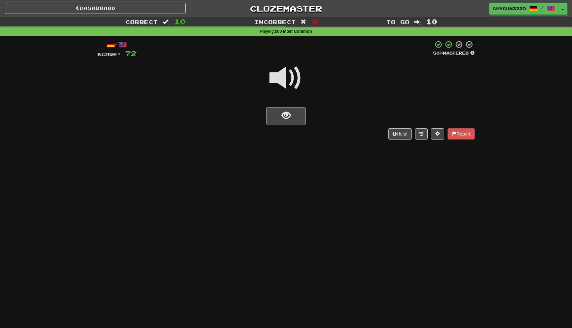
click at [286, 79] on span at bounding box center [286, 78] width 33 height 33
click at [298, 113] on button "show sentence" at bounding box center [286, 116] width 40 height 18
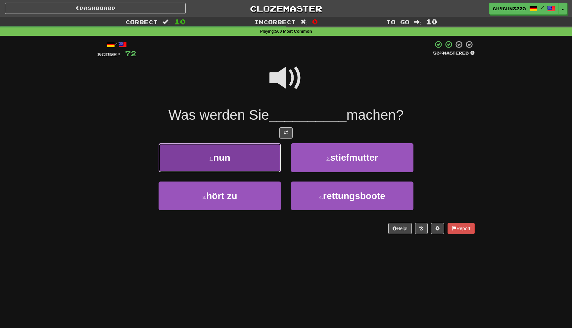
click at [243, 163] on button "1 . nun" at bounding box center [220, 157] width 123 height 29
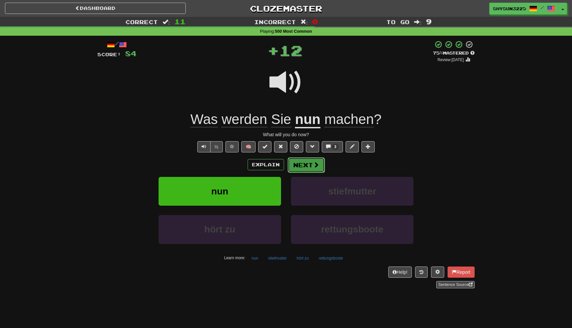
click at [315, 171] on button "Next" at bounding box center [306, 165] width 37 height 15
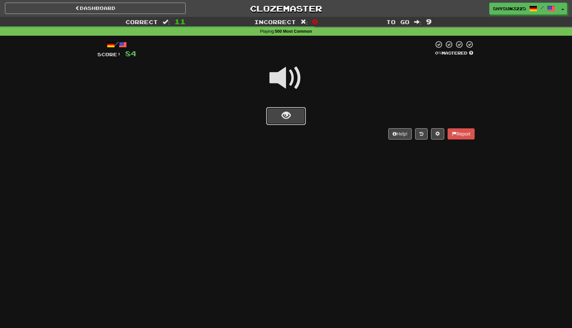
click at [278, 116] on button "show sentence" at bounding box center [286, 116] width 40 height 18
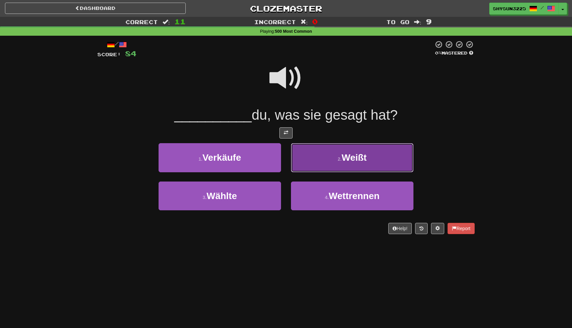
click at [330, 157] on button "2 . Weißt" at bounding box center [352, 157] width 123 height 29
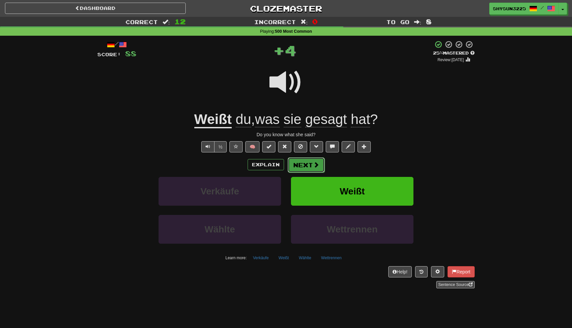
click at [307, 167] on button "Next" at bounding box center [306, 165] width 37 height 15
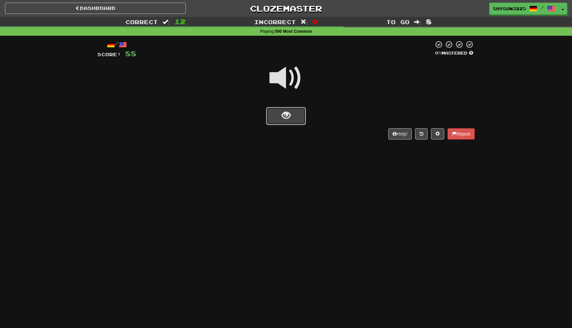
click at [299, 115] on button "show sentence" at bounding box center [286, 116] width 40 height 18
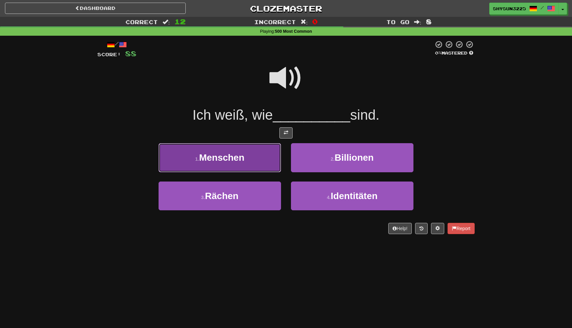
click at [242, 150] on button "1 . Menschen" at bounding box center [220, 157] width 123 height 29
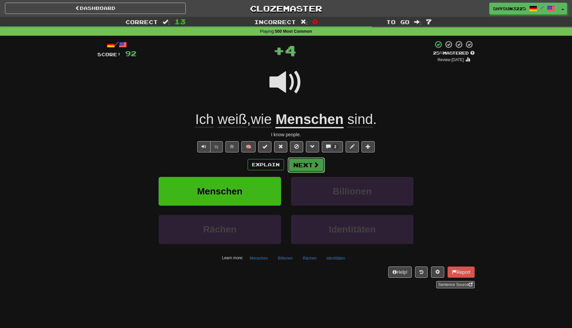
click at [305, 167] on button "Next" at bounding box center [306, 165] width 37 height 15
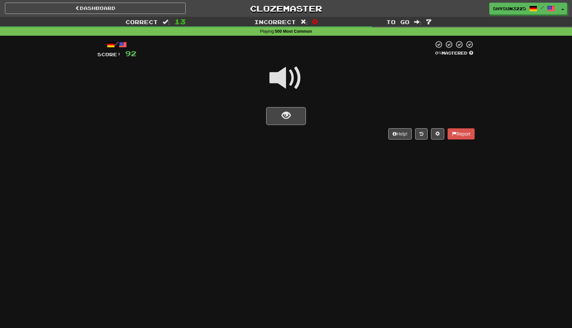
click at [287, 82] on span at bounding box center [286, 78] width 33 height 33
click at [296, 117] on button "show sentence" at bounding box center [286, 116] width 40 height 18
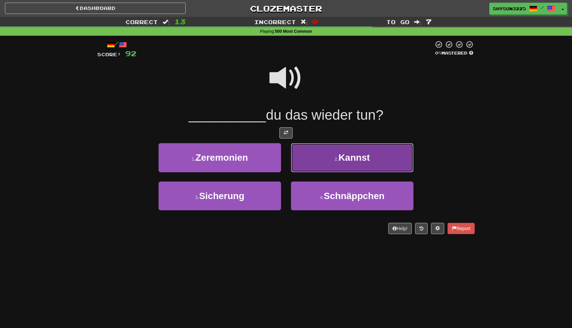
click at [323, 149] on button "2 . Kannst" at bounding box center [352, 157] width 123 height 29
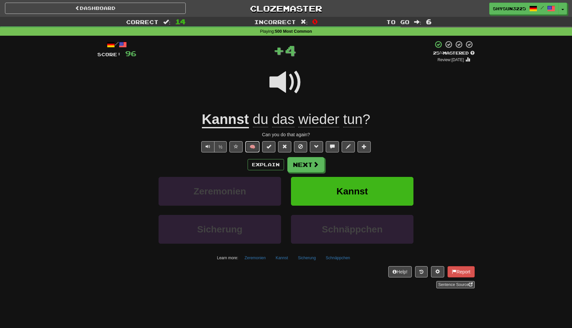
click at [254, 146] on button "🧠" at bounding box center [252, 146] width 14 height 11
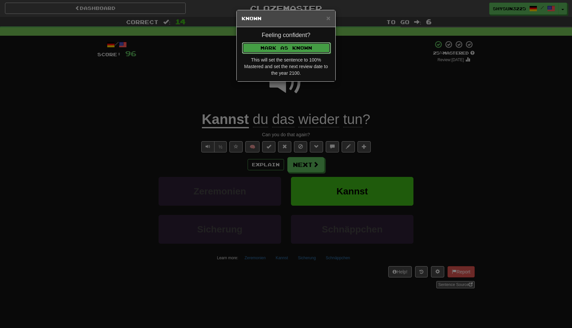
click at [288, 49] on button "Mark as Known" at bounding box center [286, 47] width 89 height 11
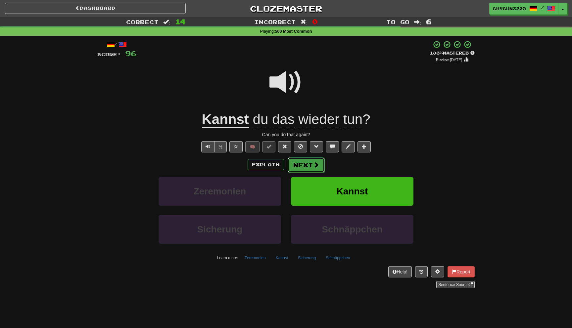
click at [307, 165] on button "Next" at bounding box center [306, 165] width 37 height 15
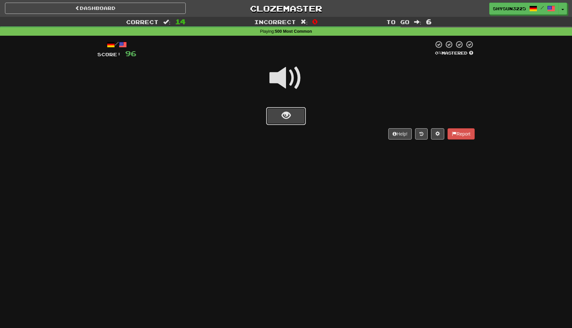
click at [269, 125] on button "show sentence" at bounding box center [286, 116] width 40 height 18
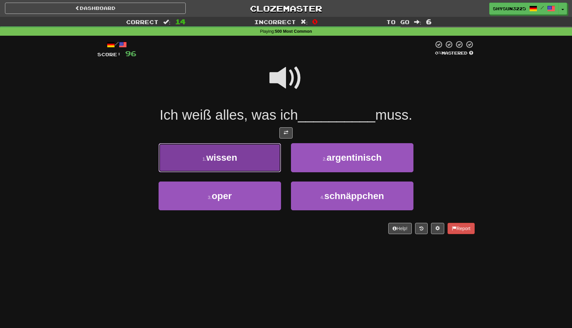
click at [255, 161] on button "1 . wissen" at bounding box center [220, 157] width 123 height 29
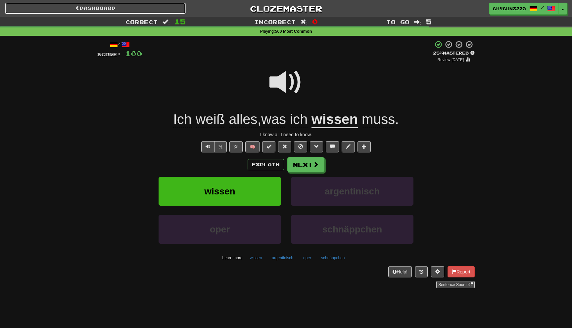
click at [119, 8] on link "Dashboard" at bounding box center [95, 8] width 181 height 11
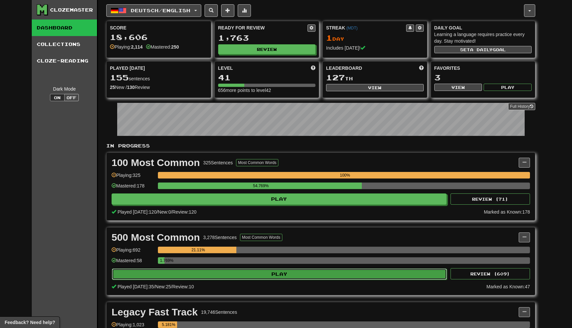
click at [310, 271] on button "Play" at bounding box center [279, 274] width 335 height 11
select select "**"
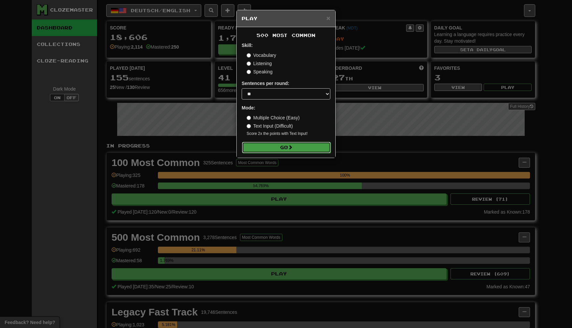
click at [265, 149] on button "Go" at bounding box center [286, 147] width 89 height 11
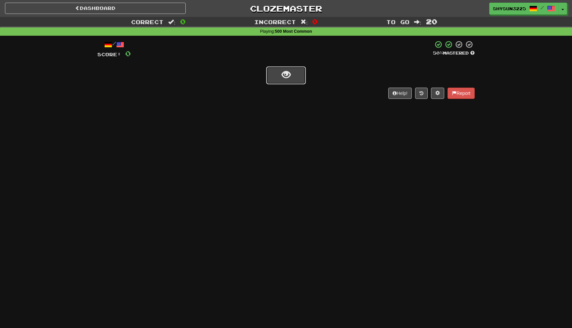
click at [286, 75] on span "show sentence" at bounding box center [286, 75] width 9 height 9
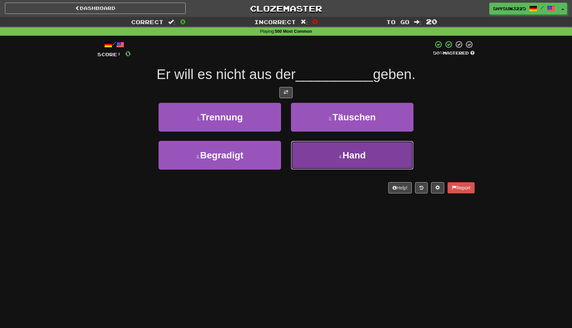
click at [326, 159] on button "4 . Hand" at bounding box center [352, 155] width 123 height 29
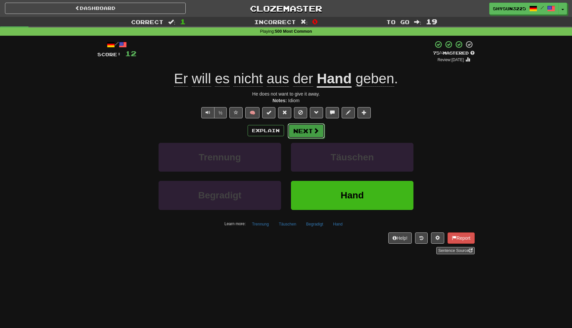
click at [309, 135] on button "Next" at bounding box center [306, 131] width 37 height 15
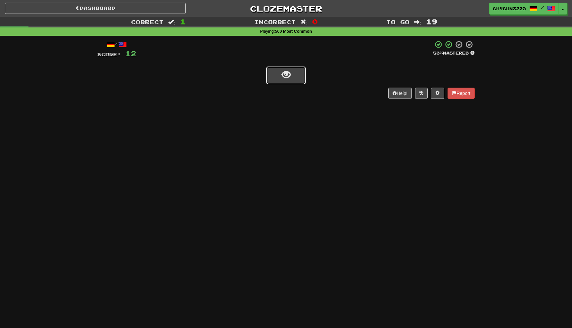
click at [287, 81] on button "show sentence" at bounding box center [286, 76] width 40 height 18
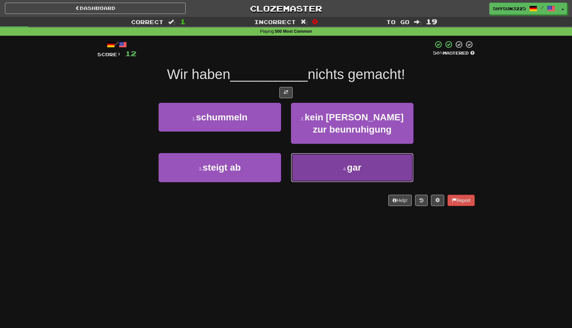
click at [325, 168] on button "4 . gar" at bounding box center [352, 167] width 123 height 29
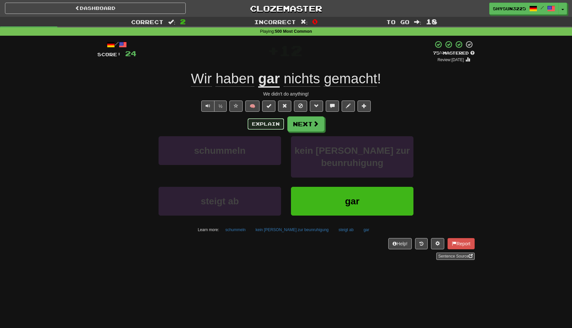
click at [273, 124] on button "Explain" at bounding box center [266, 124] width 36 height 11
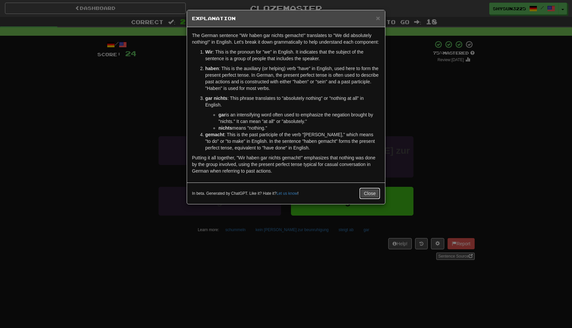
click at [370, 199] on button "Close" at bounding box center [370, 193] width 21 height 11
